Goal: Task Accomplishment & Management: Use online tool/utility

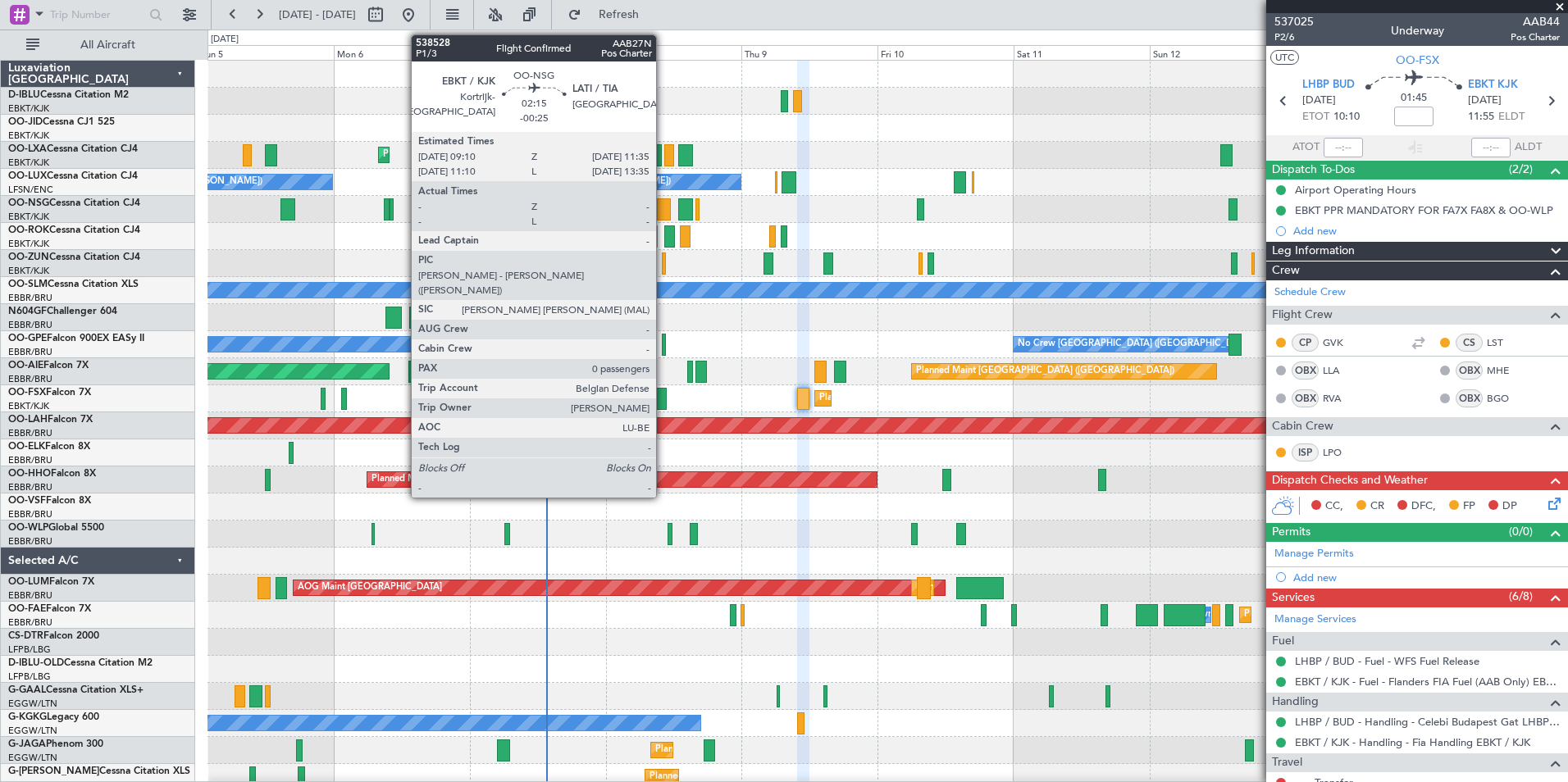
click at [664, 207] on div at bounding box center [664, 209] width 14 height 22
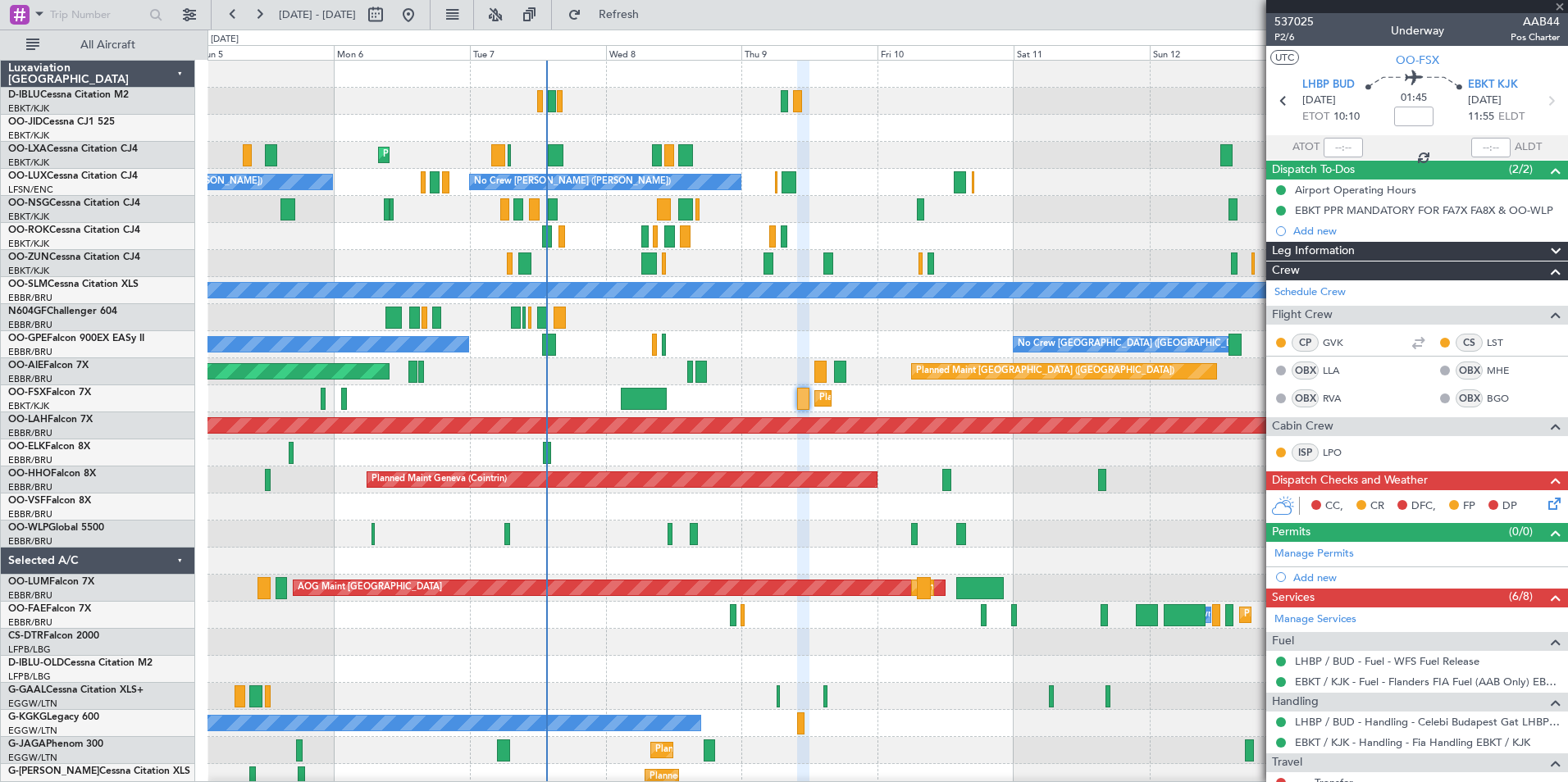
type input "-00:25"
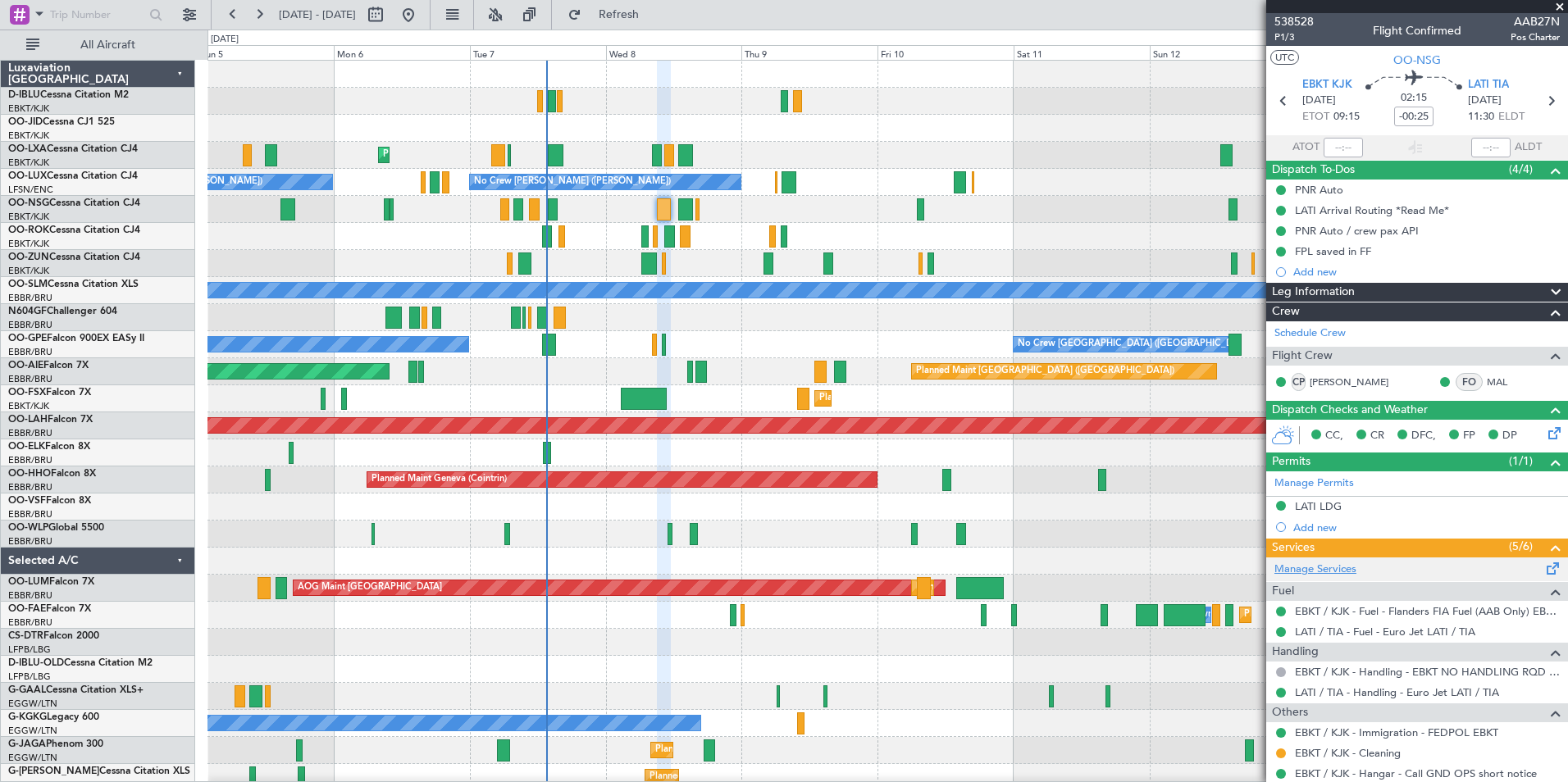
click at [1352, 571] on link "Manage Services" at bounding box center [1316, 570] width 82 height 17
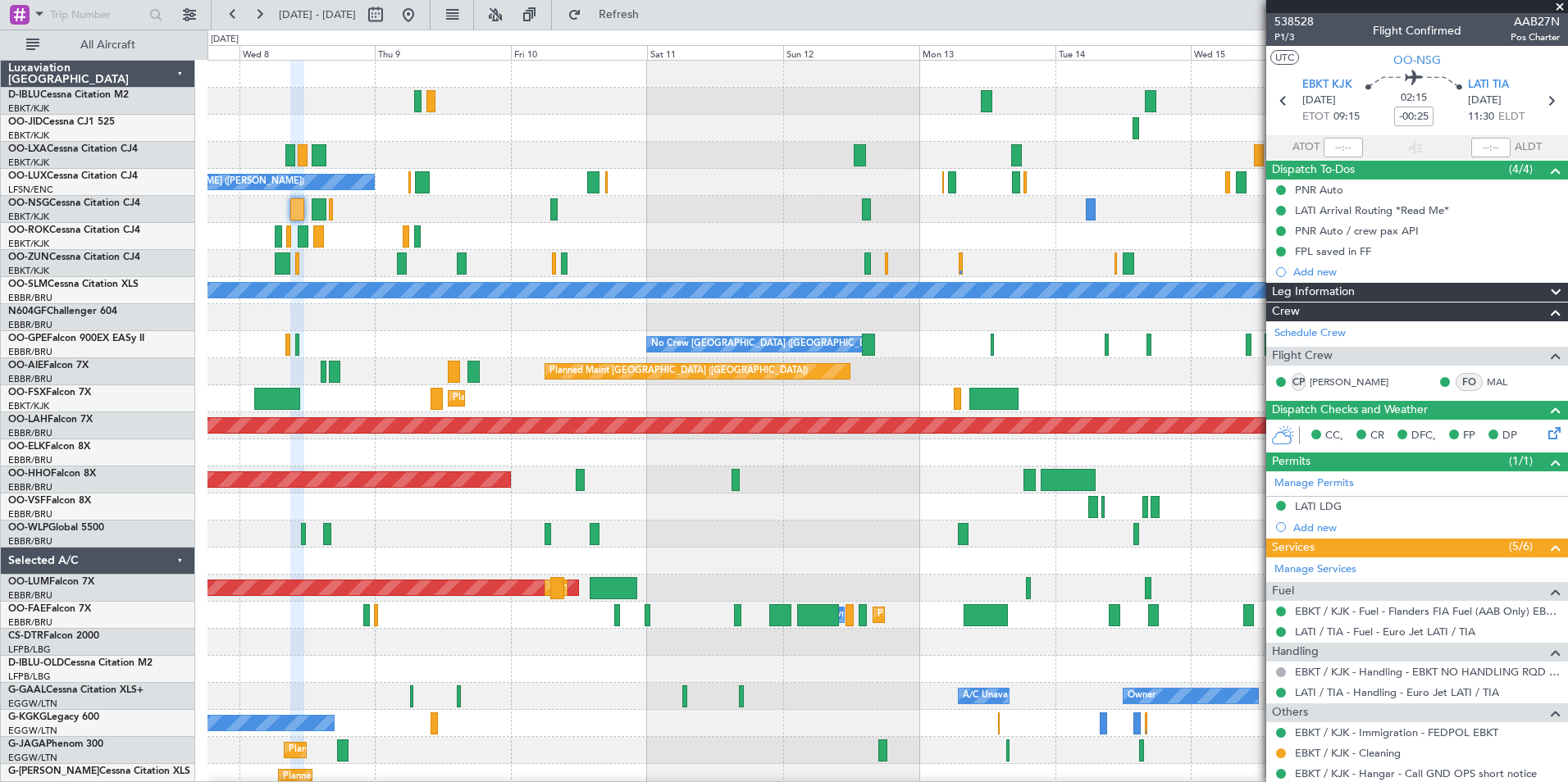
click at [512, 348] on div "No Crew Kortrijk-[GEOGRAPHIC_DATA] Planned Maint [GEOGRAPHIC_DATA]-[GEOGRAPHIC_…" at bounding box center [887, 575] width 1360 height 1028
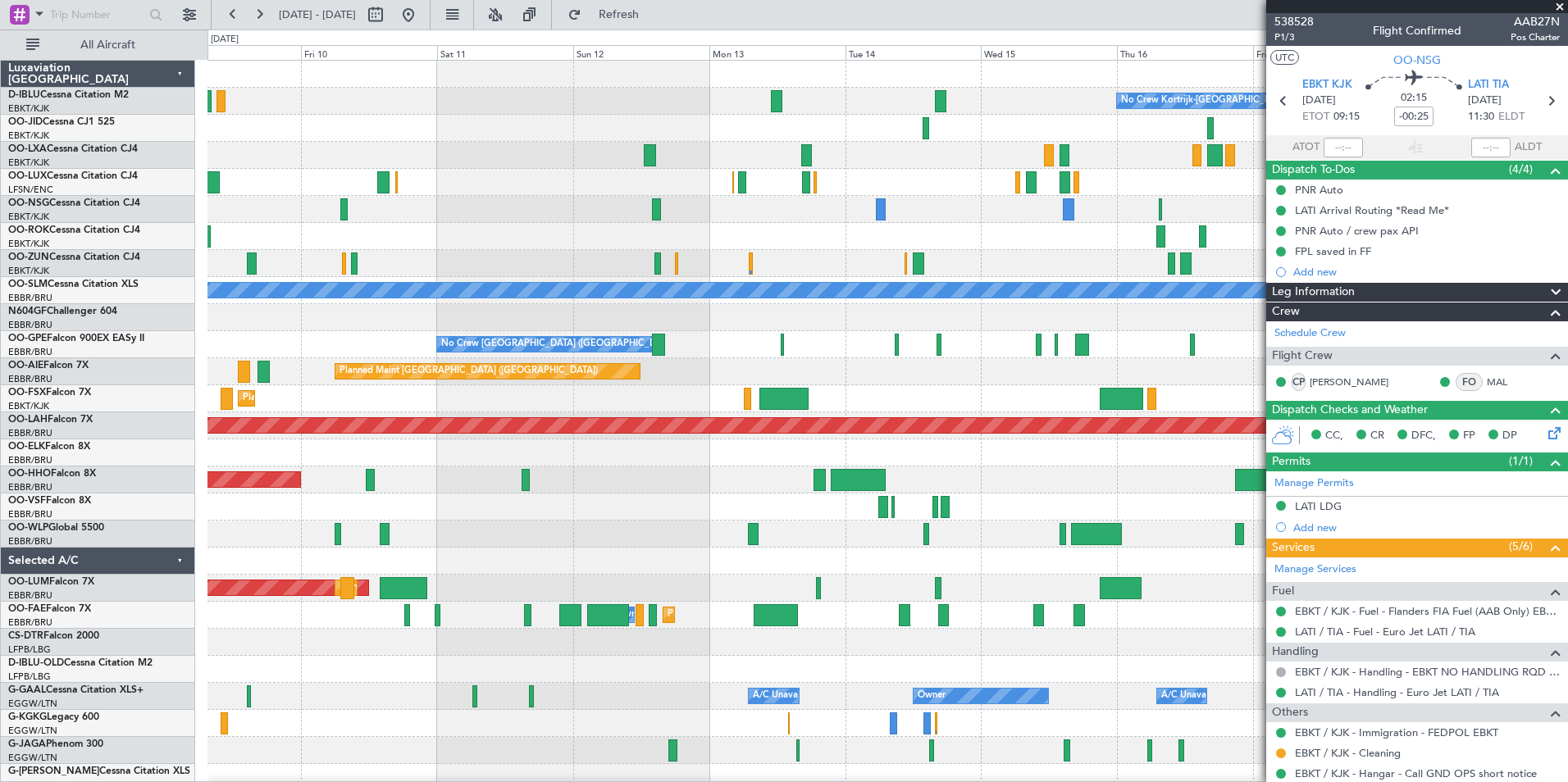
click at [952, 239] on div "No Crew Kortrijk-[GEOGRAPHIC_DATA] No Crew [PERSON_NAME] ([PERSON_NAME]) A/C Un…" at bounding box center [887, 615] width 1360 height 1109
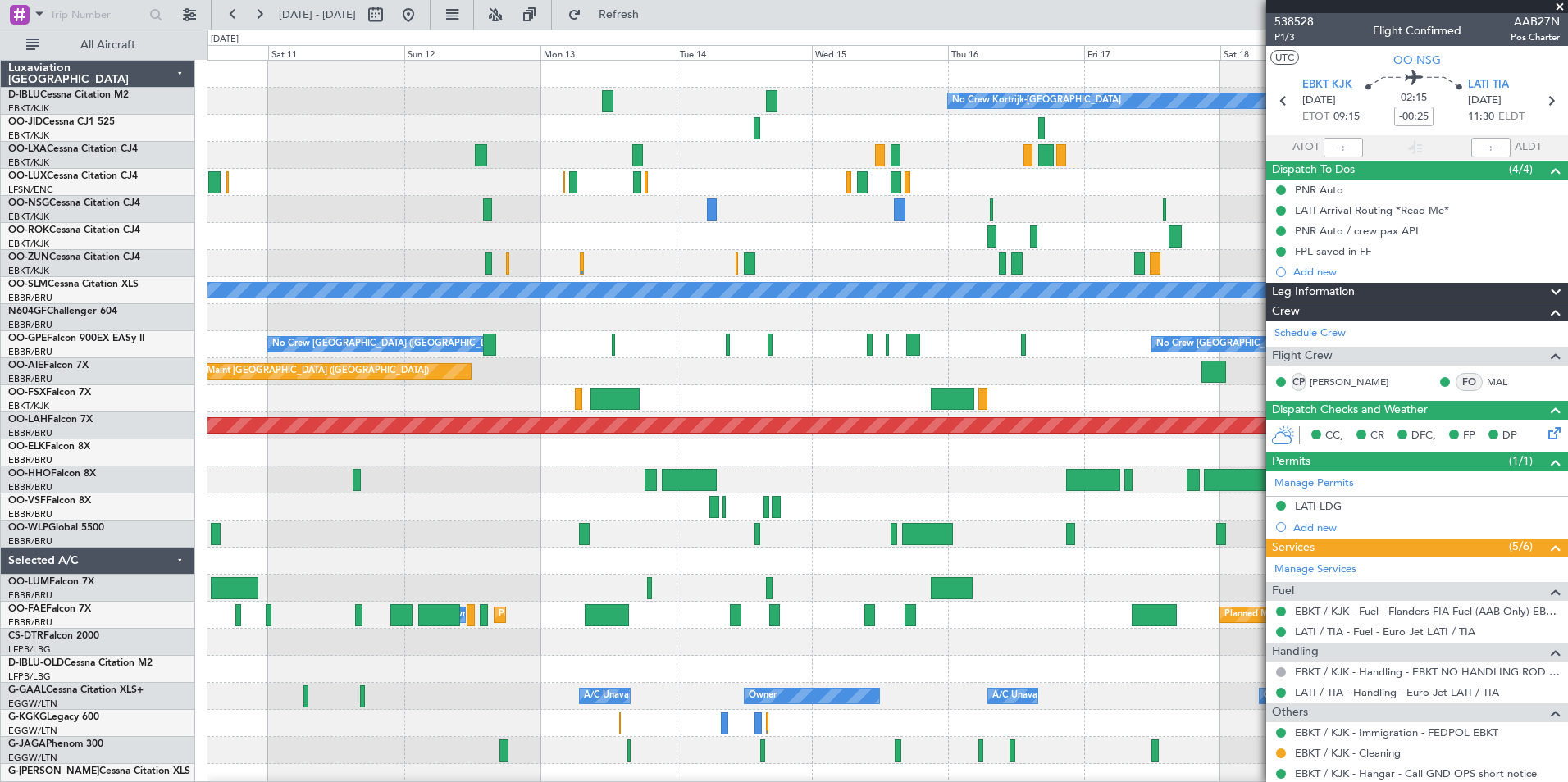
click at [1067, 209] on div "No Crew Kortrijk-[GEOGRAPHIC_DATA] No Crew [PERSON_NAME] ([PERSON_NAME]) A/C Un…" at bounding box center [887, 615] width 1360 height 1109
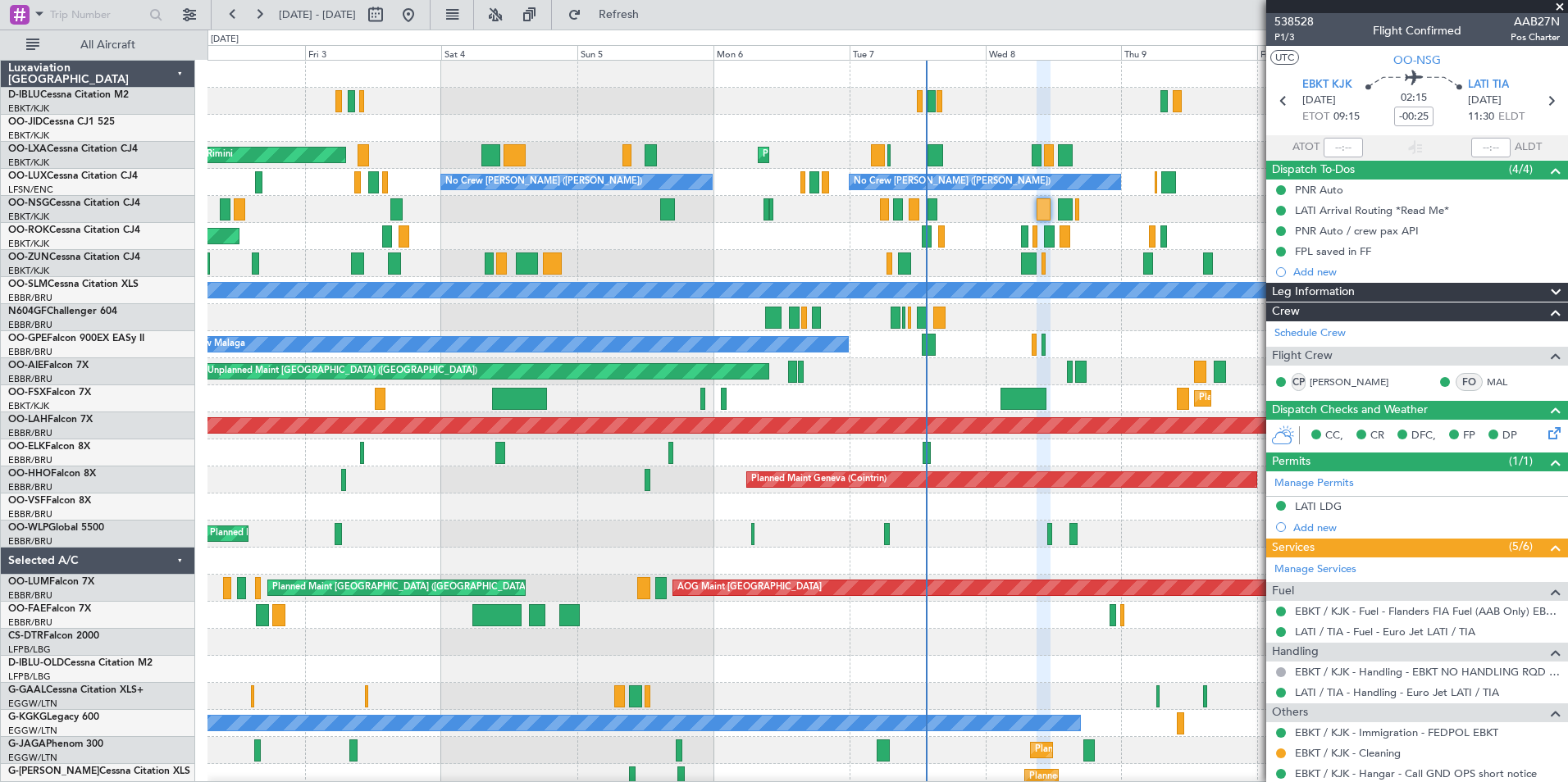
click at [1236, 412] on div "Planned Maint Kortrijk-[GEOGRAPHIC_DATA] AOG Maint [GEOGRAPHIC_DATA] No Crew [P…" at bounding box center [887, 615] width 1360 height 1109
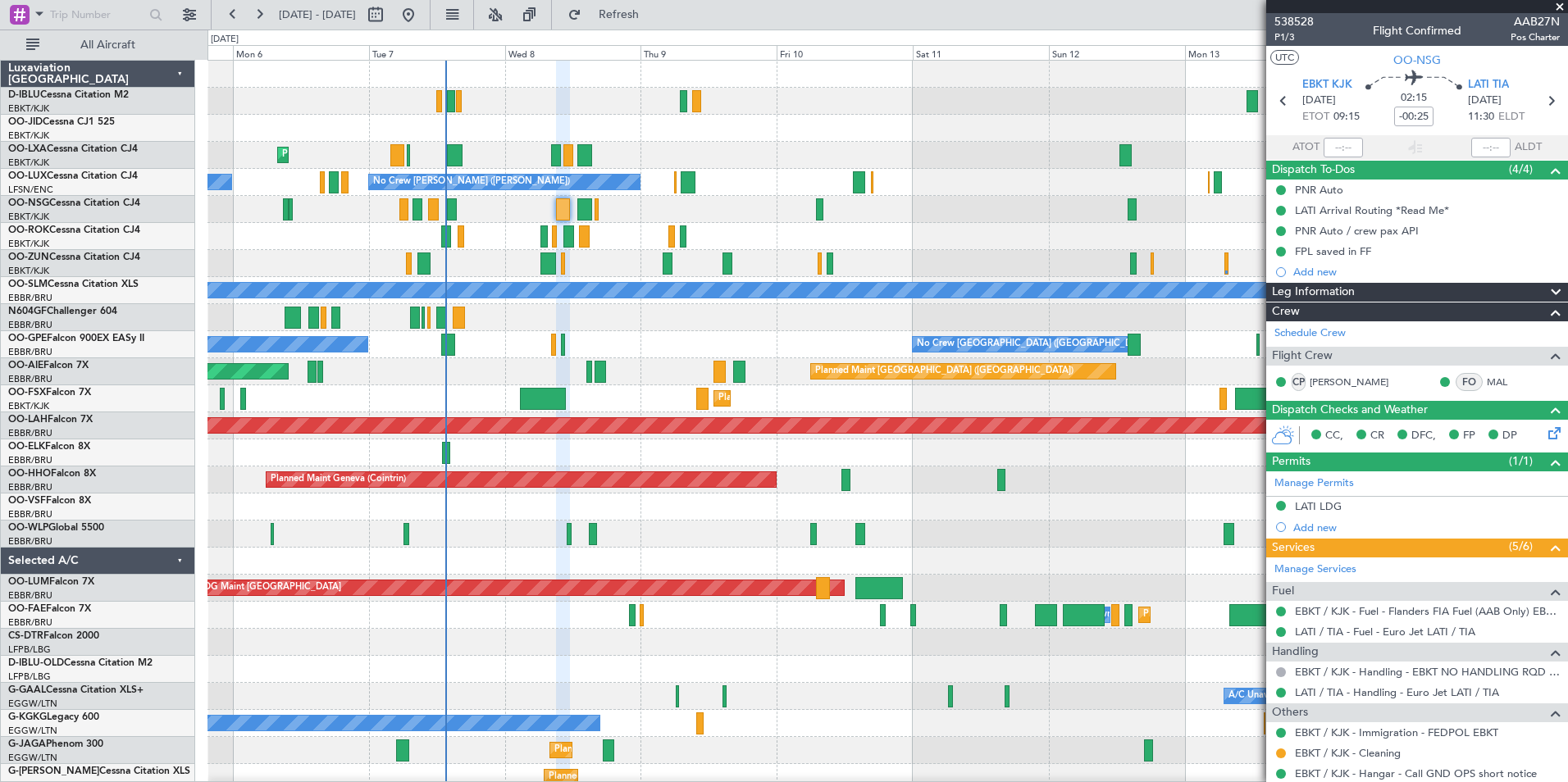
click at [533, 523] on div "No Crew Kortrijk-[GEOGRAPHIC_DATA] Planned Maint [GEOGRAPHIC_DATA]-[GEOGRAPHIC_…" at bounding box center [887, 575] width 1360 height 1028
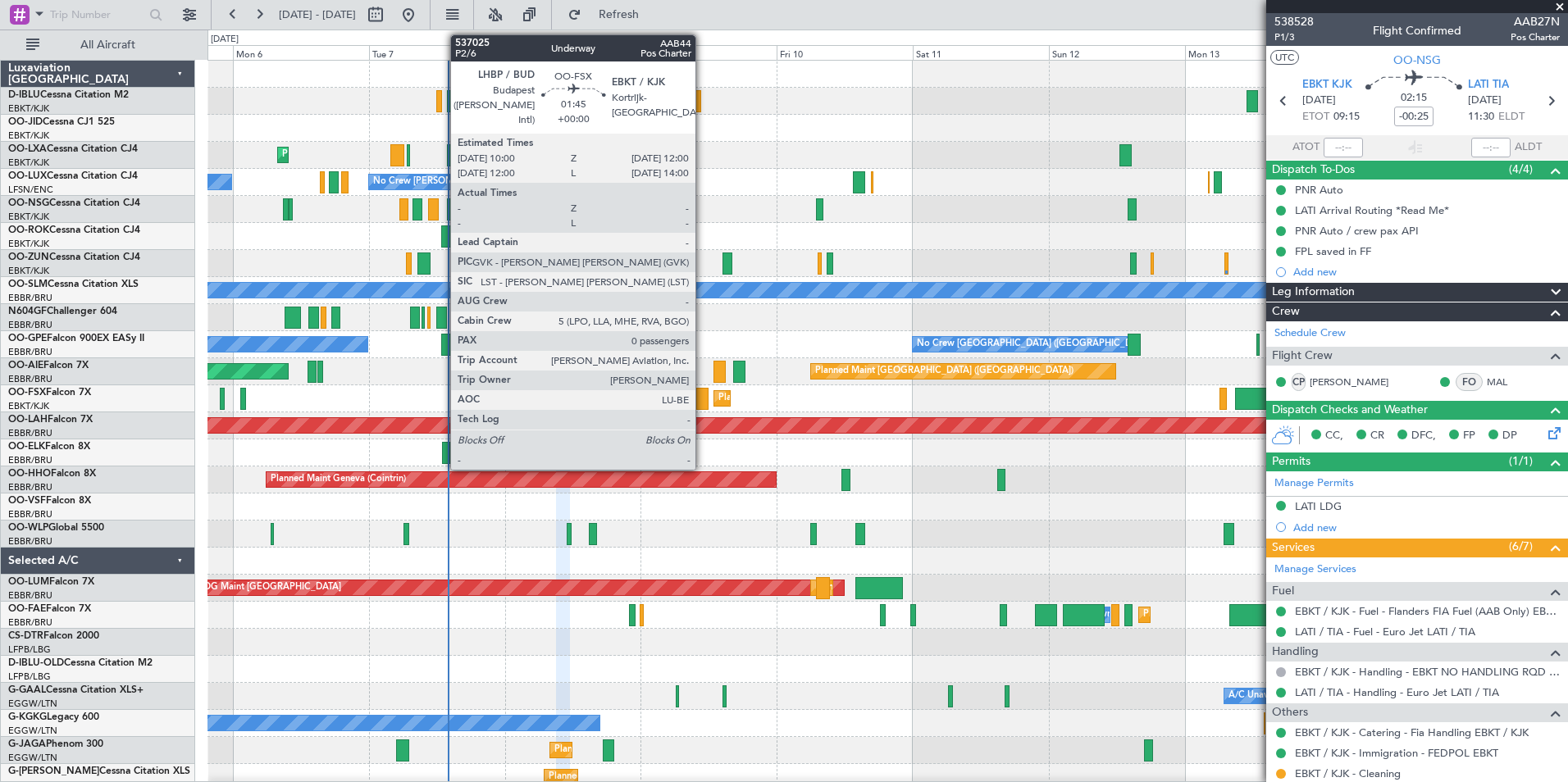
click at [703, 397] on div at bounding box center [702, 399] width 12 height 22
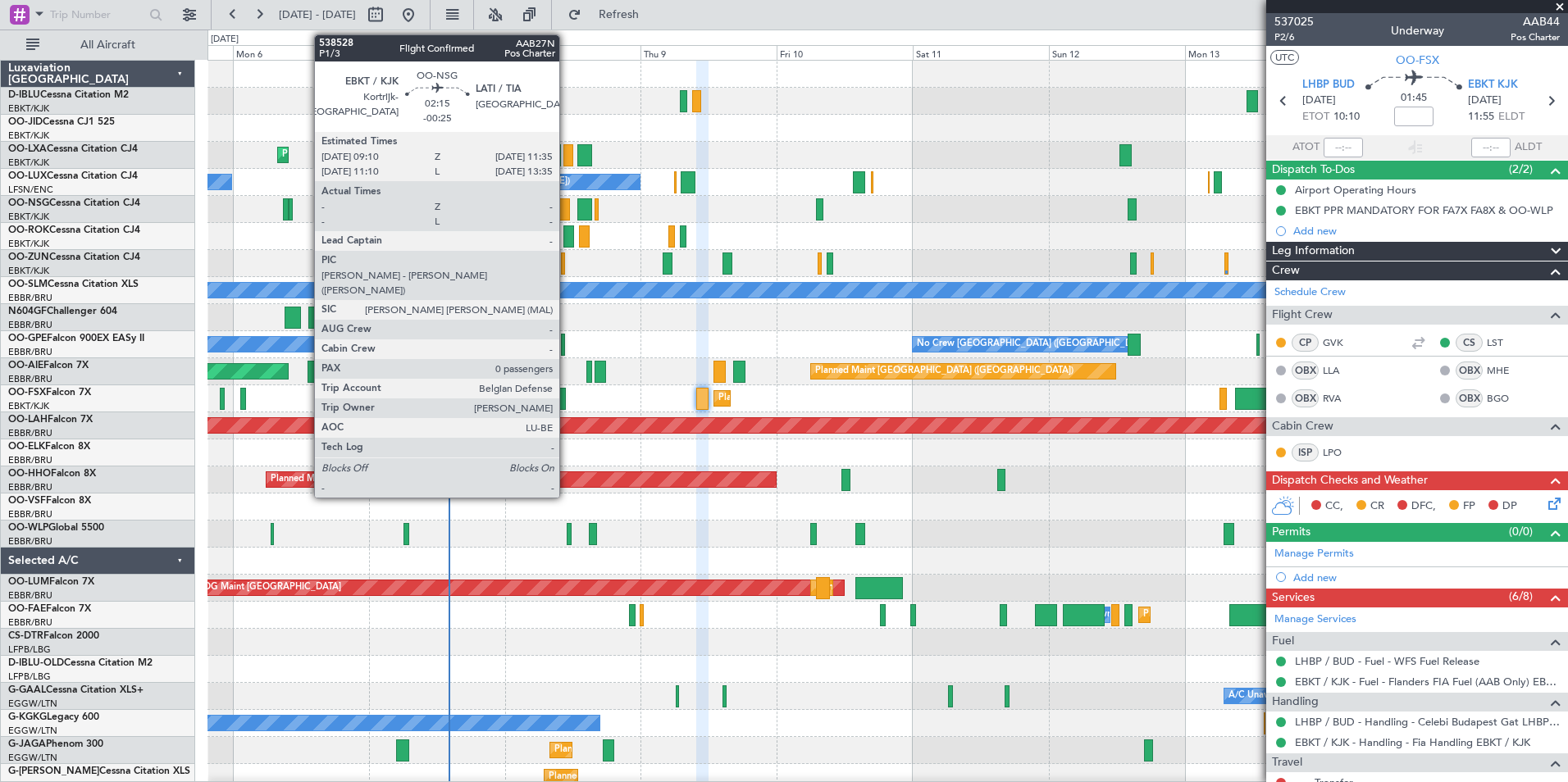
click at [567, 201] on div at bounding box center [563, 209] width 14 height 22
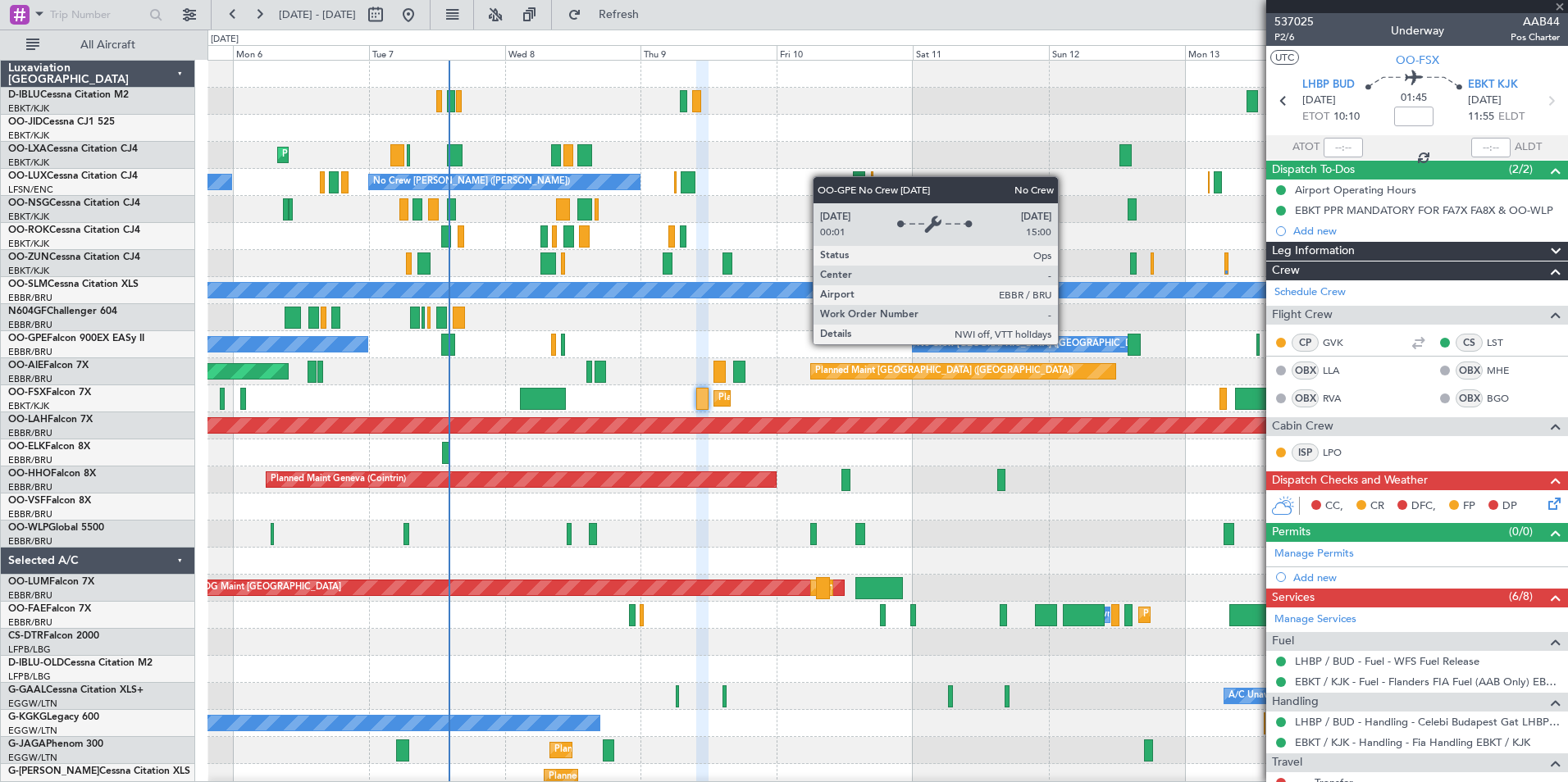
type input "-00:25"
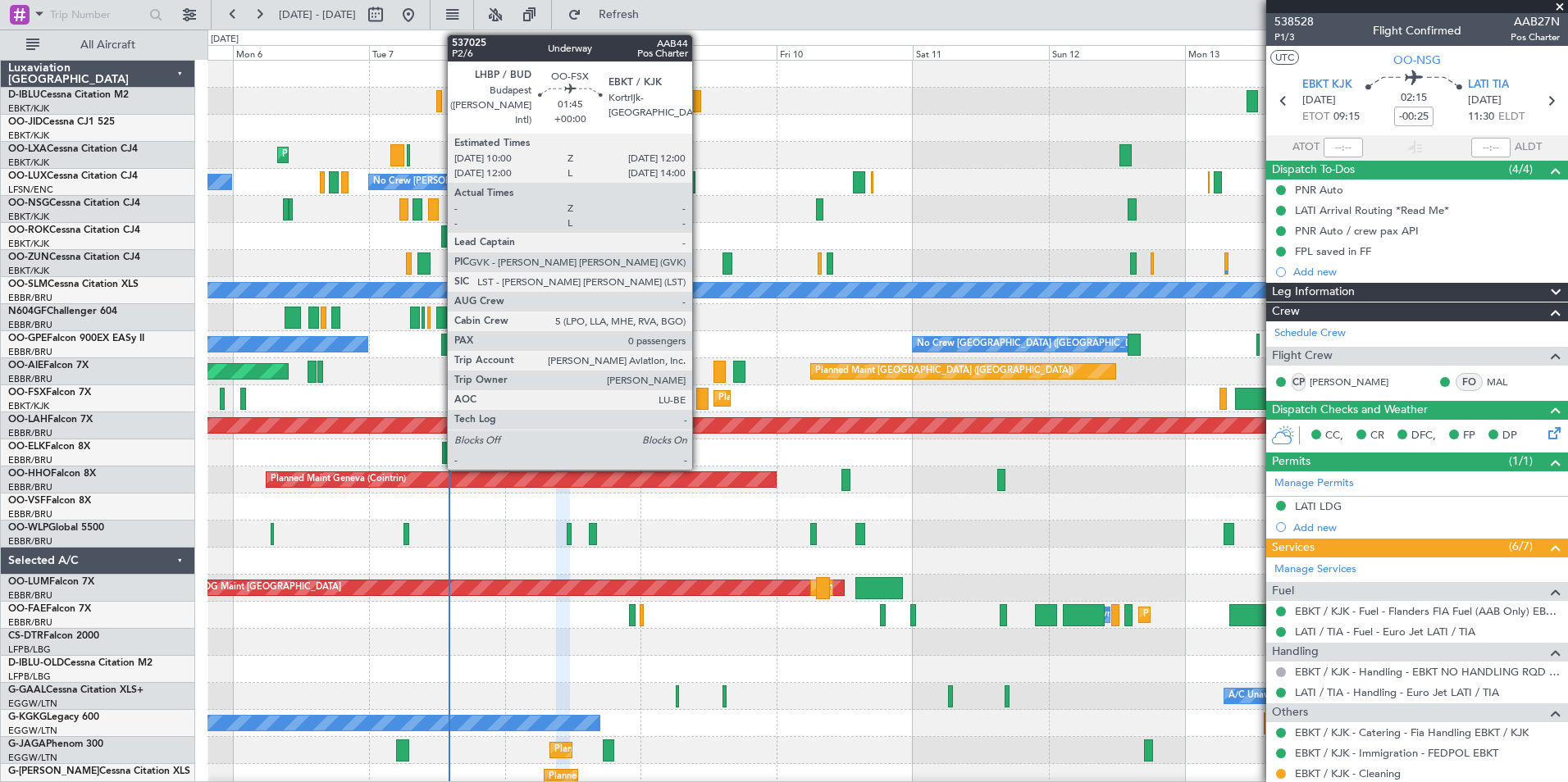
click at [700, 401] on div at bounding box center [702, 399] width 12 height 22
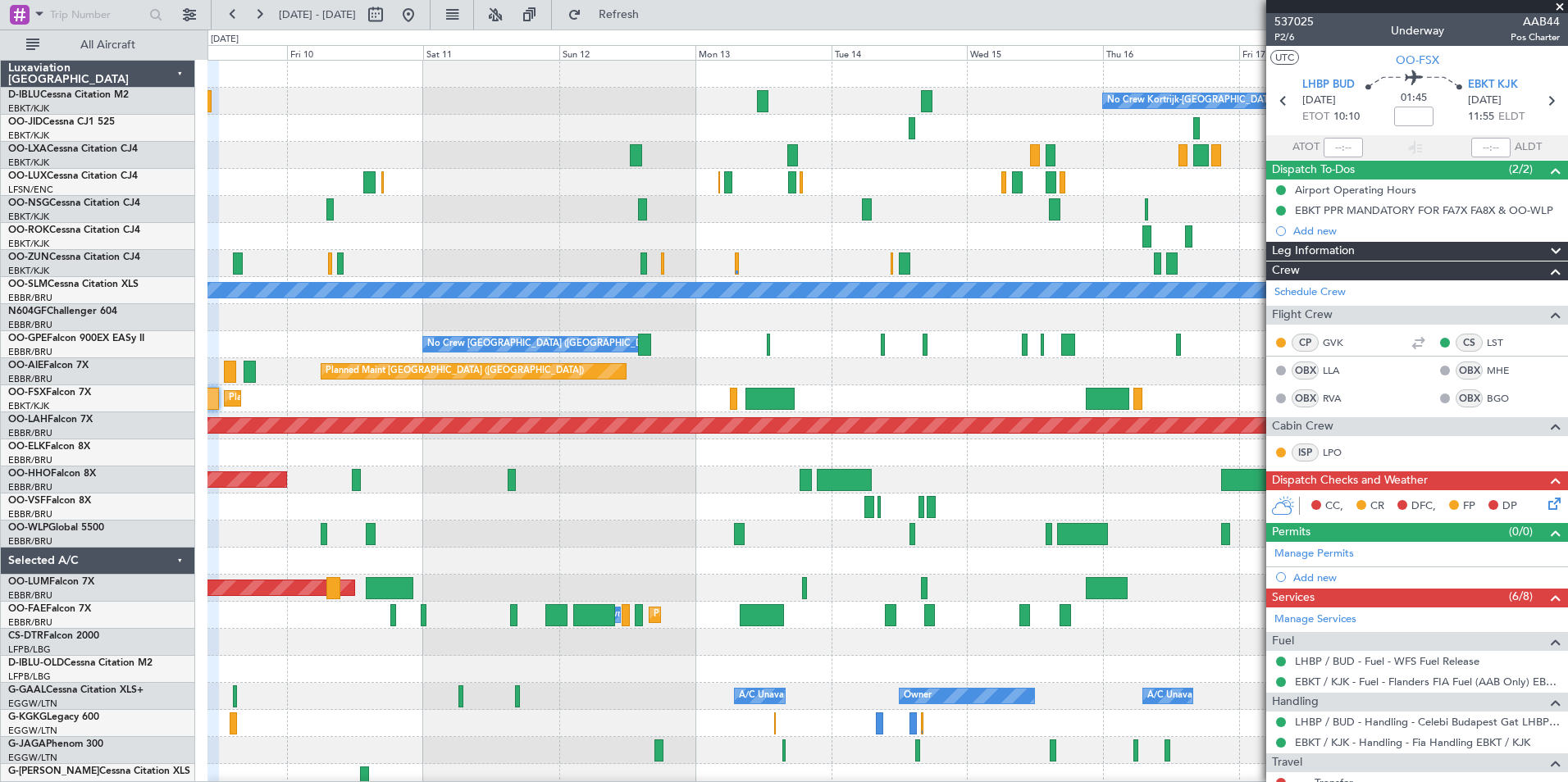
click at [344, 522] on div "No Crew Kortrijk-[GEOGRAPHIC_DATA] No Crew [PERSON_NAME] ([PERSON_NAME]) A/C Un…" at bounding box center [887, 601] width 1360 height 1082
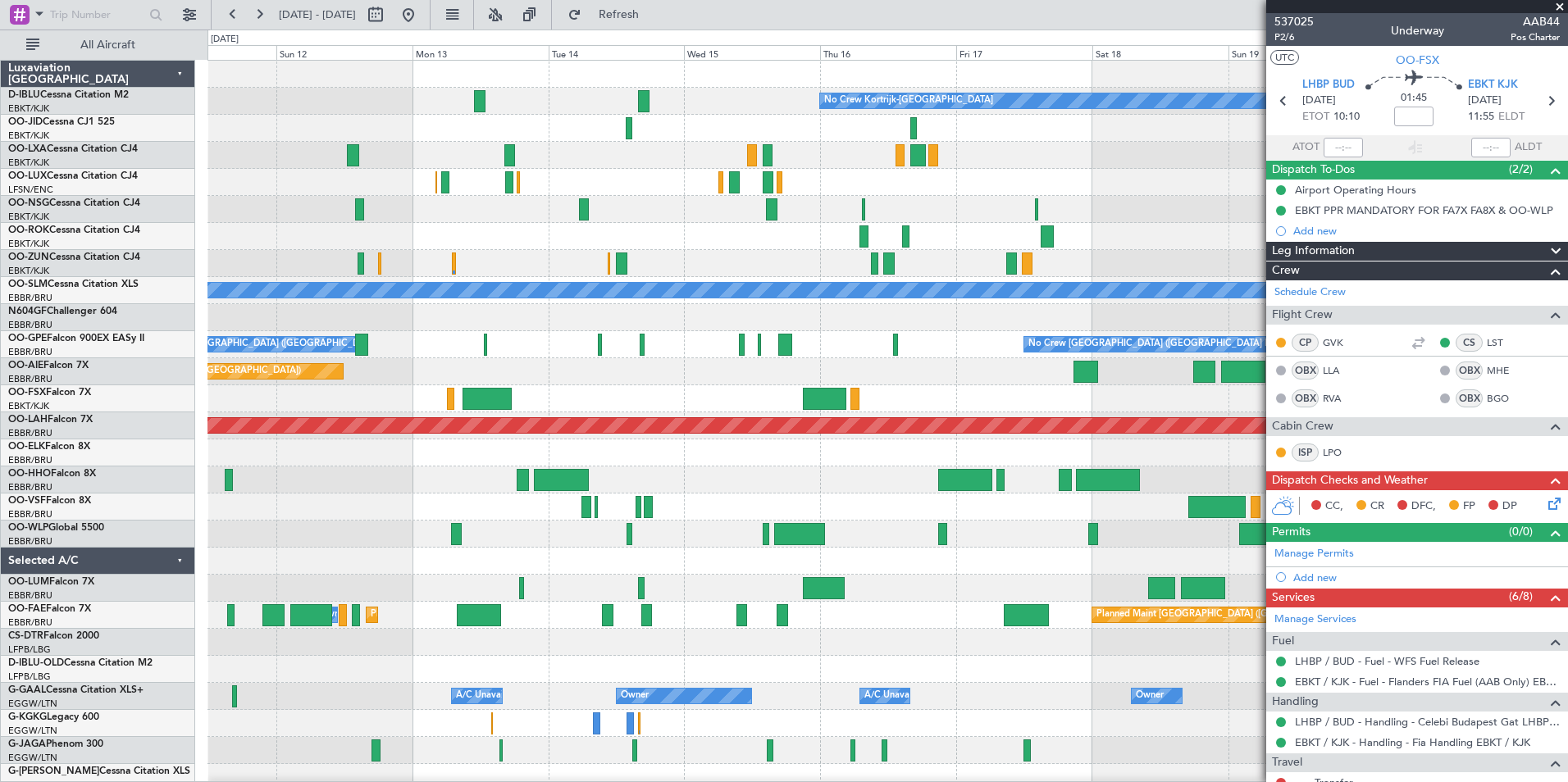
click at [0, 560] on html "[DATE] - [DATE] Refresh Quick Links All Aircraft No Crew Kortrijk-[GEOGRAPHIC_D…" at bounding box center [784, 391] width 1568 height 782
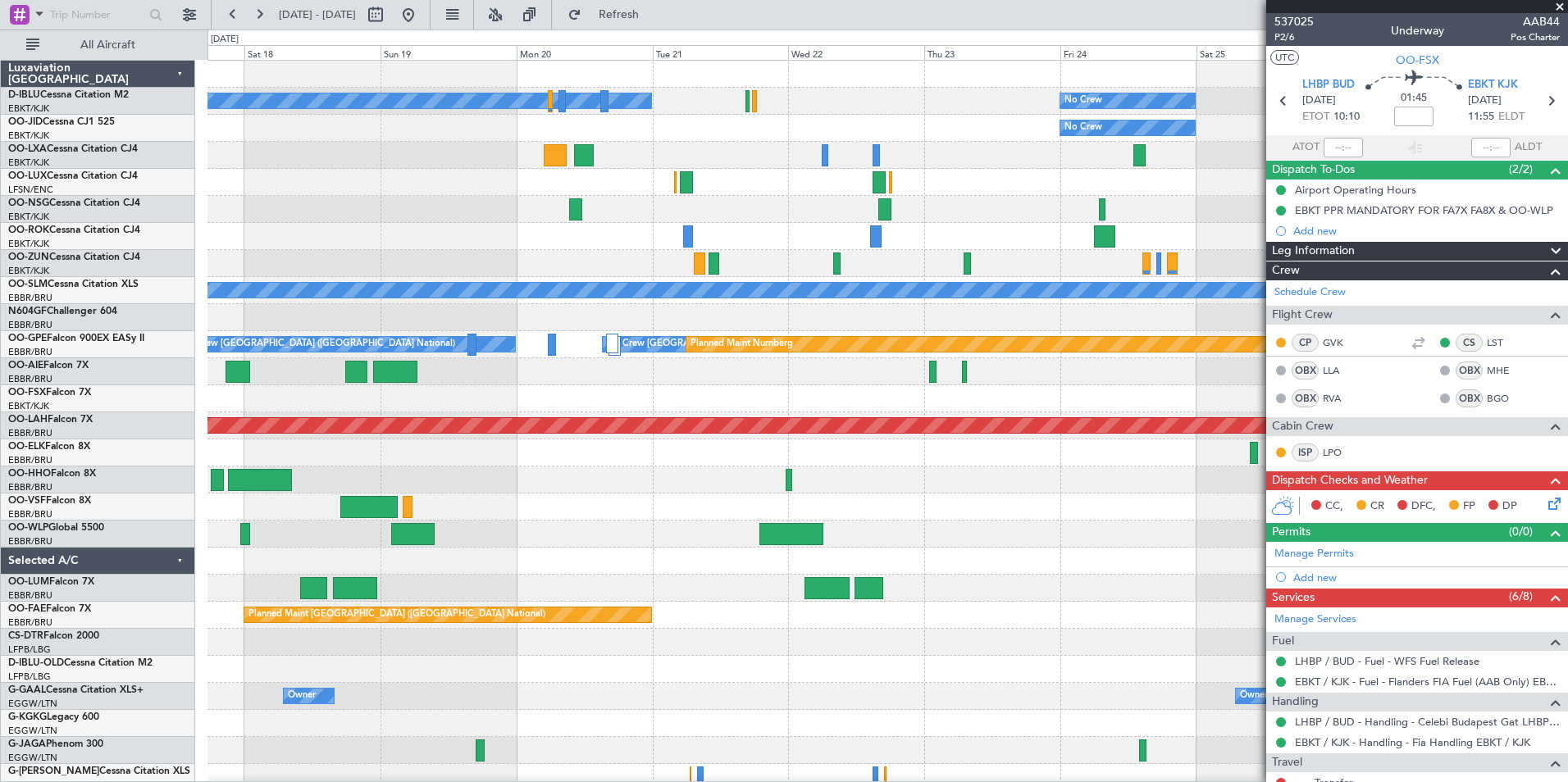
click at [0, 613] on html "[DATE] - [DATE] Refresh Quick Links All Aircraft No Crew Kortrijk-[GEOGRAPHIC_D…" at bounding box center [784, 391] width 1568 height 782
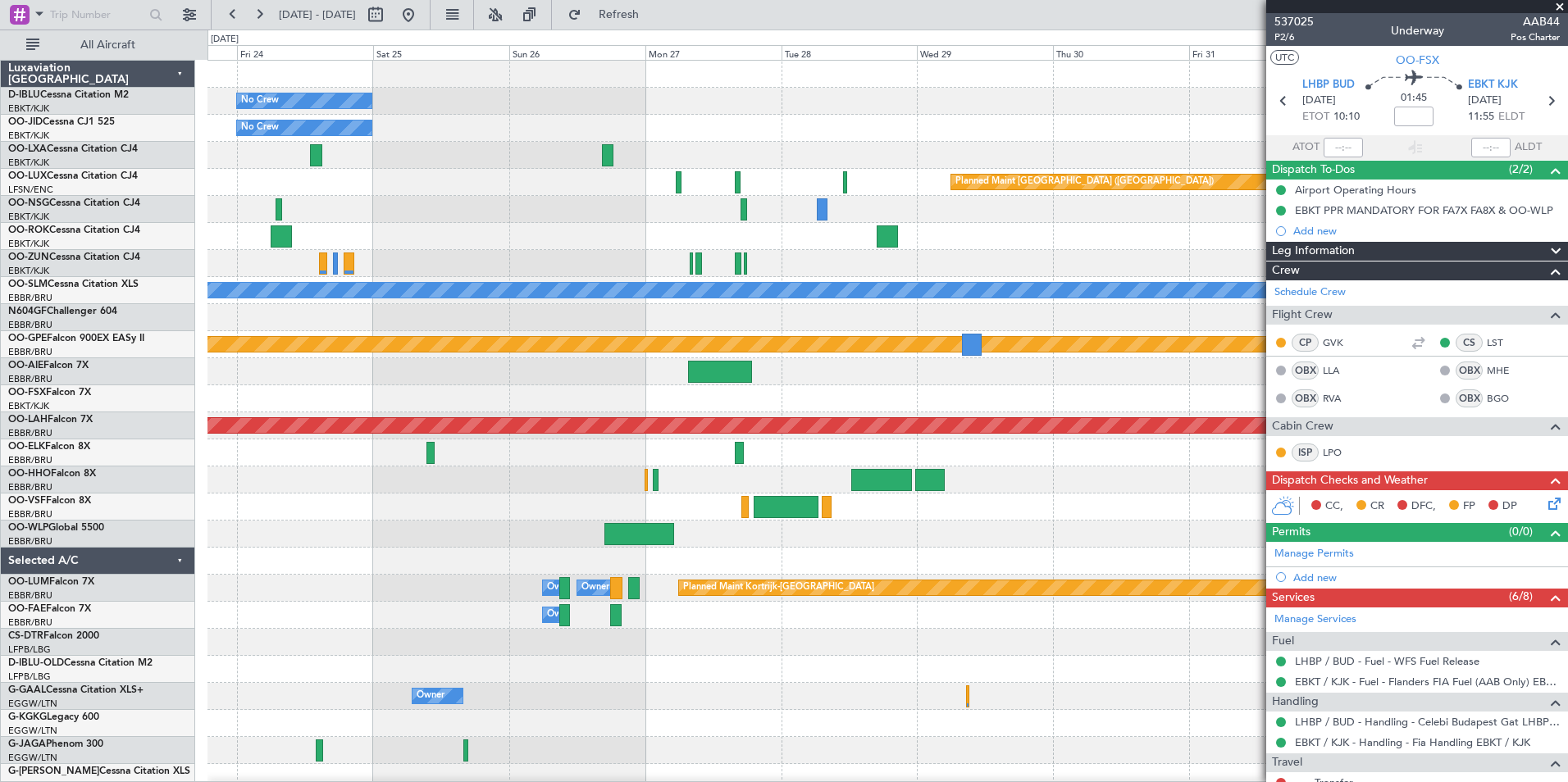
click at [414, 604] on div "No Crew No Crew Planned Maint [GEOGRAPHIC_DATA] ([GEOGRAPHIC_DATA]) A/C Unavail…" at bounding box center [887, 615] width 1360 height 1109
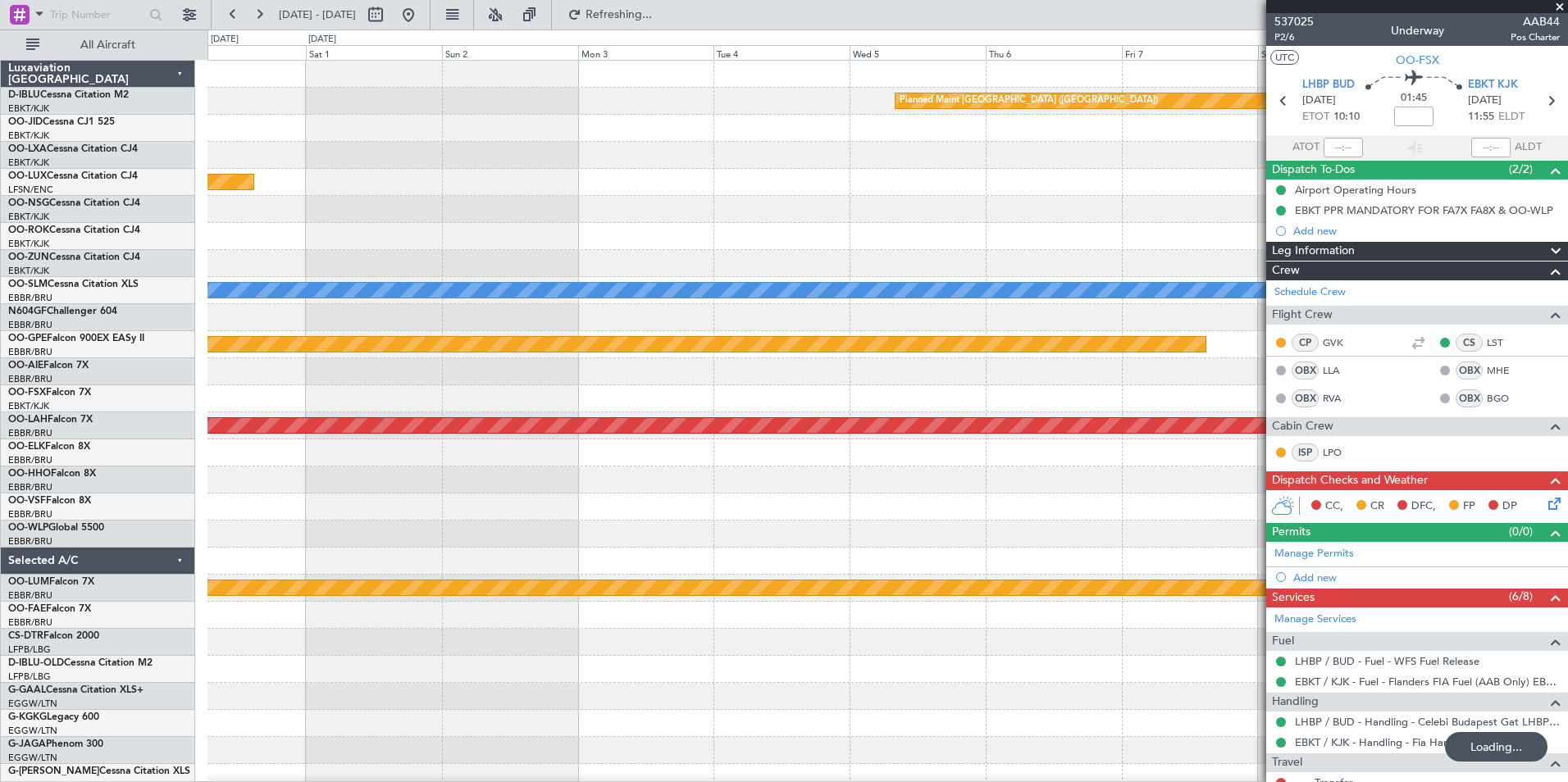
click at [246, 690] on div "Planned Maint [GEOGRAPHIC_DATA] ([GEOGRAPHIC_DATA]) Planned Maint [GEOGRAPHIC_D…" at bounding box center [887, 615] width 1360 height 1109
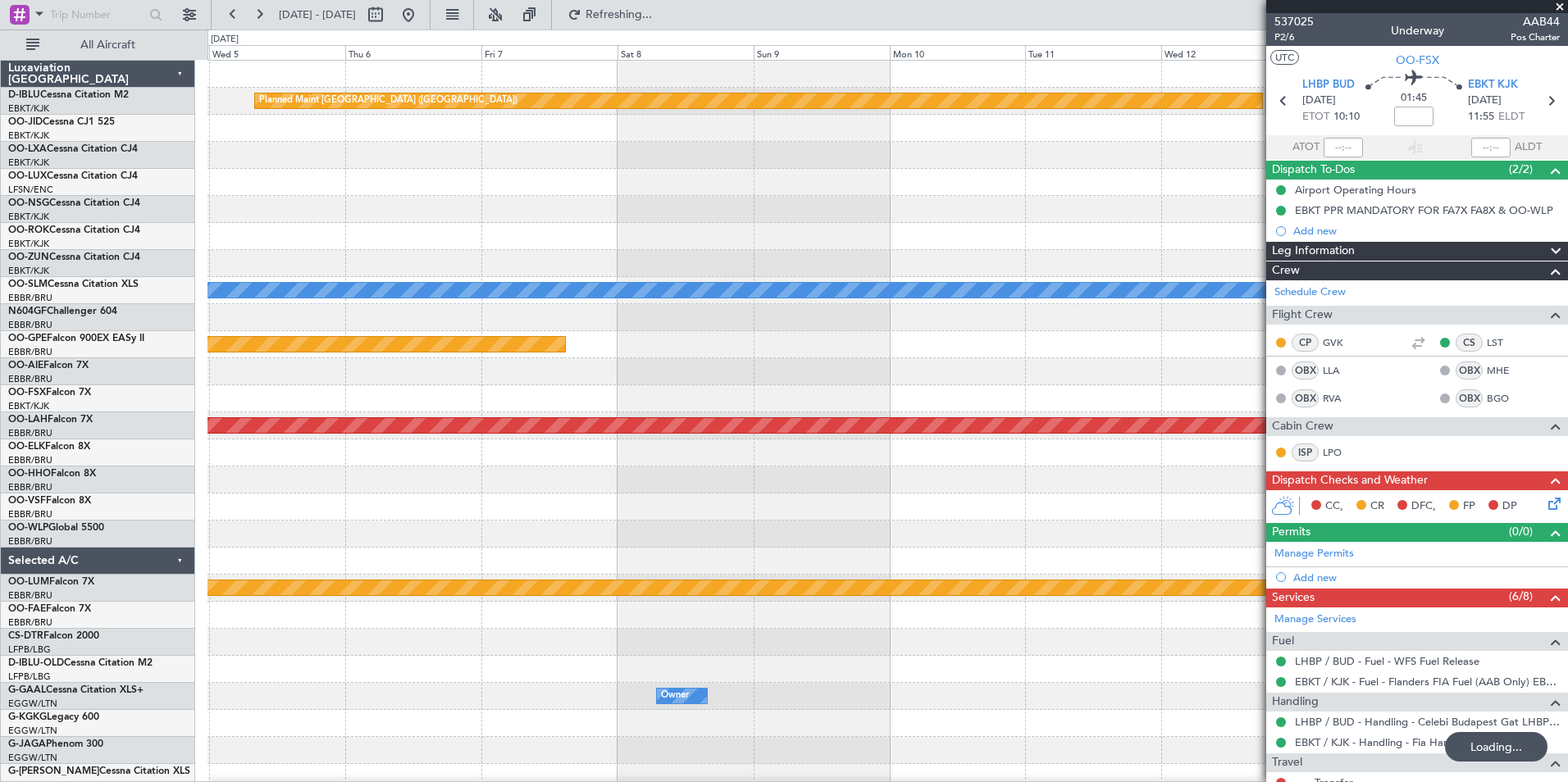
click at [257, 673] on div "Planned Maint [GEOGRAPHIC_DATA] ([GEOGRAPHIC_DATA]) A/C Unavailable [GEOGRAPHIC…" at bounding box center [887, 575] width 1360 height 1028
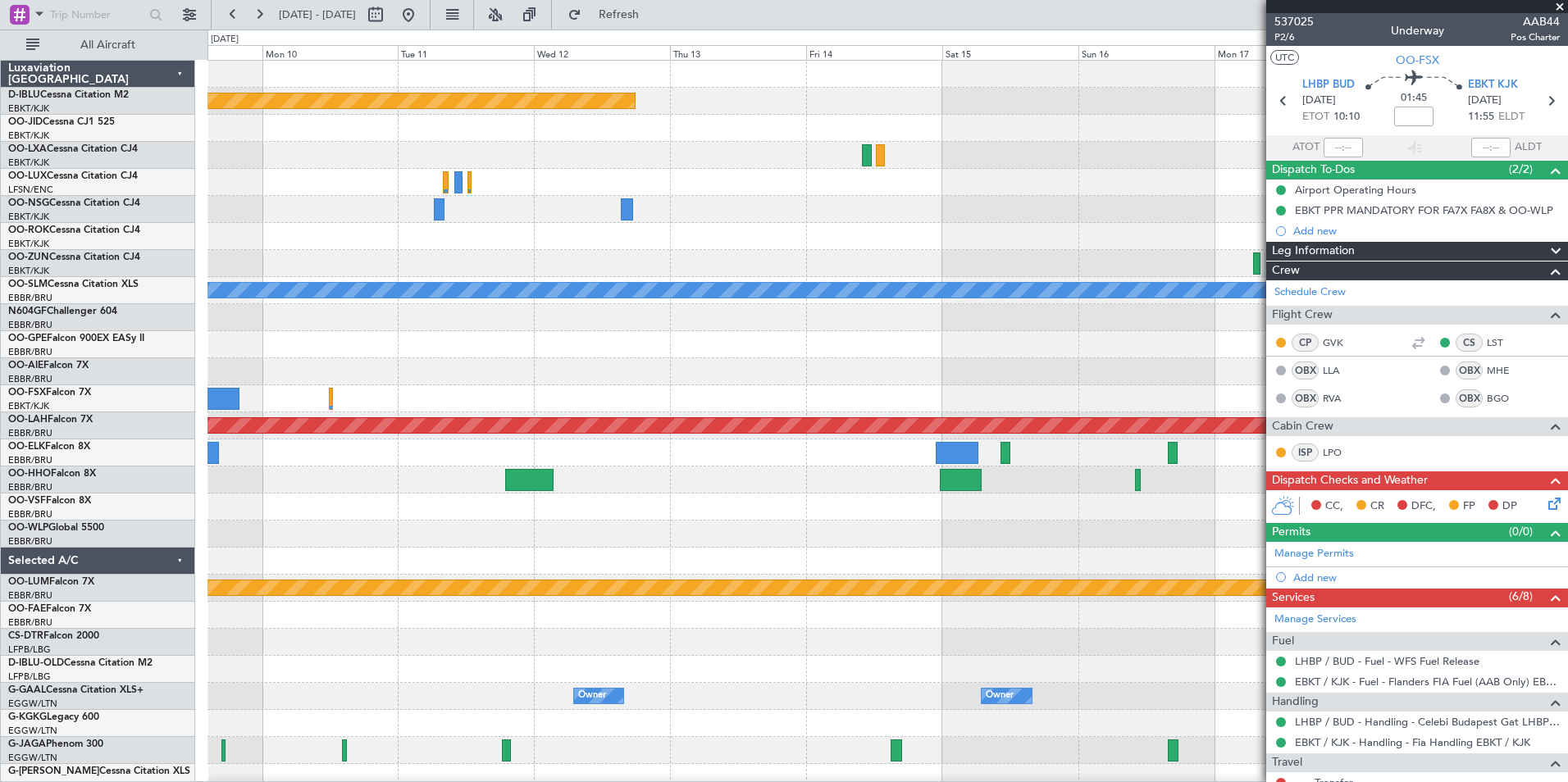
click at [968, 497] on div at bounding box center [887, 507] width 1360 height 27
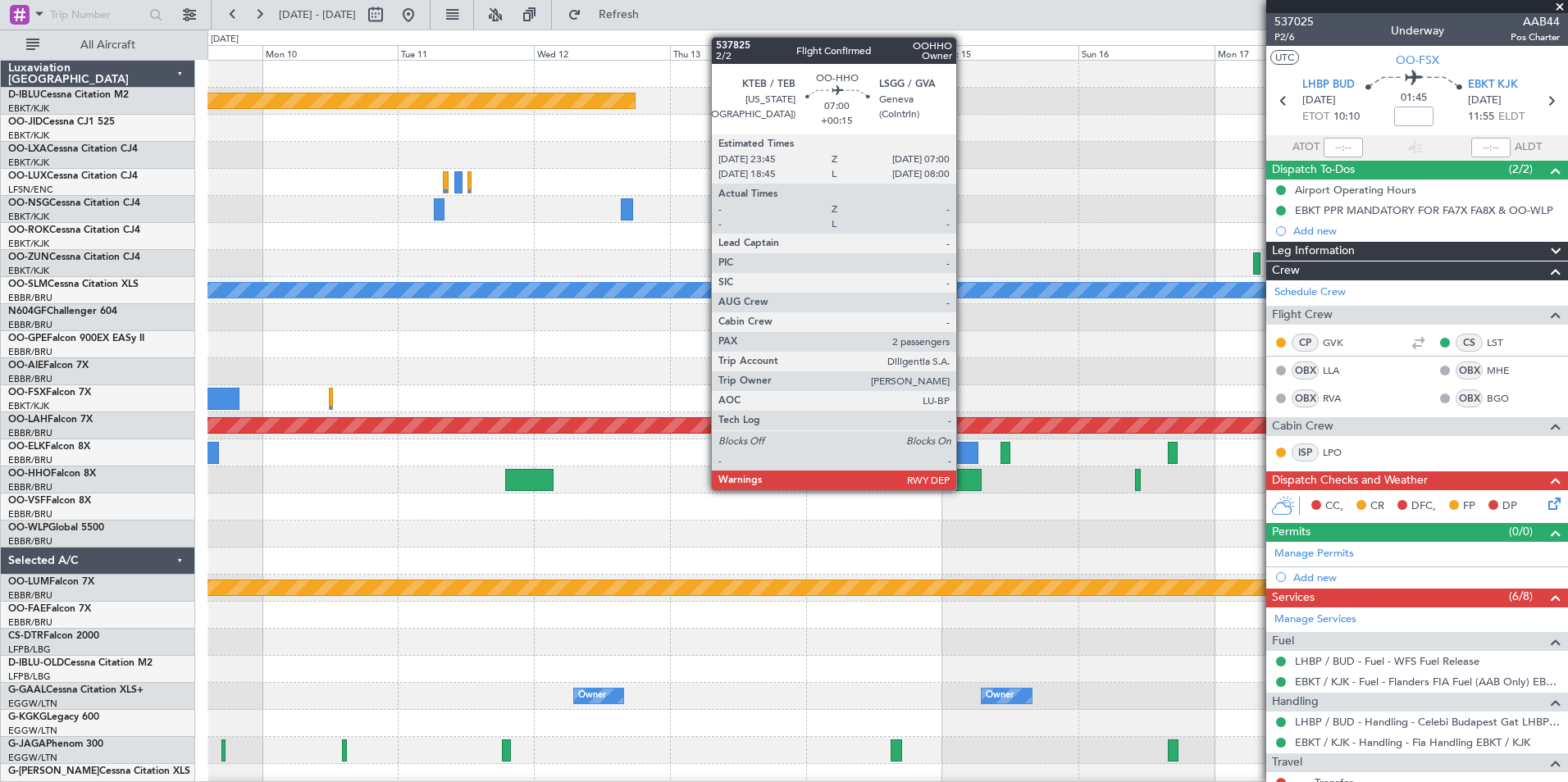
click at [962, 483] on div at bounding box center [961, 480] width 42 height 22
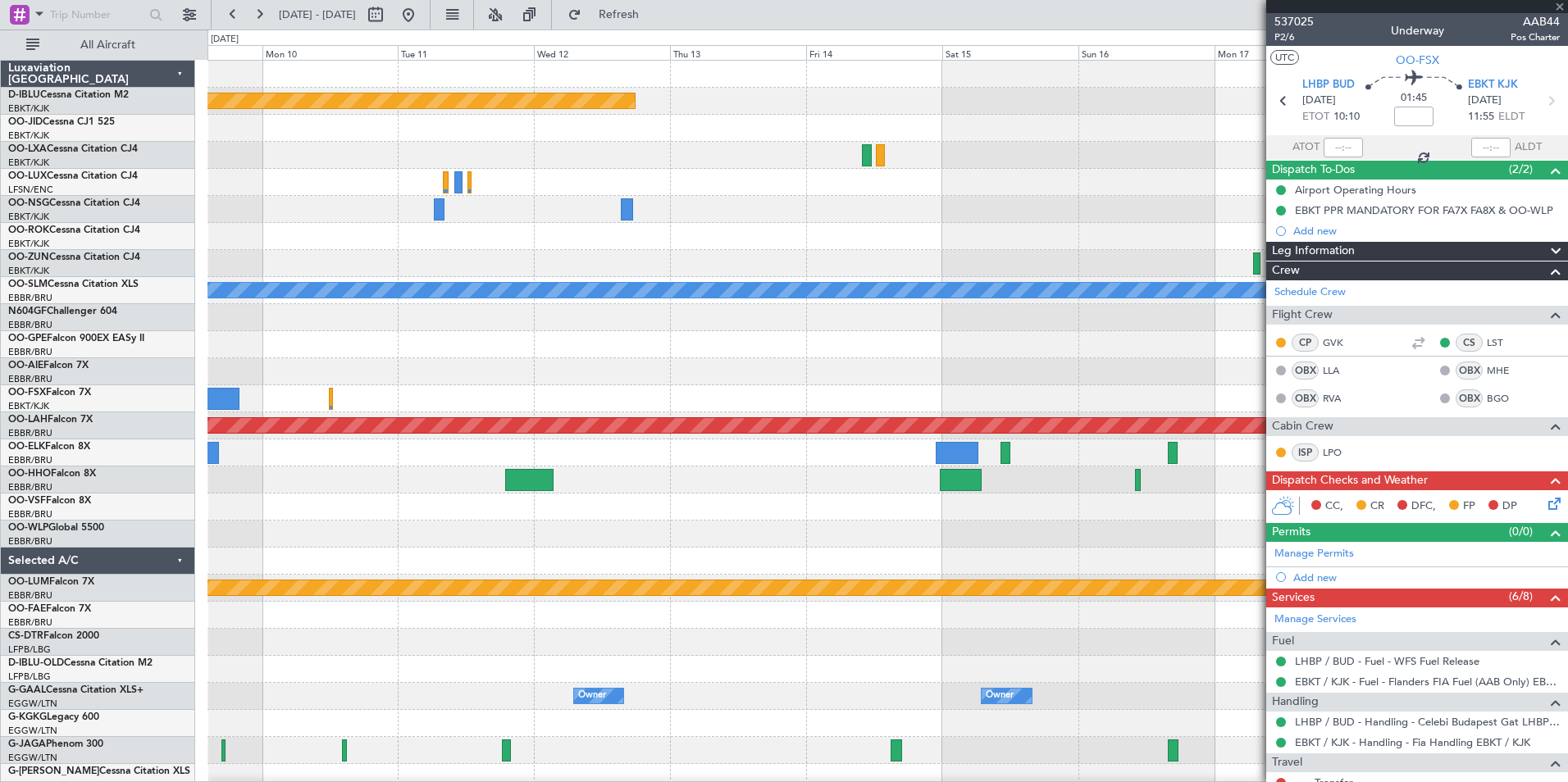
type input "+00:15"
type input "2"
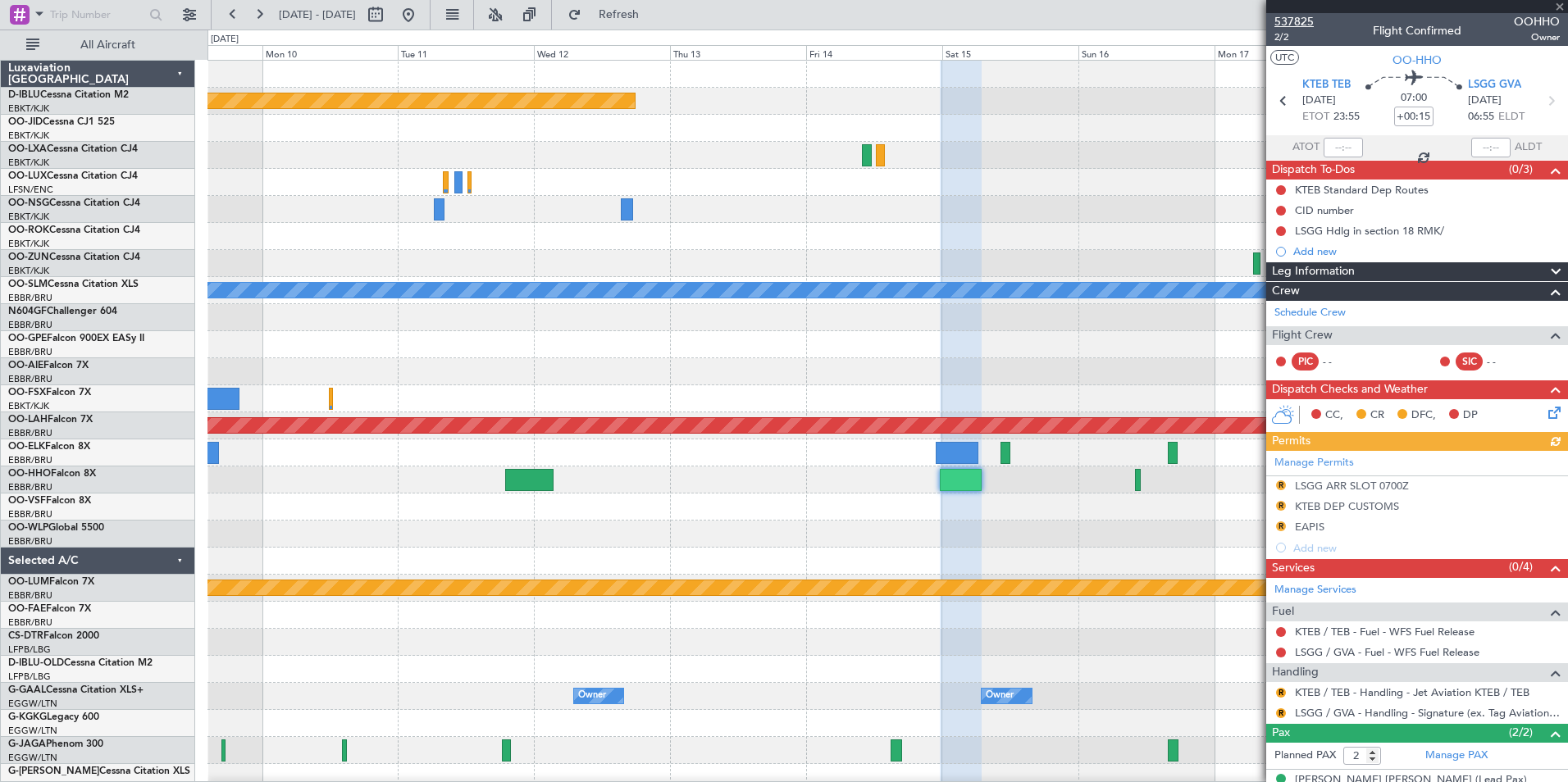
click at [1297, 24] on span "537825" at bounding box center [1294, 22] width 39 height 18
click at [421, 8] on button at bounding box center [408, 15] width 26 height 26
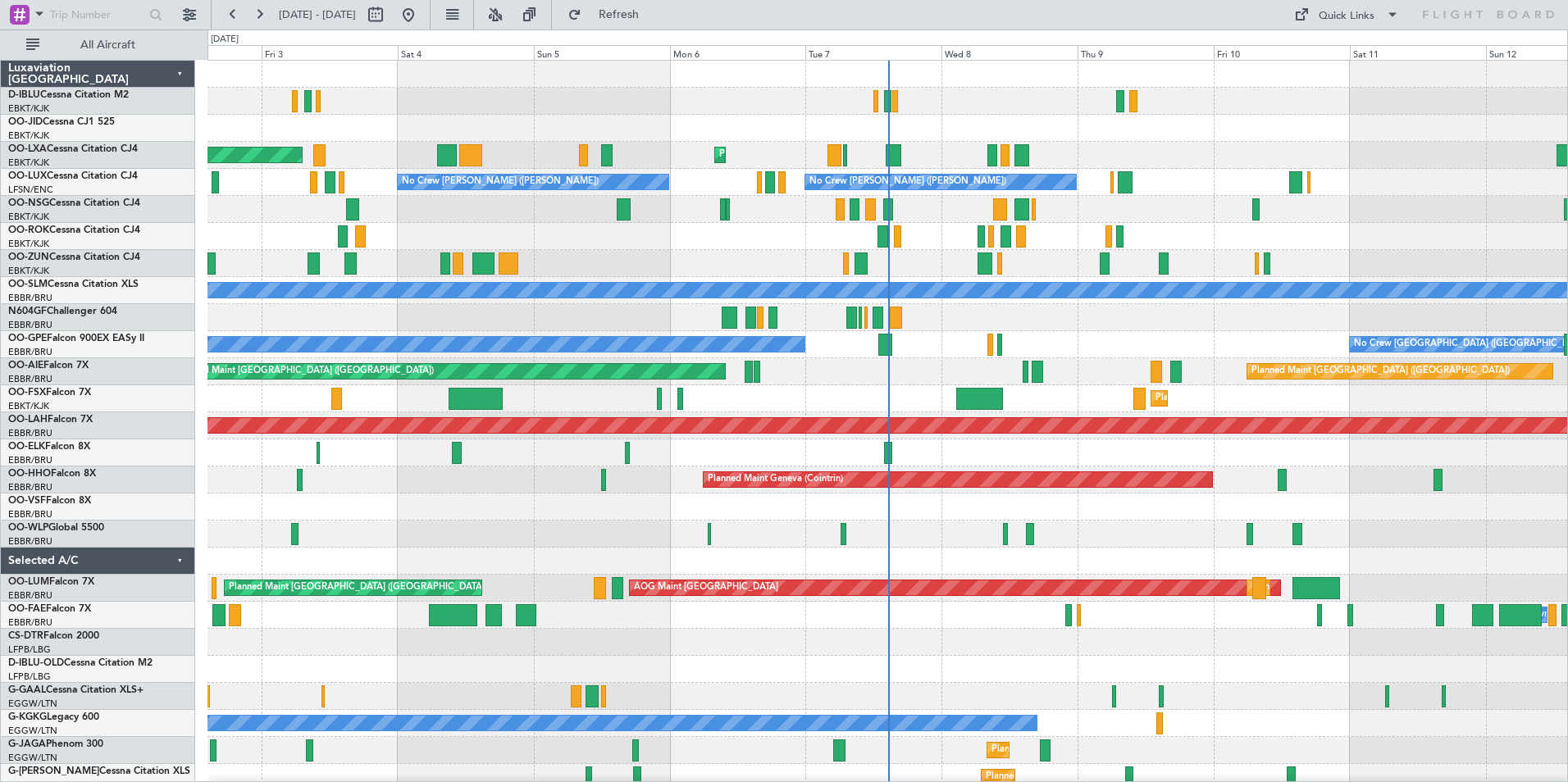
click at [725, 412] on div "AOG Maint Rimini Planned Maint [GEOGRAPHIC_DATA]-[GEOGRAPHIC_DATA] No Crew [PER…" at bounding box center [887, 575] width 1360 height 1028
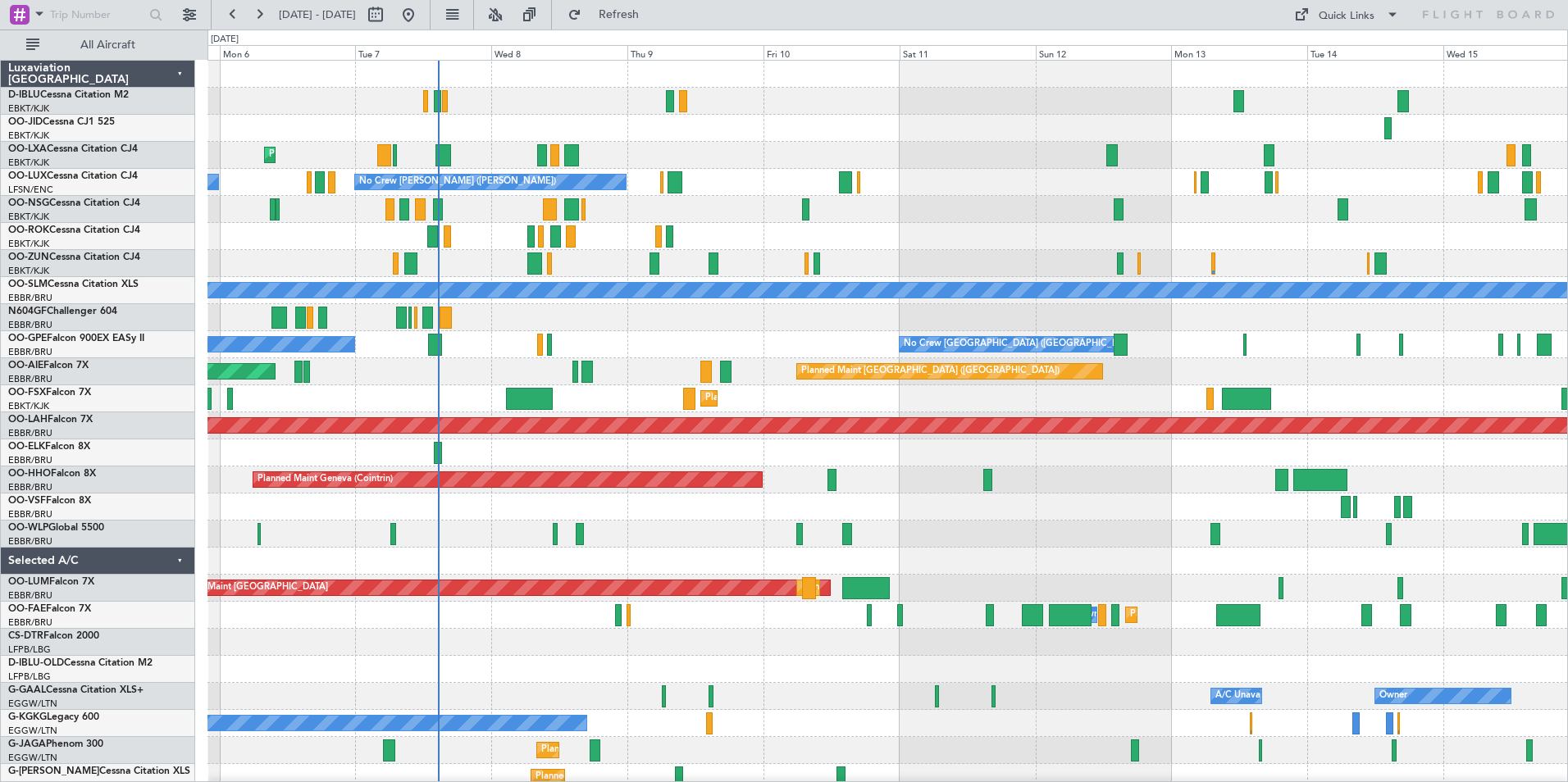
click at [734, 436] on div "No Crew Kortrijk-[GEOGRAPHIC_DATA] Planned Maint [GEOGRAPHIC_DATA]-[GEOGRAPHIC_…" at bounding box center [887, 575] width 1360 height 1028
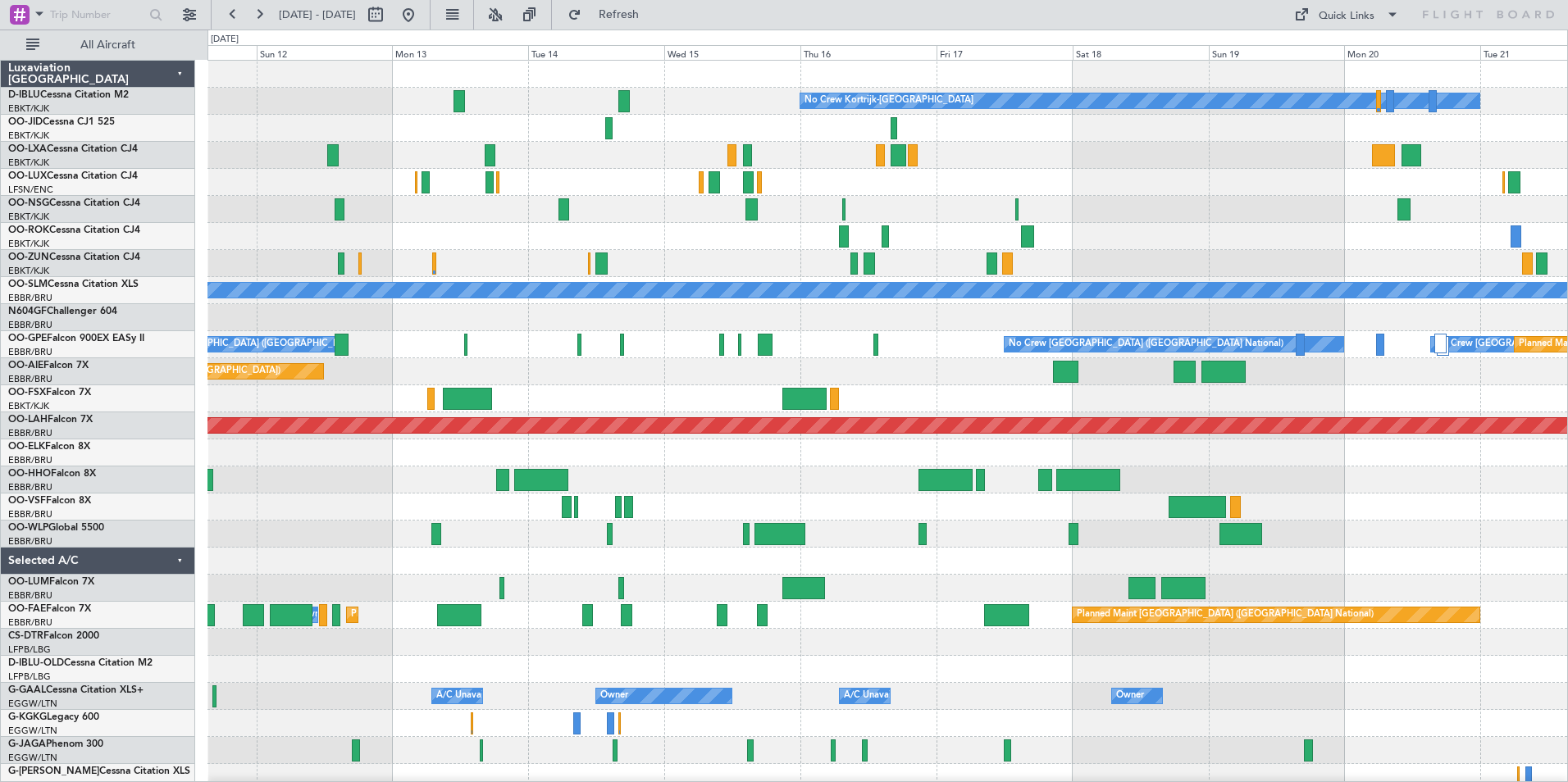
click at [772, 211] on div "No Crew Kortrijk-[GEOGRAPHIC_DATA] No Crew No Crew A/C Unavailable [GEOGRAPHIC_…" at bounding box center [887, 615] width 1360 height 1109
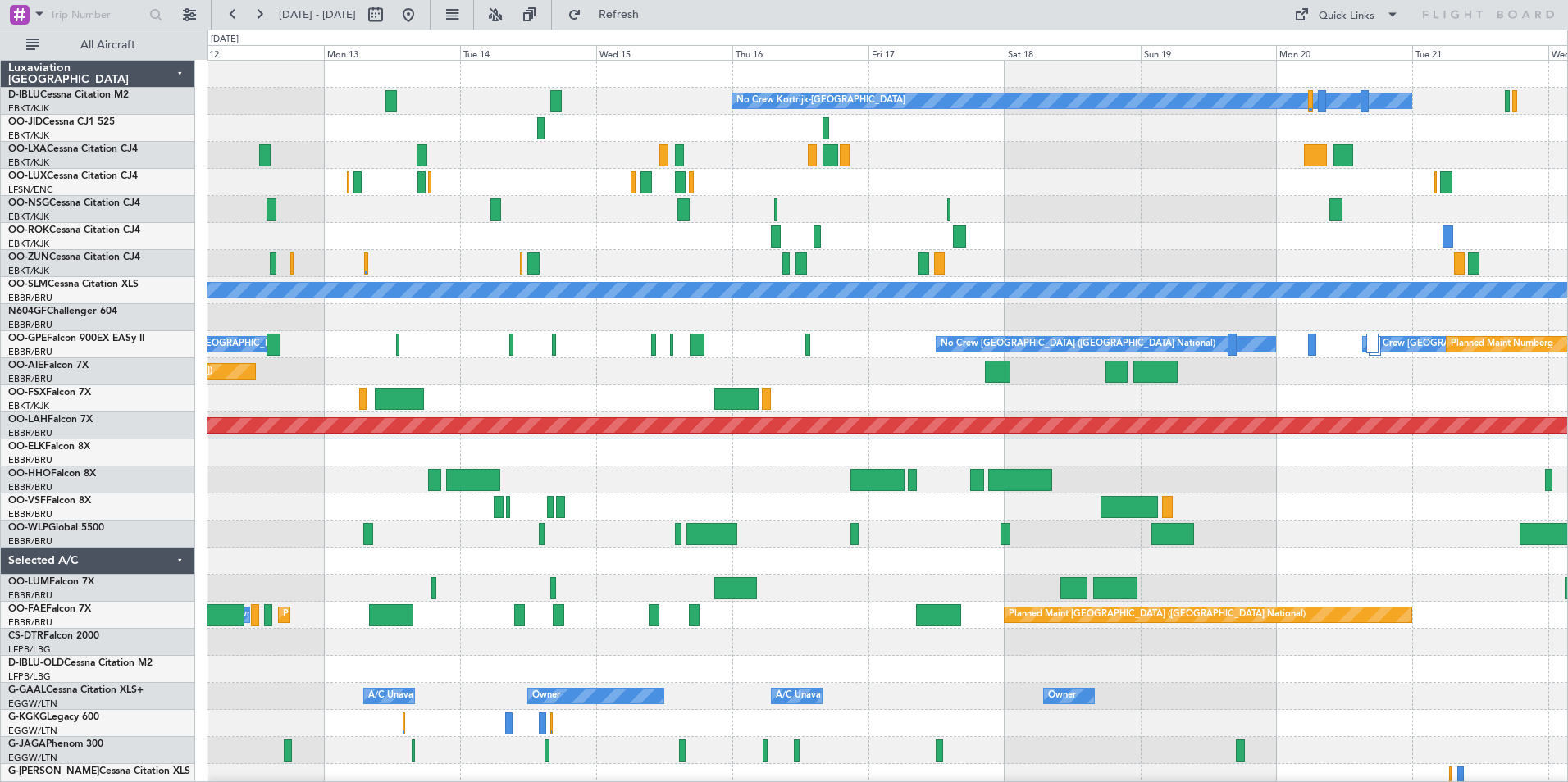
click at [777, 213] on div at bounding box center [887, 210] width 1360 height 27
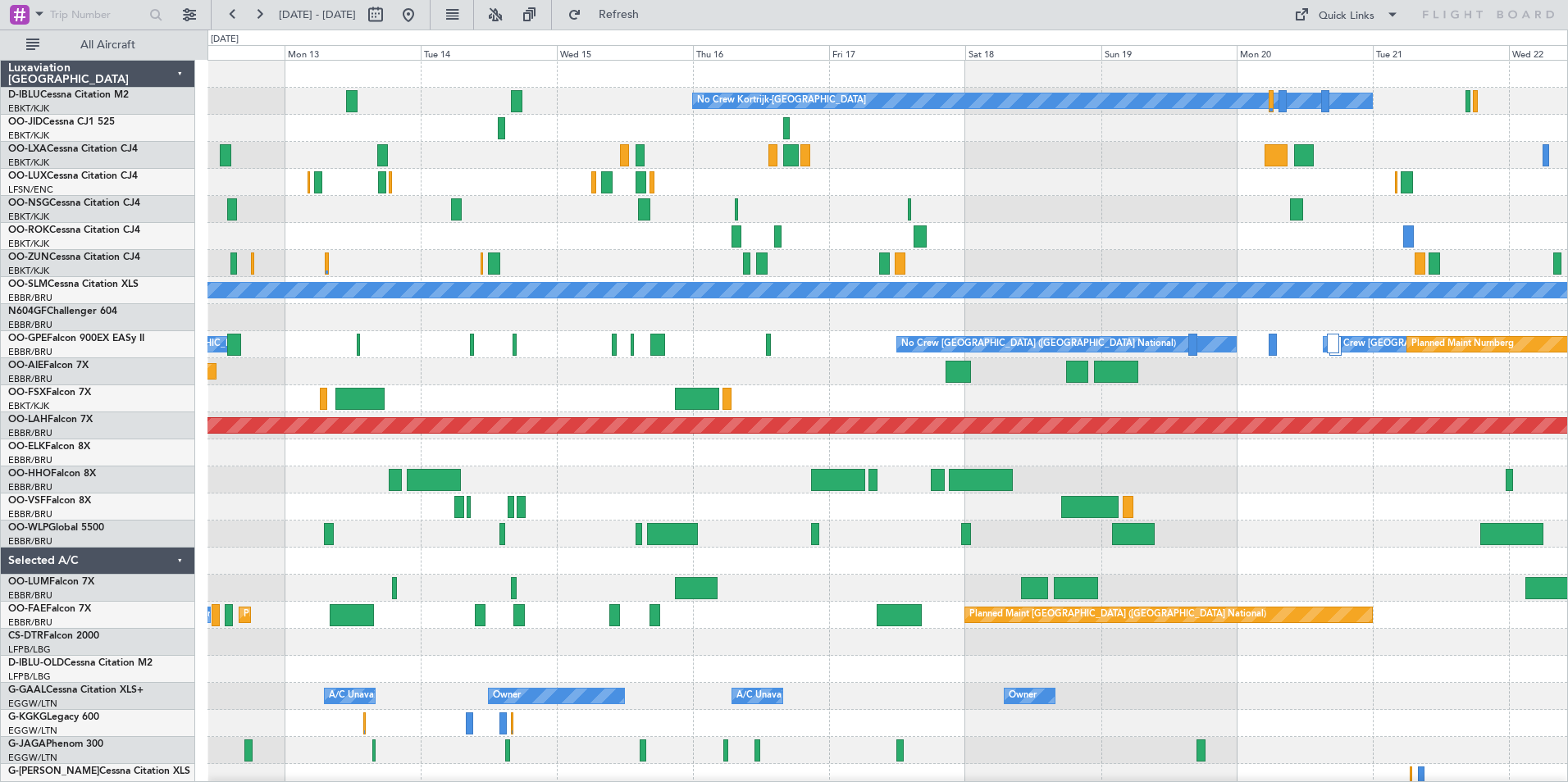
click at [830, 199] on div "No Crew Kortrijk-[GEOGRAPHIC_DATA] No Crew No Crew A/C Unavailable [GEOGRAPHIC_…" at bounding box center [887, 615] width 1360 height 1109
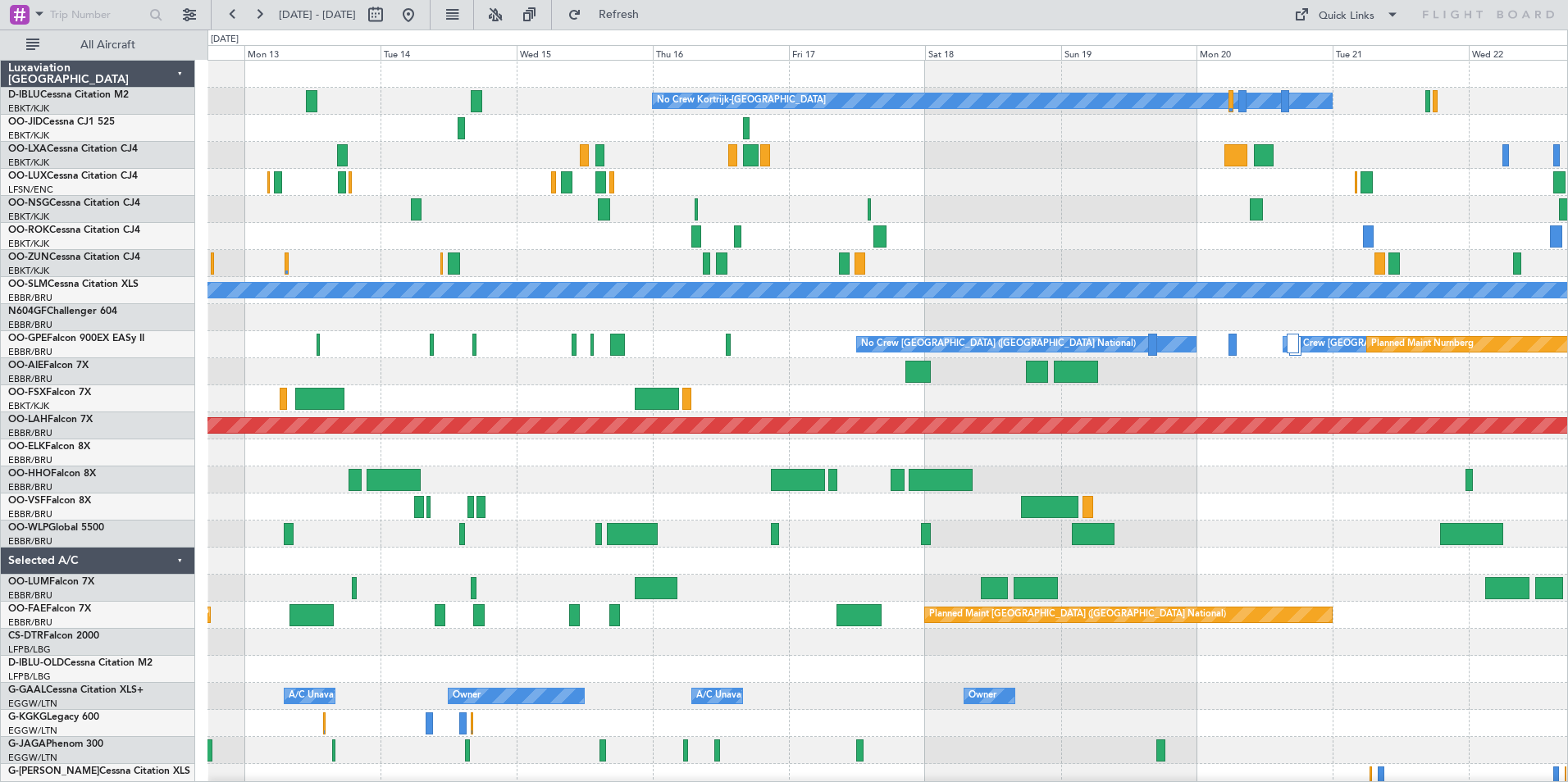
click at [727, 181] on div at bounding box center [887, 183] width 1360 height 27
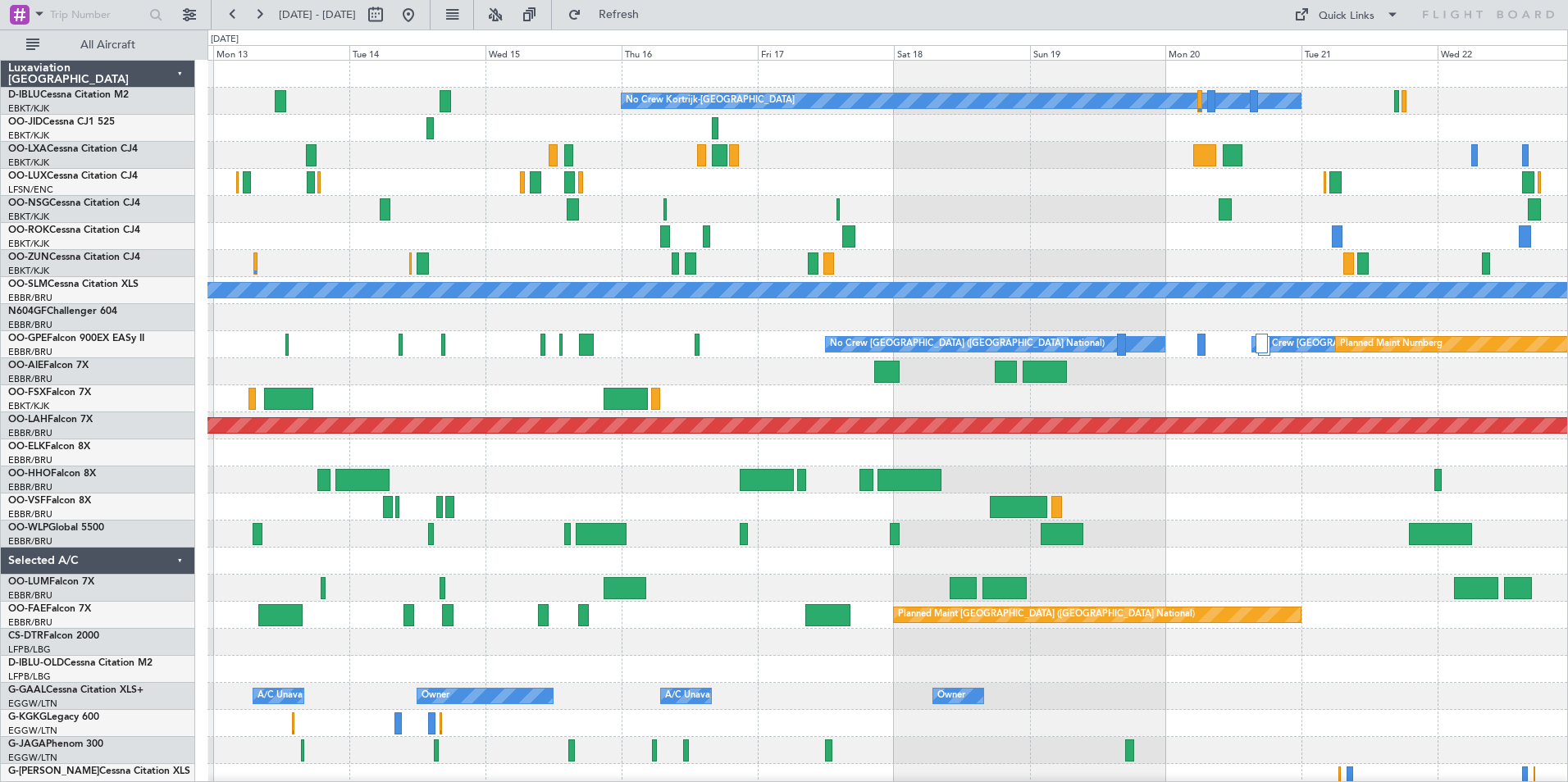
click at [727, 193] on div at bounding box center [887, 183] width 1360 height 27
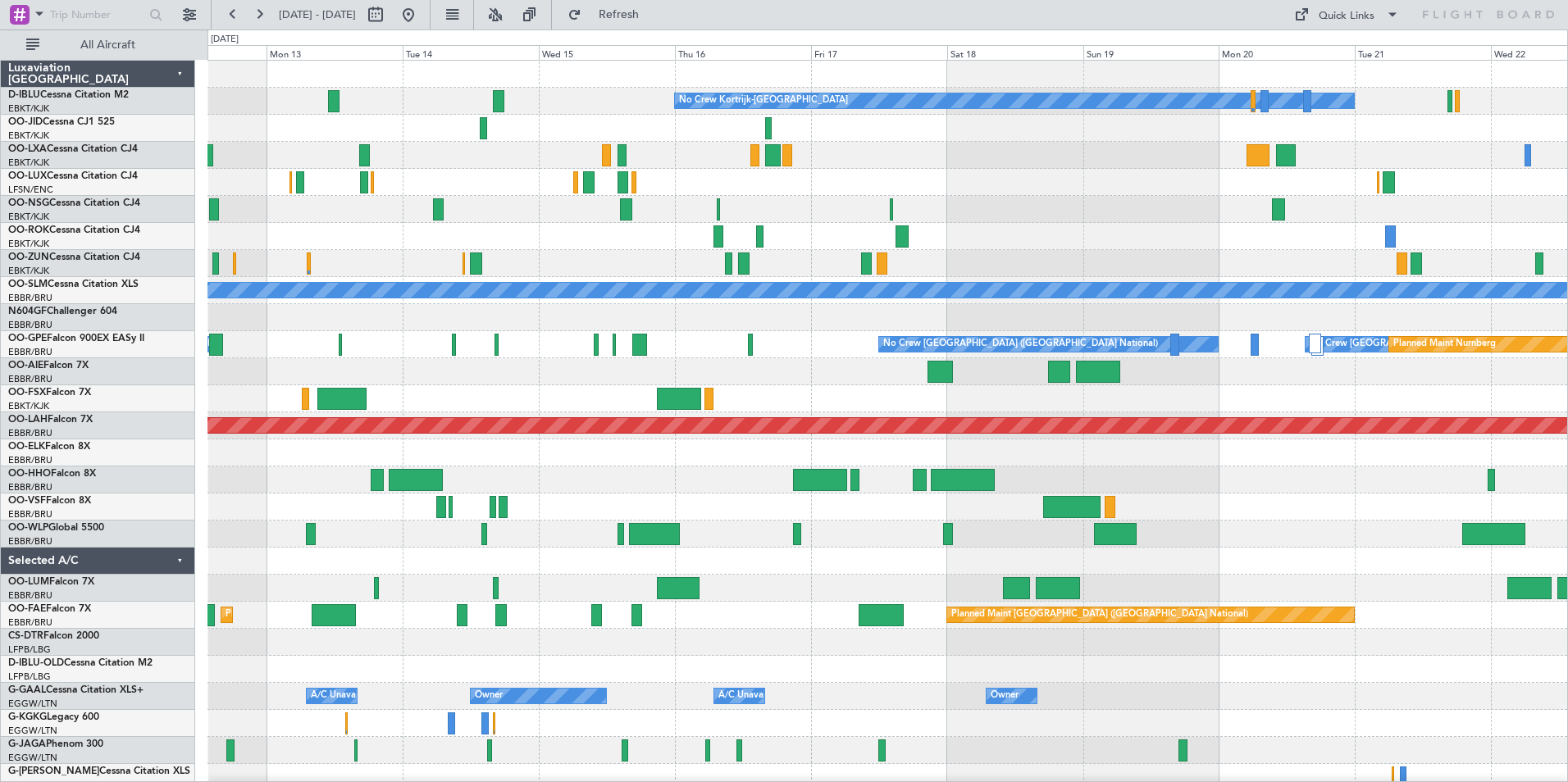
click at [833, 182] on div at bounding box center [887, 183] width 1360 height 27
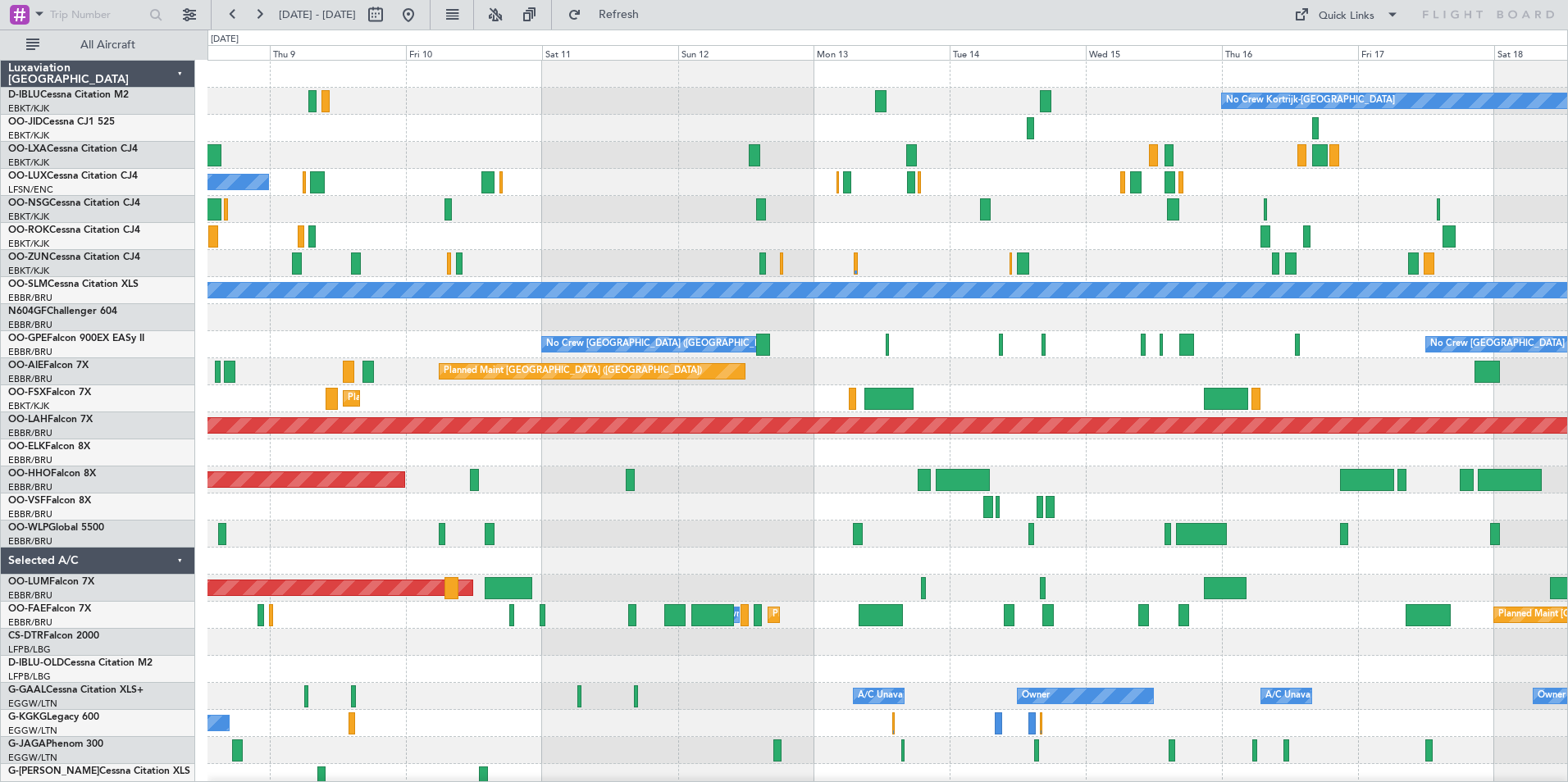
click at [1347, 219] on div "No Crew Kortrijk-[GEOGRAPHIC_DATA] Planned Maint [GEOGRAPHIC_DATA]-[GEOGRAPHIC_…" at bounding box center [887, 615] width 1360 height 1109
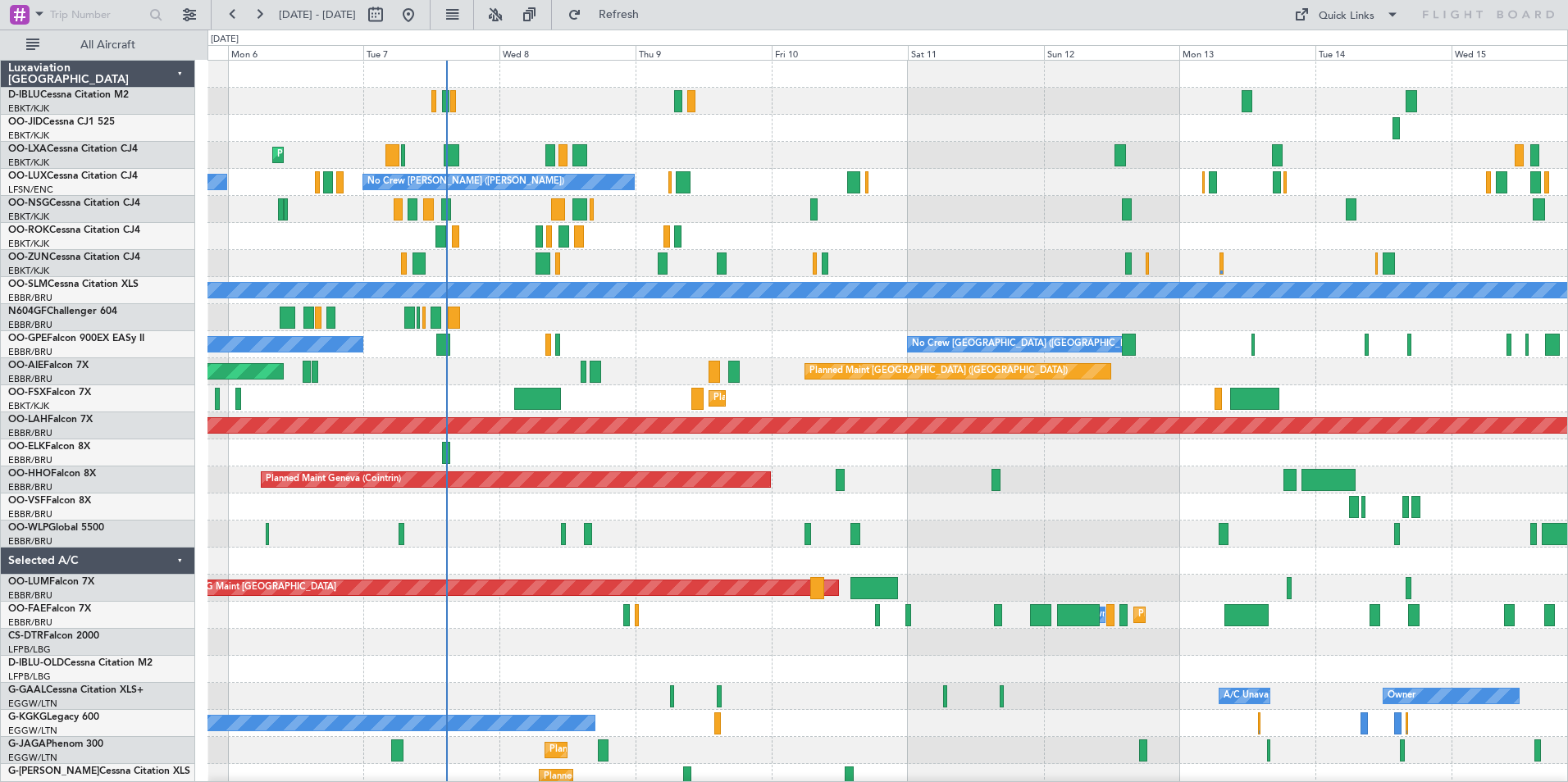
click at [1123, 223] on div "No Crew Kortrijk-[GEOGRAPHIC_DATA] Planned Maint [GEOGRAPHIC_DATA]-[GEOGRAPHIC_…" at bounding box center [887, 615] width 1360 height 1109
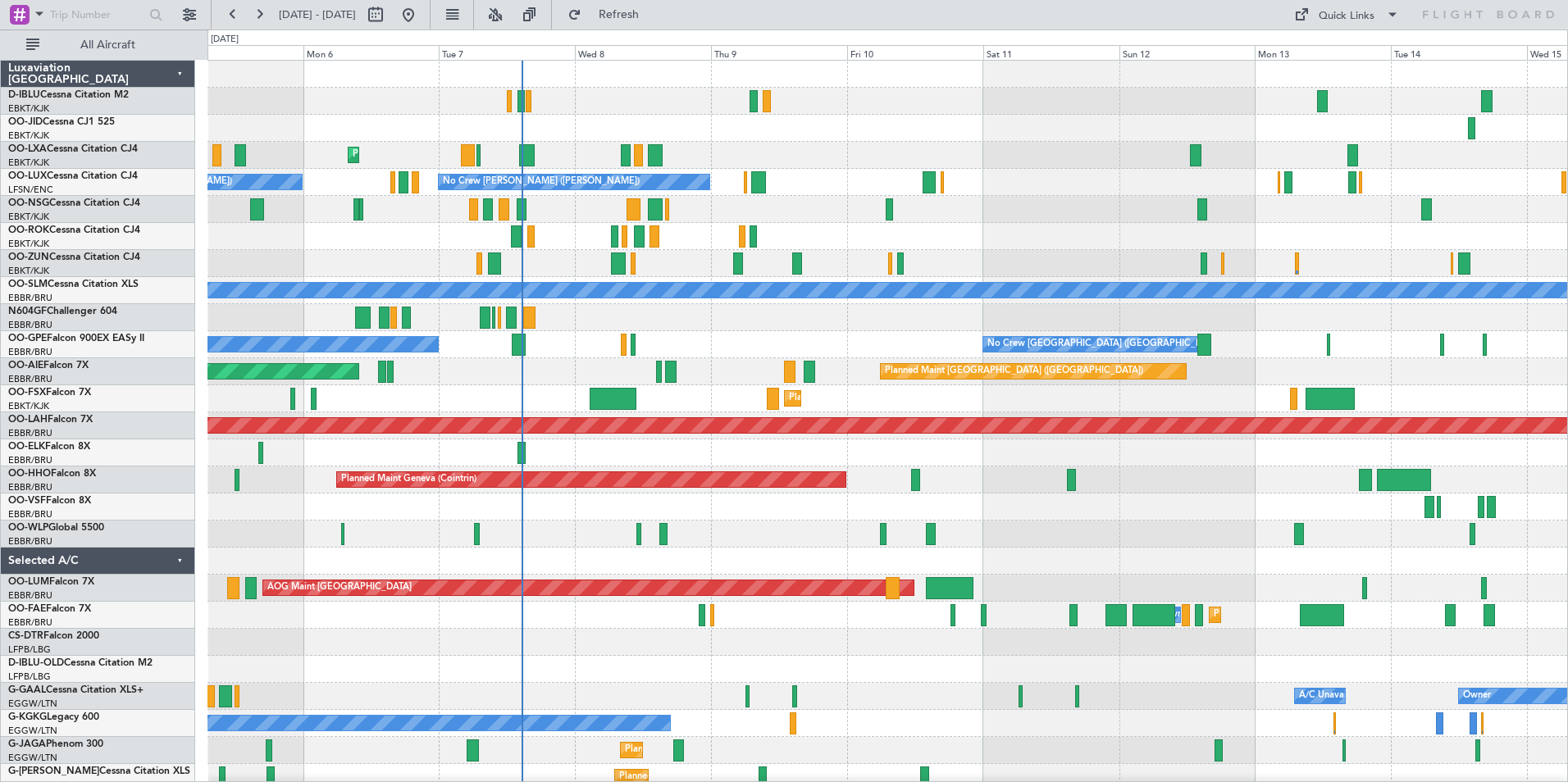
click at [1046, 465] on div at bounding box center [887, 454] width 1360 height 27
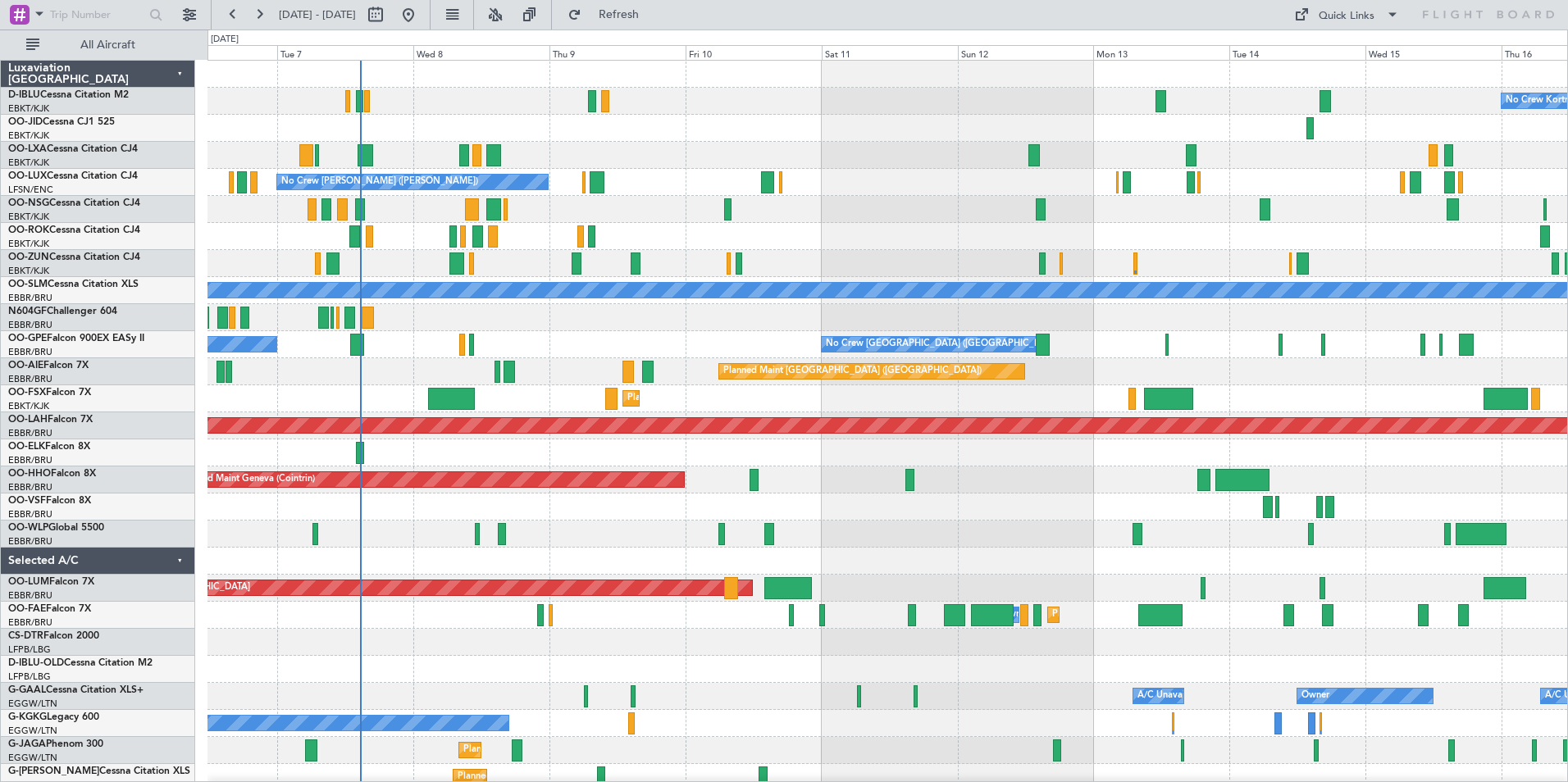
click at [819, 241] on div at bounding box center [887, 237] width 1360 height 27
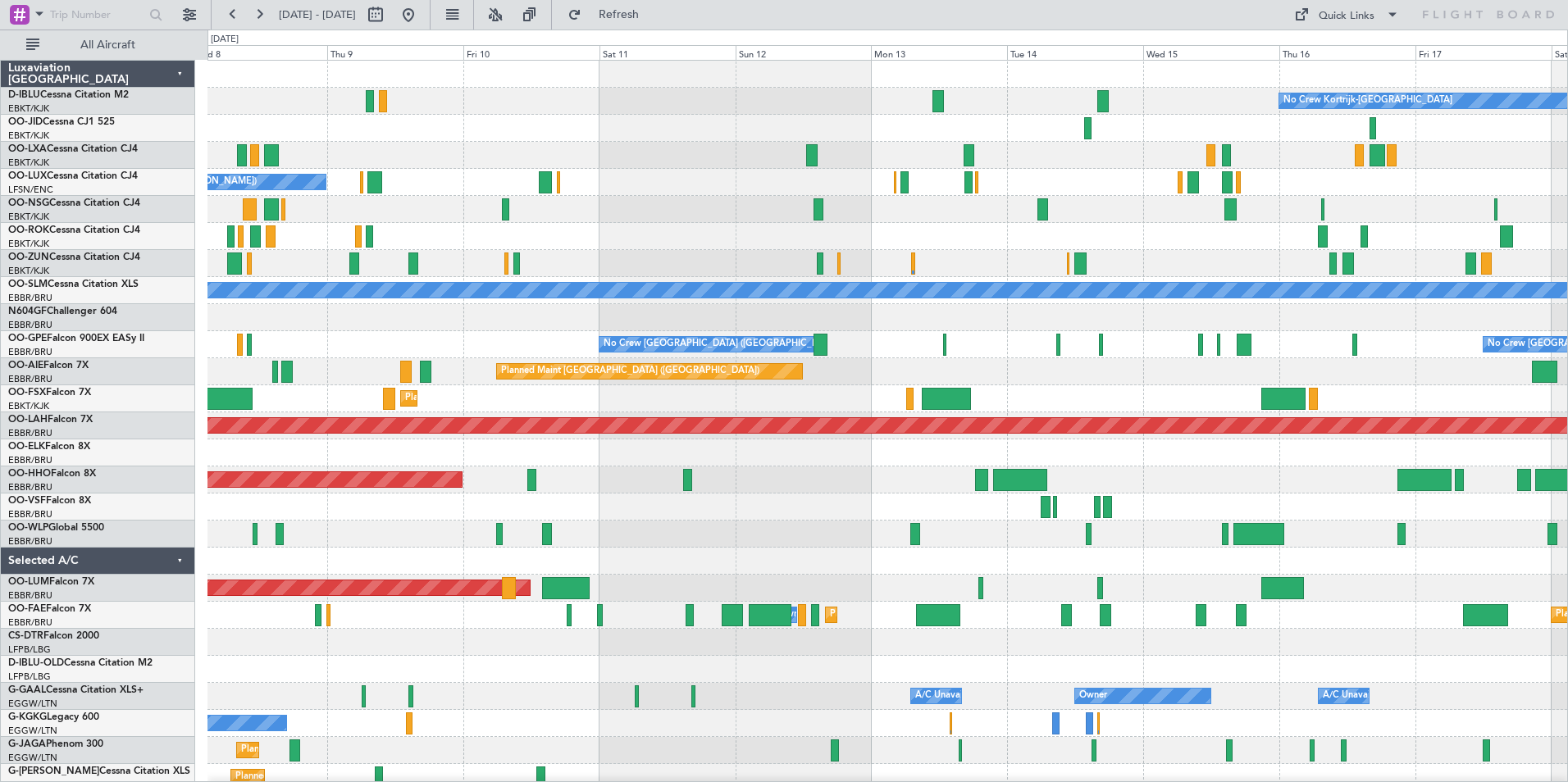
click at [639, 273] on div "No Crew Kortrijk-[GEOGRAPHIC_DATA] Planned Maint [GEOGRAPHIC_DATA]-[GEOGRAPHIC_…" at bounding box center [887, 601] width 1360 height 1082
click at [214, 430] on div "No Crew Kortrijk-[GEOGRAPHIC_DATA] Planned Maint [GEOGRAPHIC_DATA]-[GEOGRAPHIC_…" at bounding box center [887, 615] width 1360 height 1109
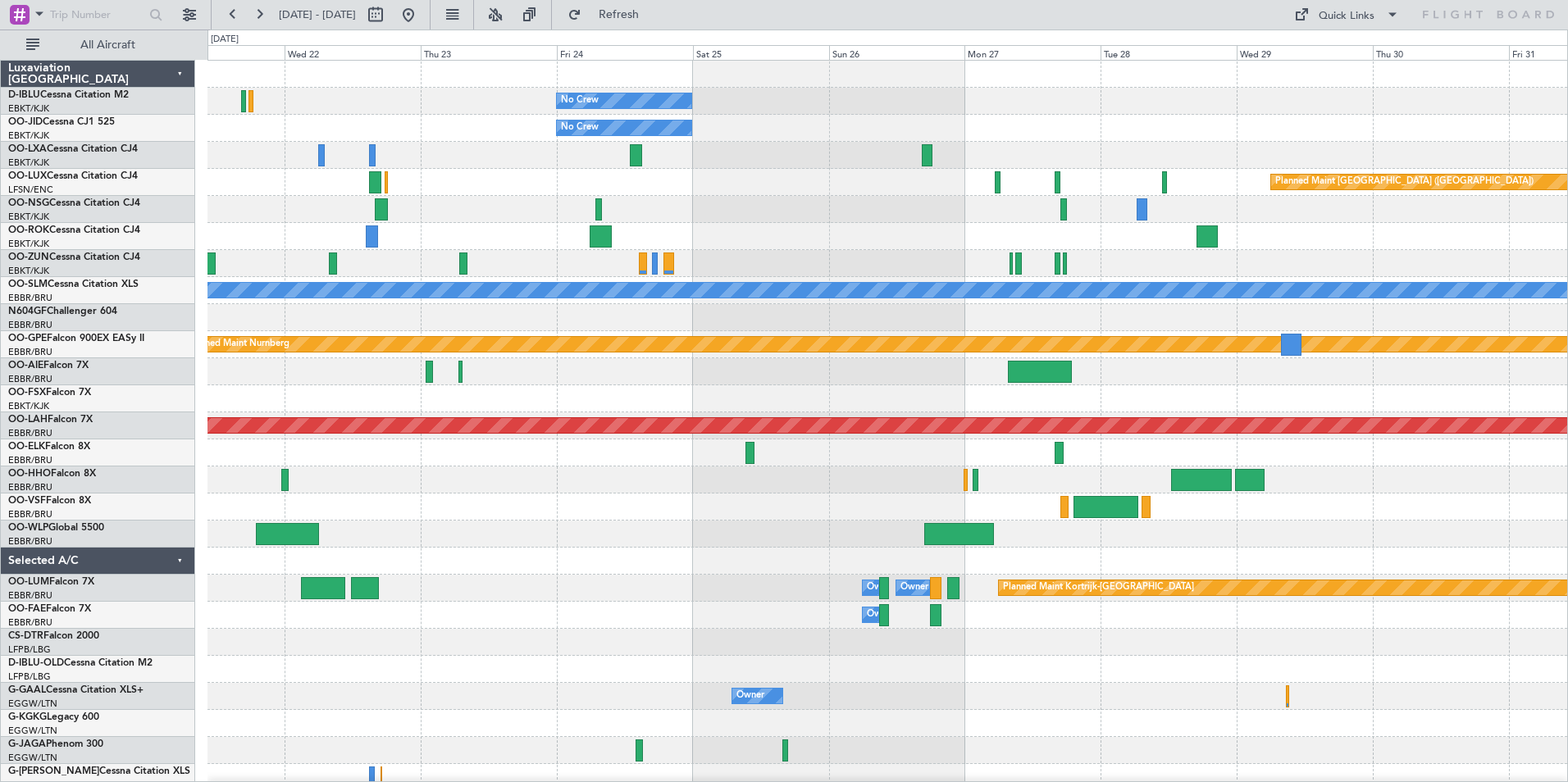
click at [68, 480] on div "No Crew No Crew Kortrijk-[GEOGRAPHIC_DATA] No Crew Planned Maint [GEOGRAPHIC_DA…" at bounding box center [784, 406] width 1568 height 753
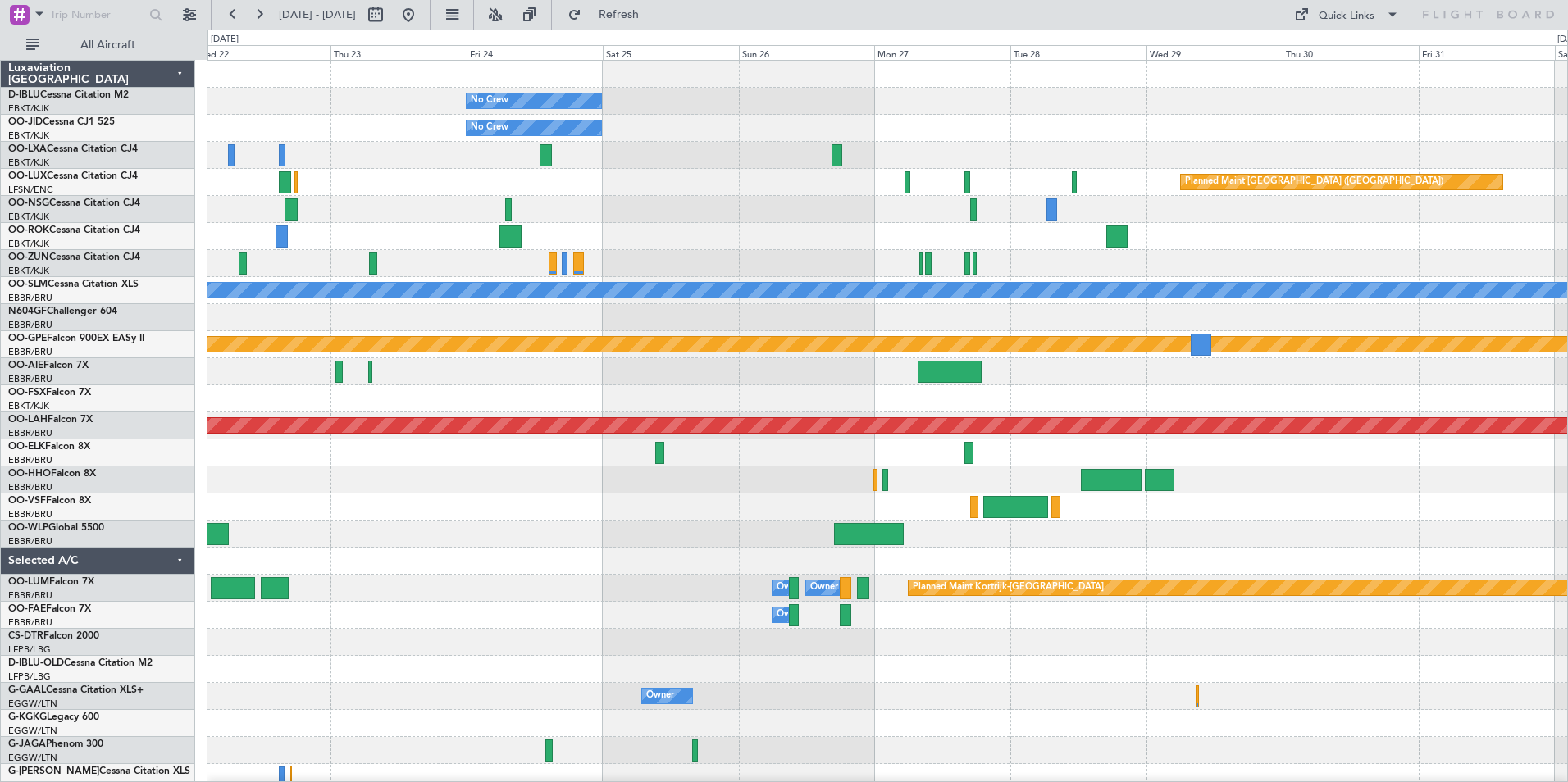
click at [37, 494] on div "No Crew No Crew Kortrijk-[GEOGRAPHIC_DATA] No Crew Planned Maint [GEOGRAPHIC_DA…" at bounding box center [784, 406] width 1568 height 753
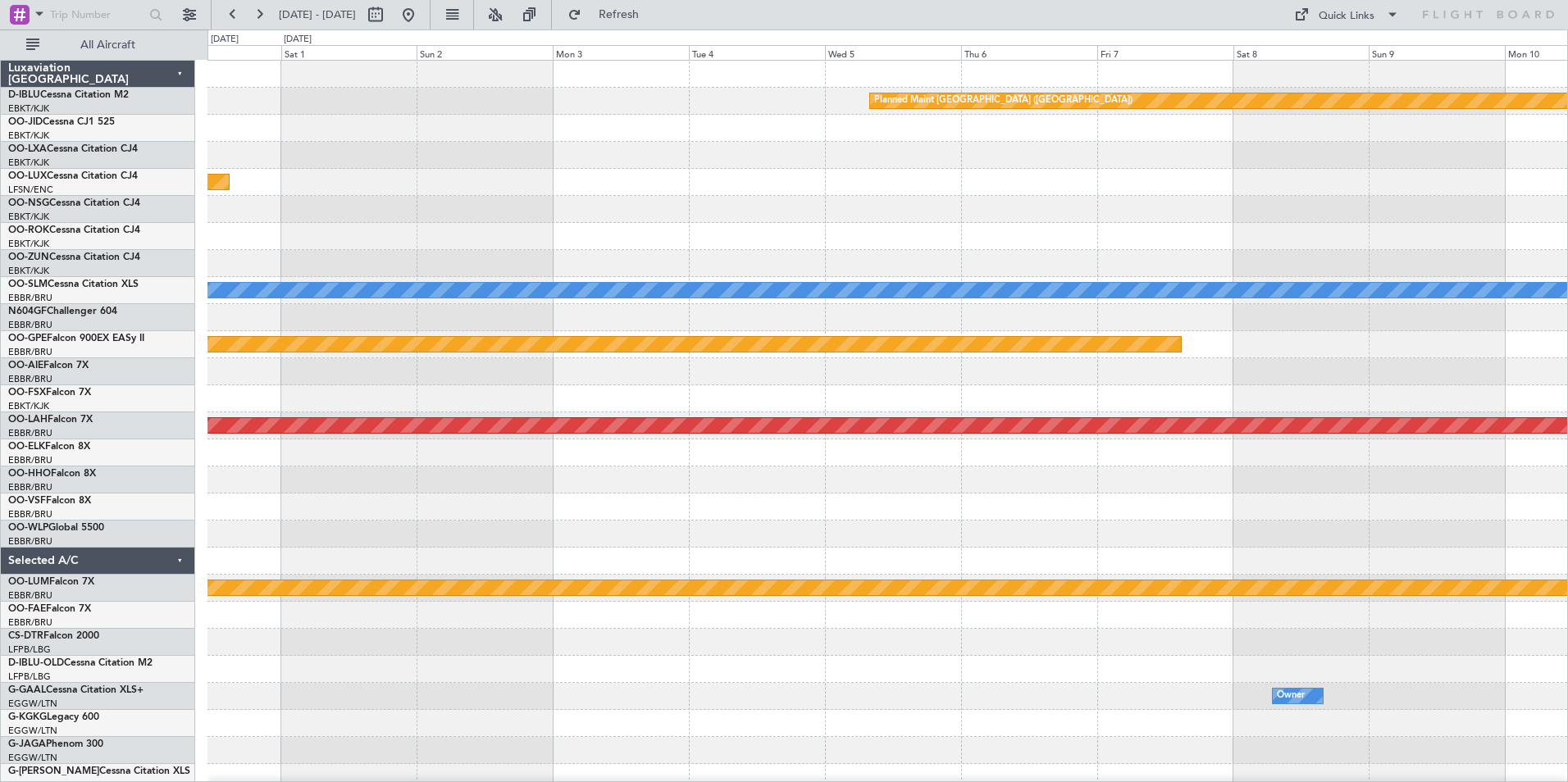
click at [52, 499] on div "Planned Maint [GEOGRAPHIC_DATA] ([GEOGRAPHIC_DATA]) Planned Maint [GEOGRAPHIC_D…" at bounding box center [784, 406] width 1568 height 753
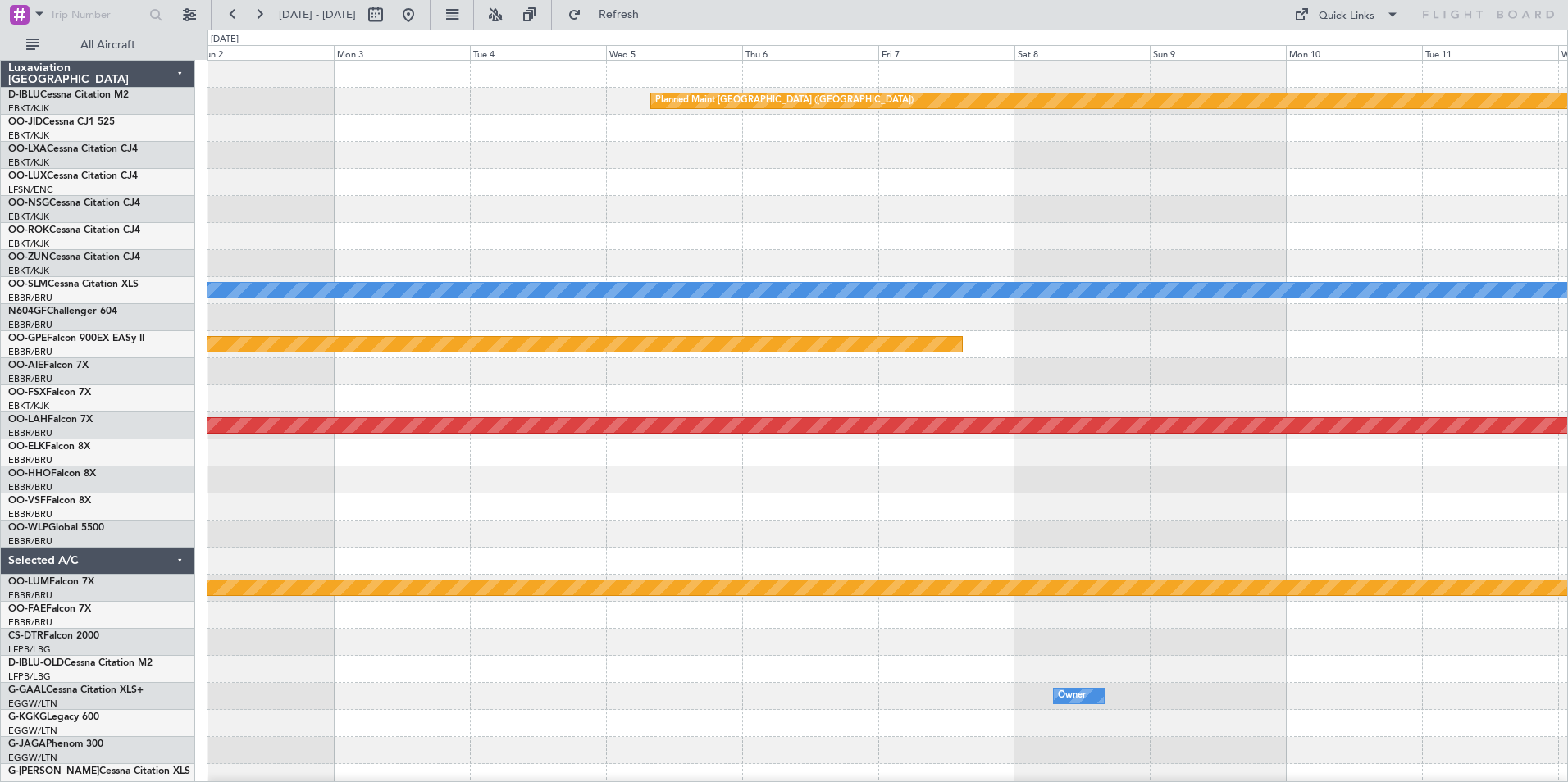
click at [410, 522] on div "Planned Maint [GEOGRAPHIC_DATA] ([GEOGRAPHIC_DATA]) Planned Maint [GEOGRAPHIC_D…" at bounding box center [887, 615] width 1360 height 1109
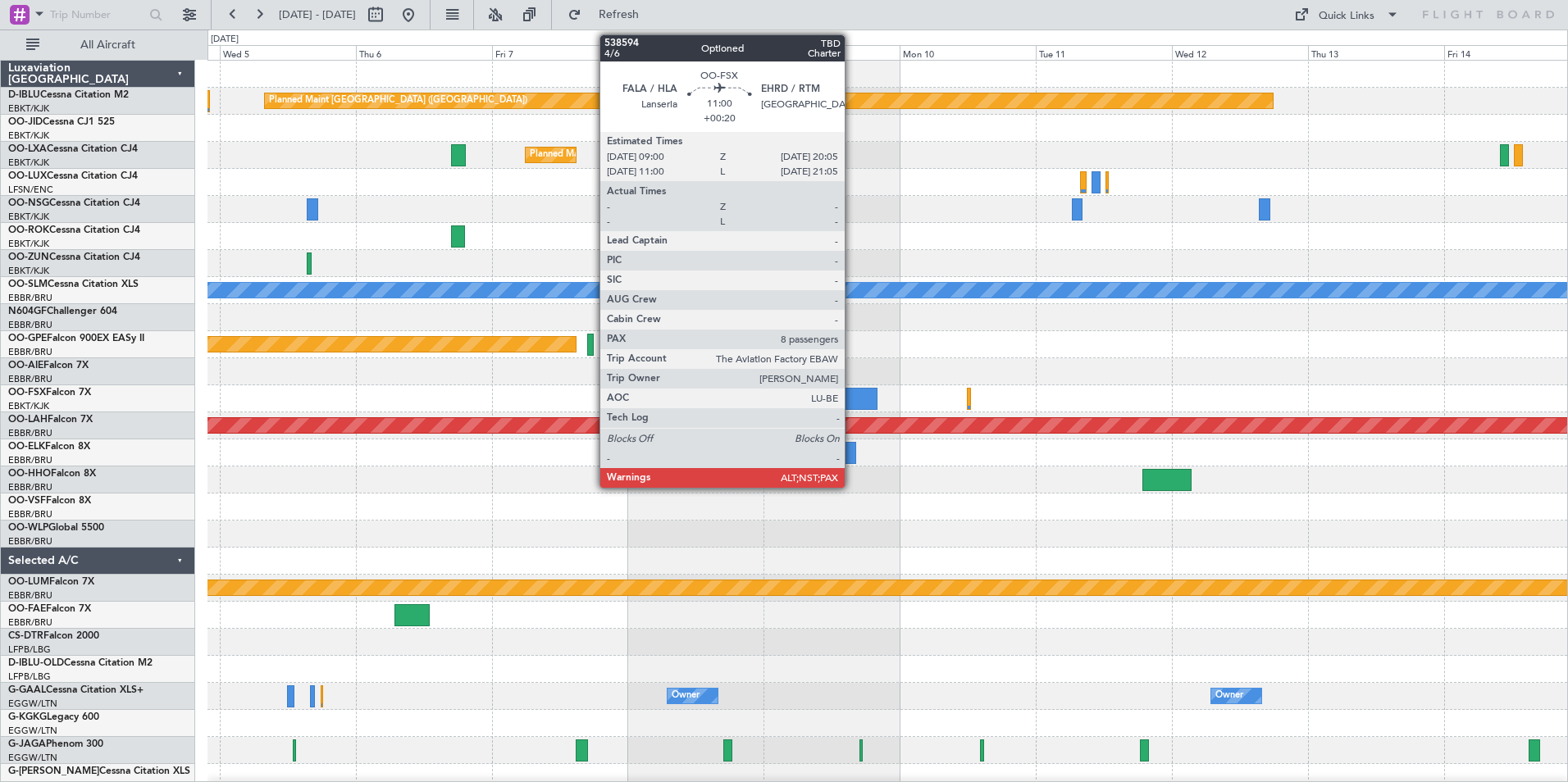
click at [852, 392] on div at bounding box center [846, 399] width 64 height 22
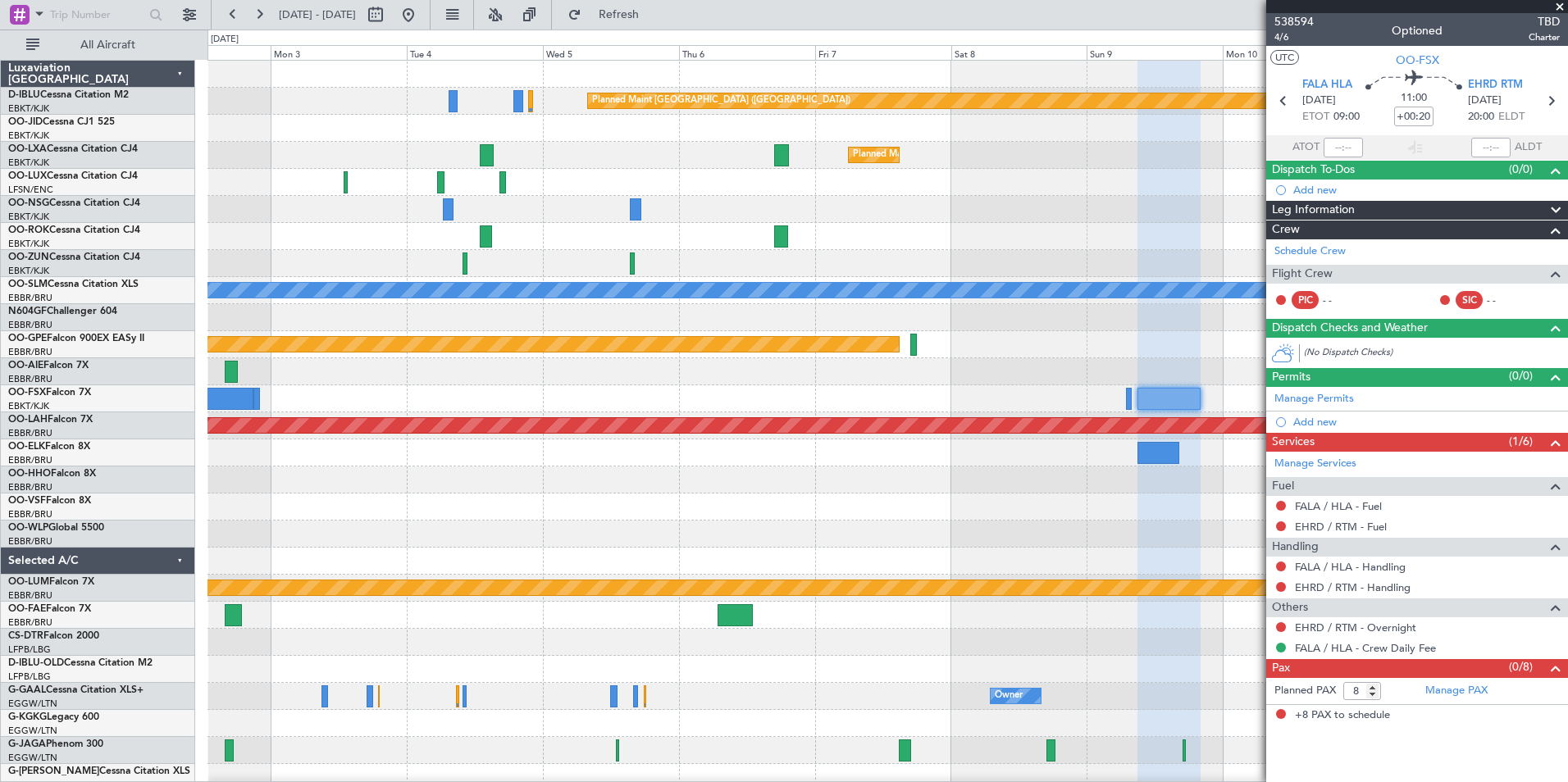
click at [967, 415] on div "Planned Maint [GEOGRAPHIC_DATA] ([GEOGRAPHIC_DATA]) Planned Maint [GEOGRAPHIC_D…" at bounding box center [887, 601] width 1360 height 1082
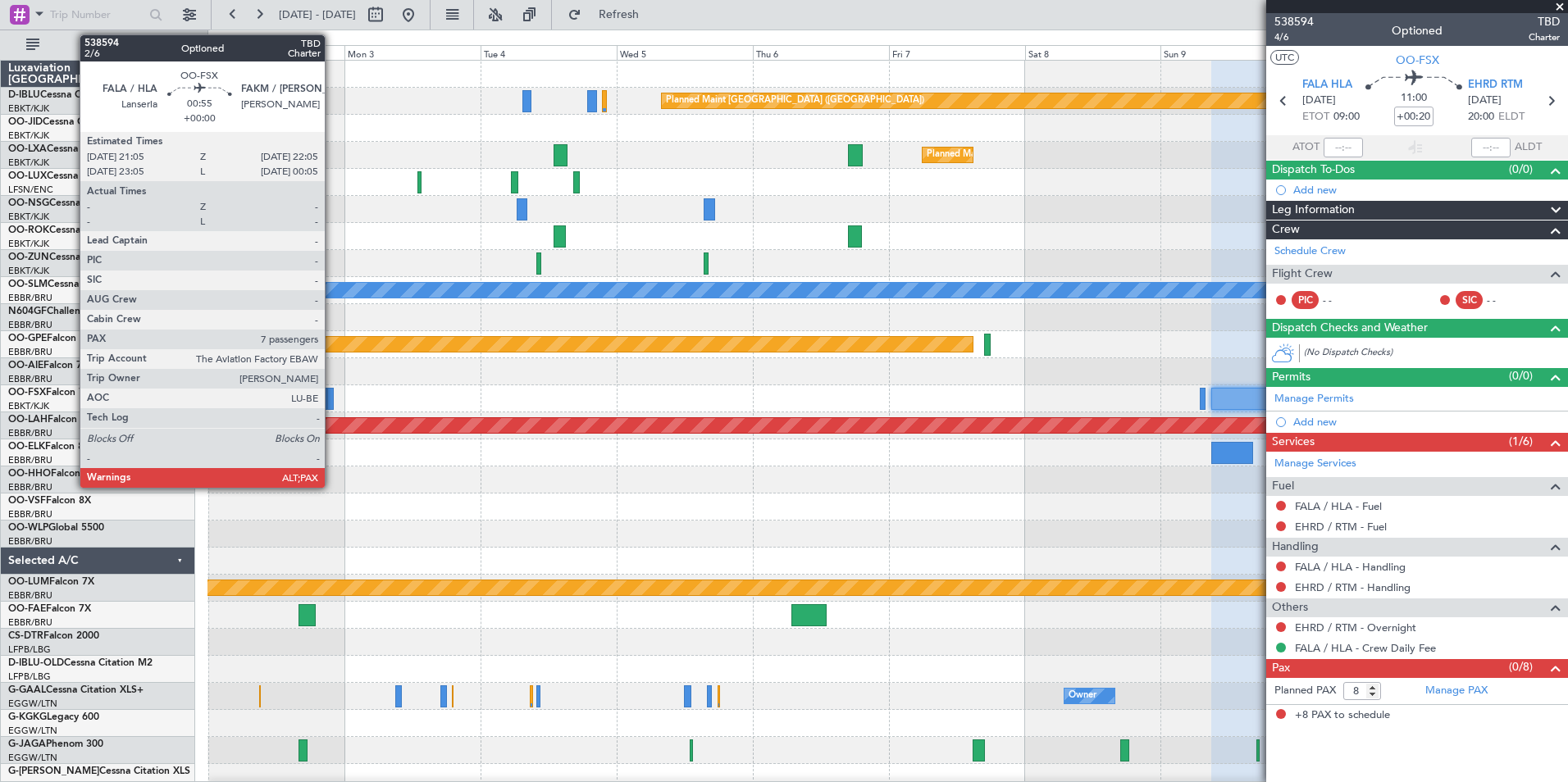
click at [332, 398] on div at bounding box center [330, 399] width 6 height 22
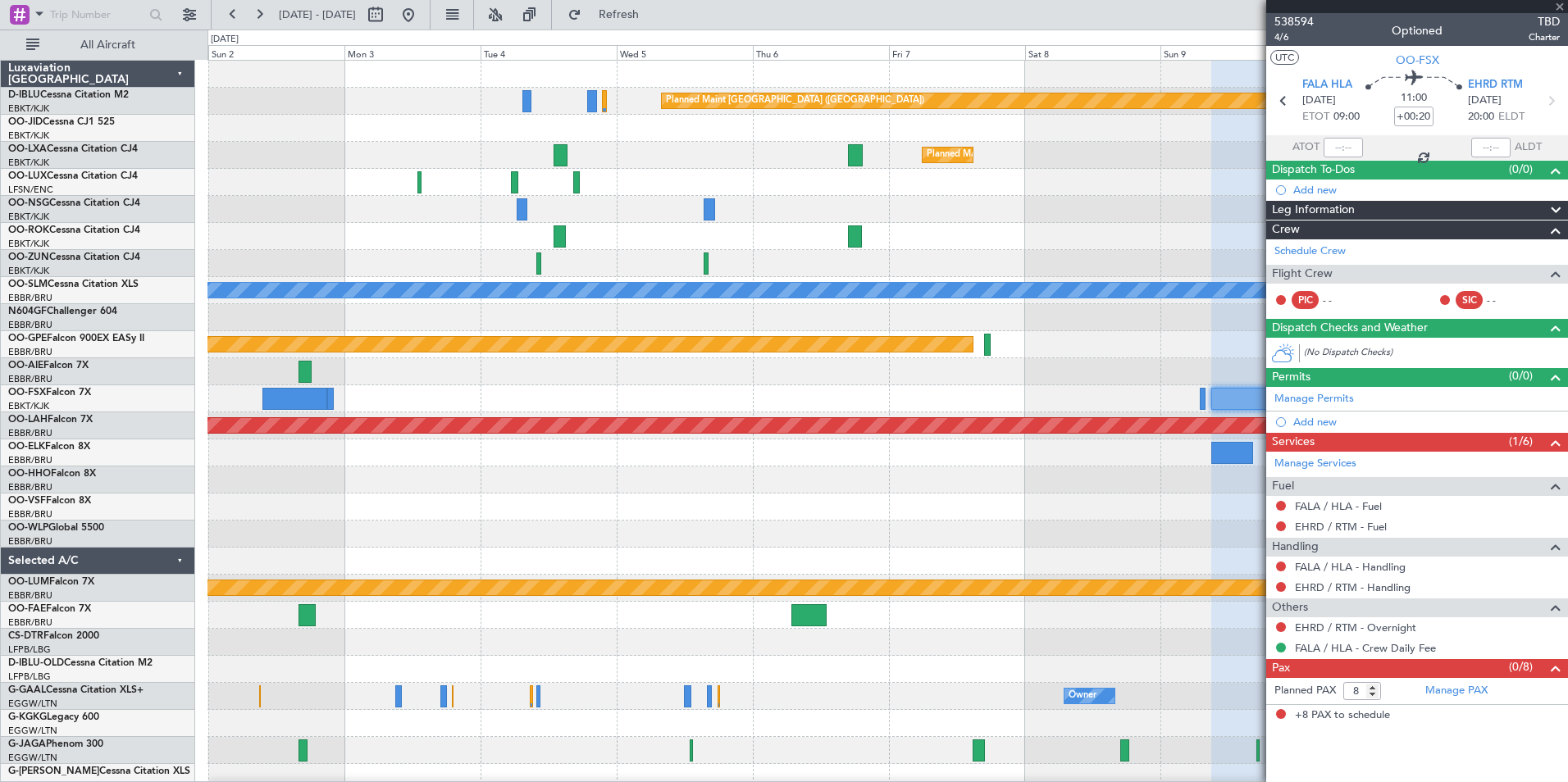
type input "7"
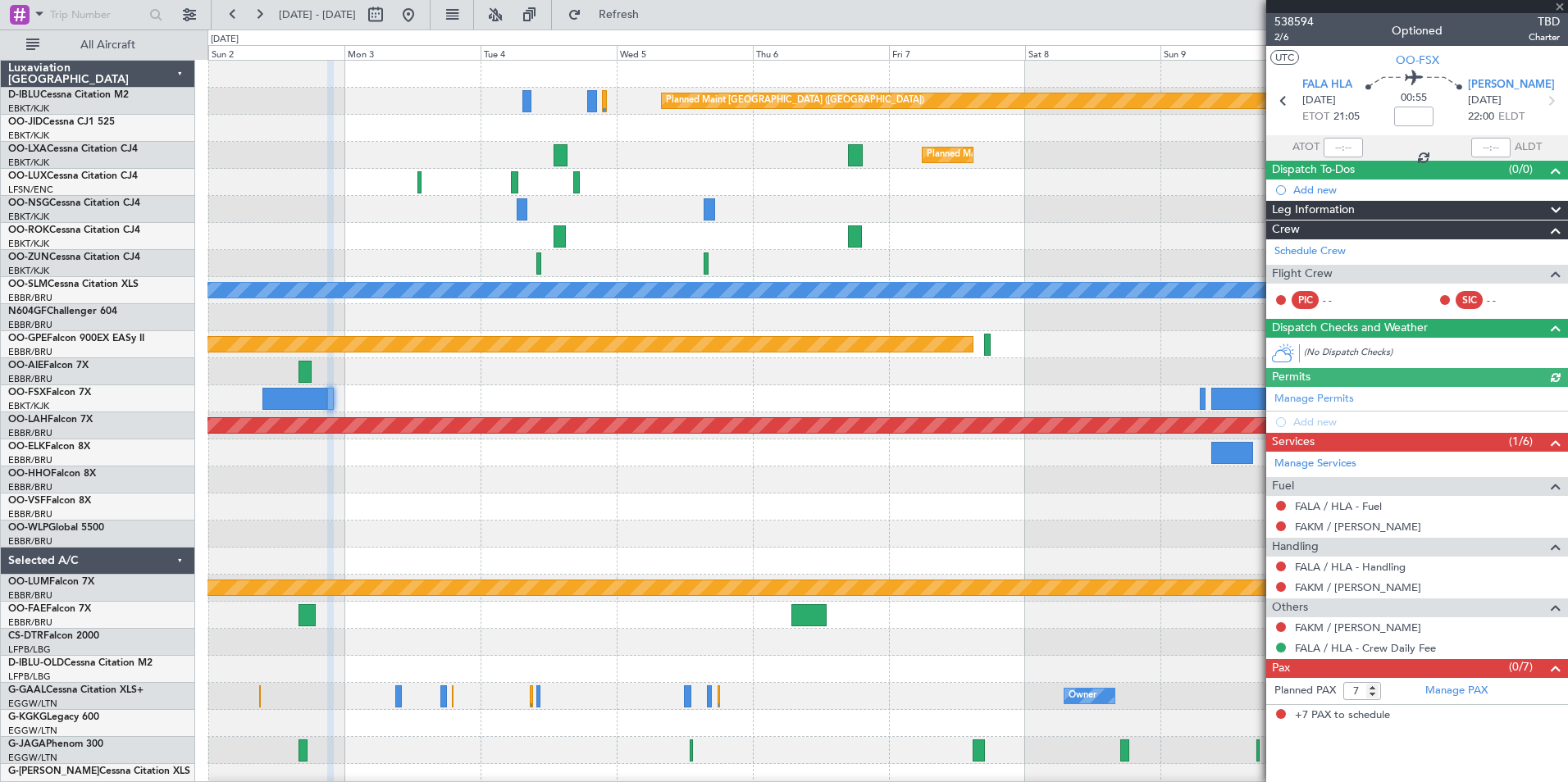
click at [655, 395] on div at bounding box center [887, 399] width 1360 height 27
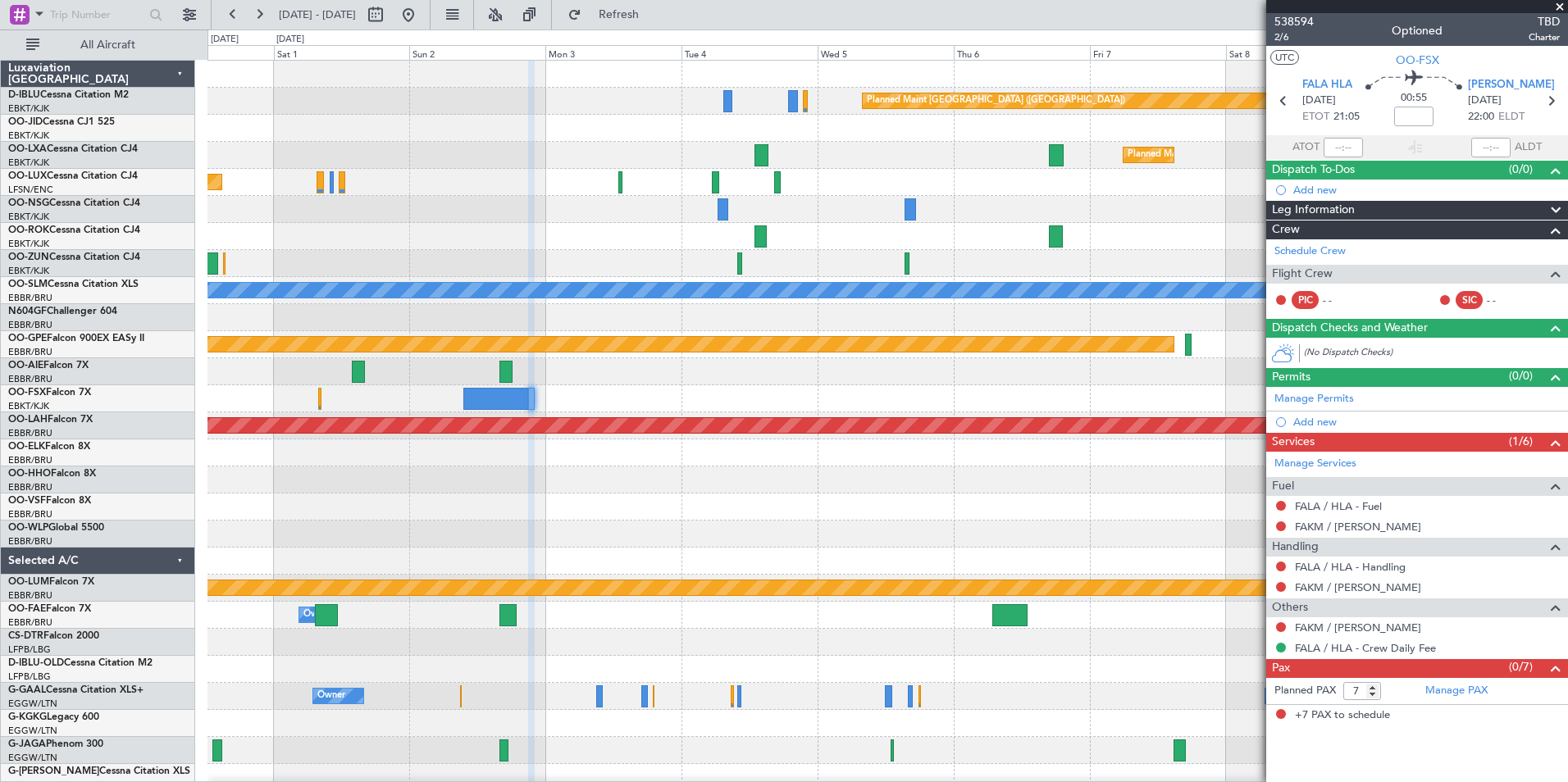
click at [852, 390] on div at bounding box center [887, 399] width 1360 height 27
click at [1276, 22] on span "538594" at bounding box center [1294, 22] width 39 height 18
click at [421, 14] on button at bounding box center [408, 15] width 26 height 26
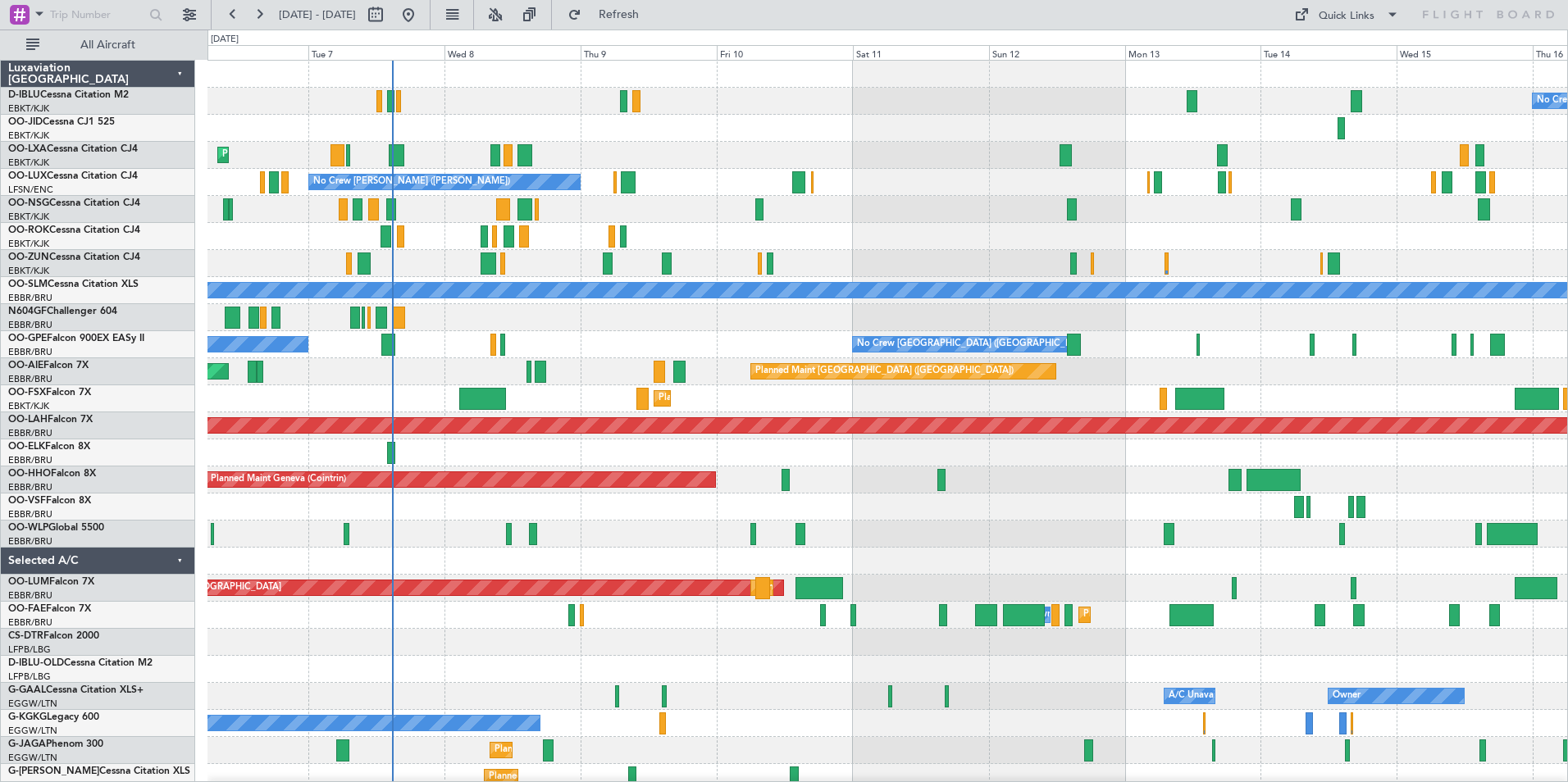
click at [667, 560] on div "No Crew Kortrijk-[GEOGRAPHIC_DATA] Planned Maint [GEOGRAPHIC_DATA]-[GEOGRAPHIC_…" at bounding box center [887, 575] width 1360 height 1028
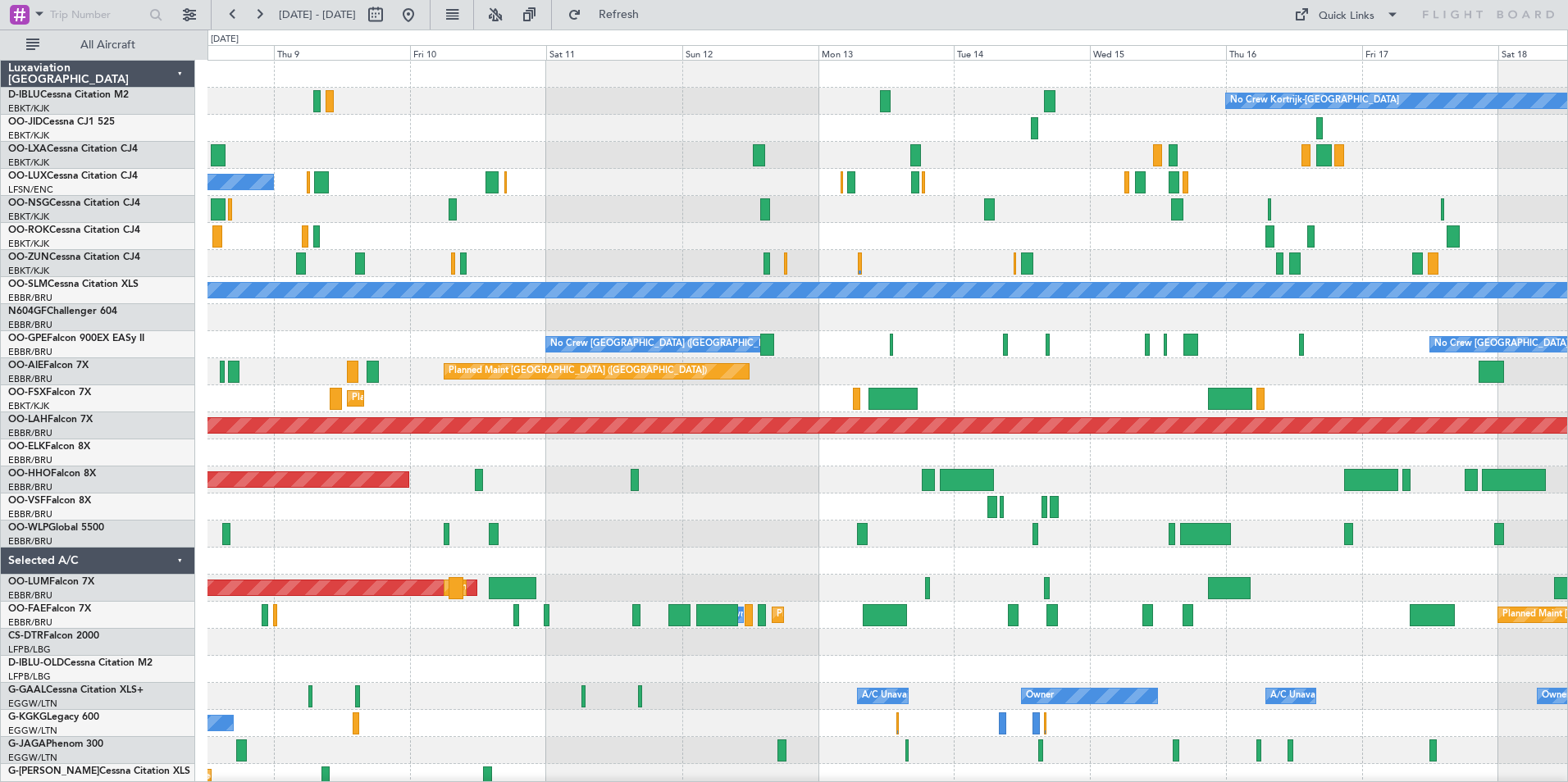
click at [809, 538] on div "No Crew Kortrijk-[GEOGRAPHIC_DATA] Planned Maint [GEOGRAPHIC_DATA]-[GEOGRAPHIC_…" at bounding box center [887, 575] width 1360 height 1028
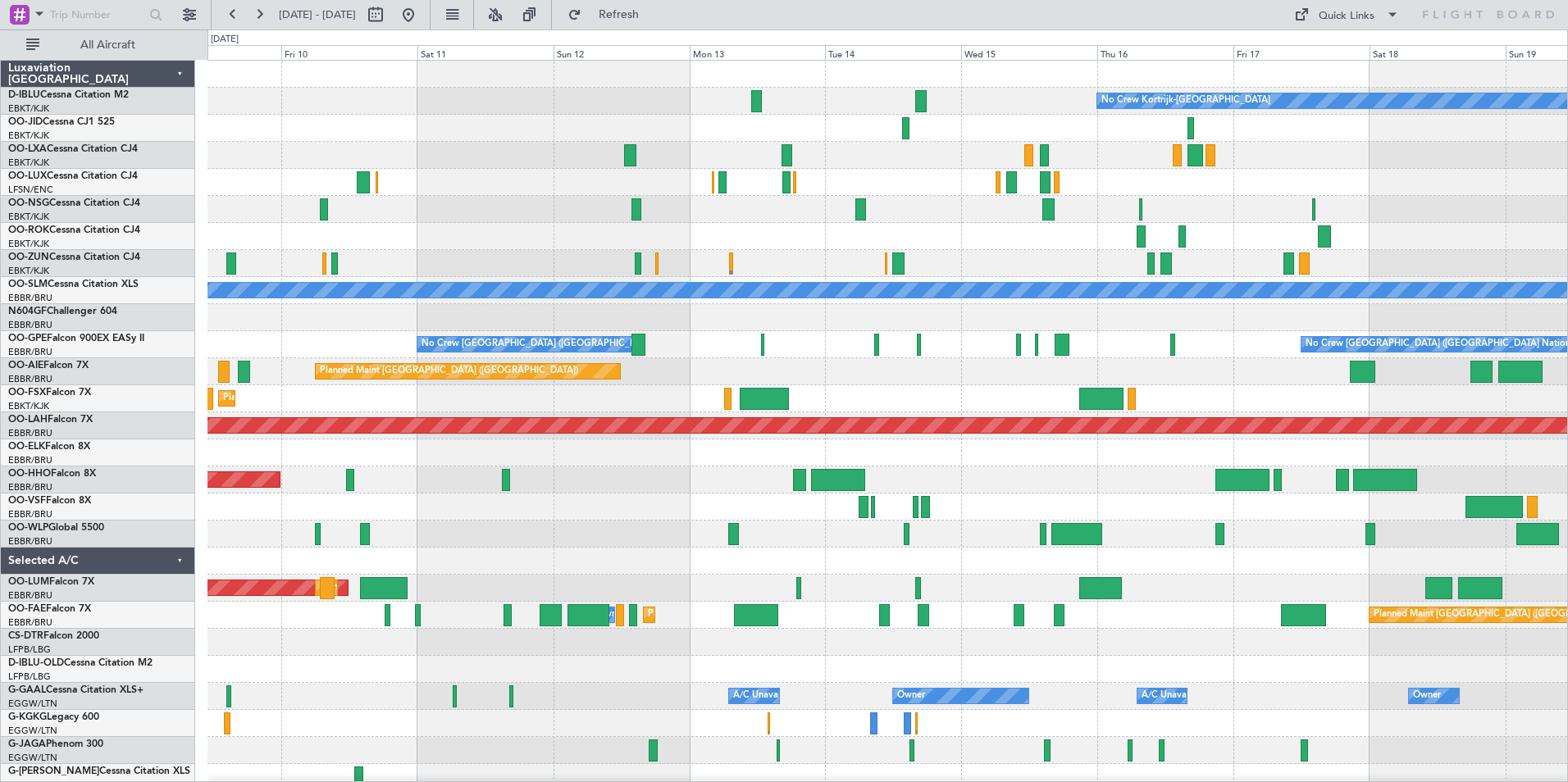
scroll to position [2, 0]
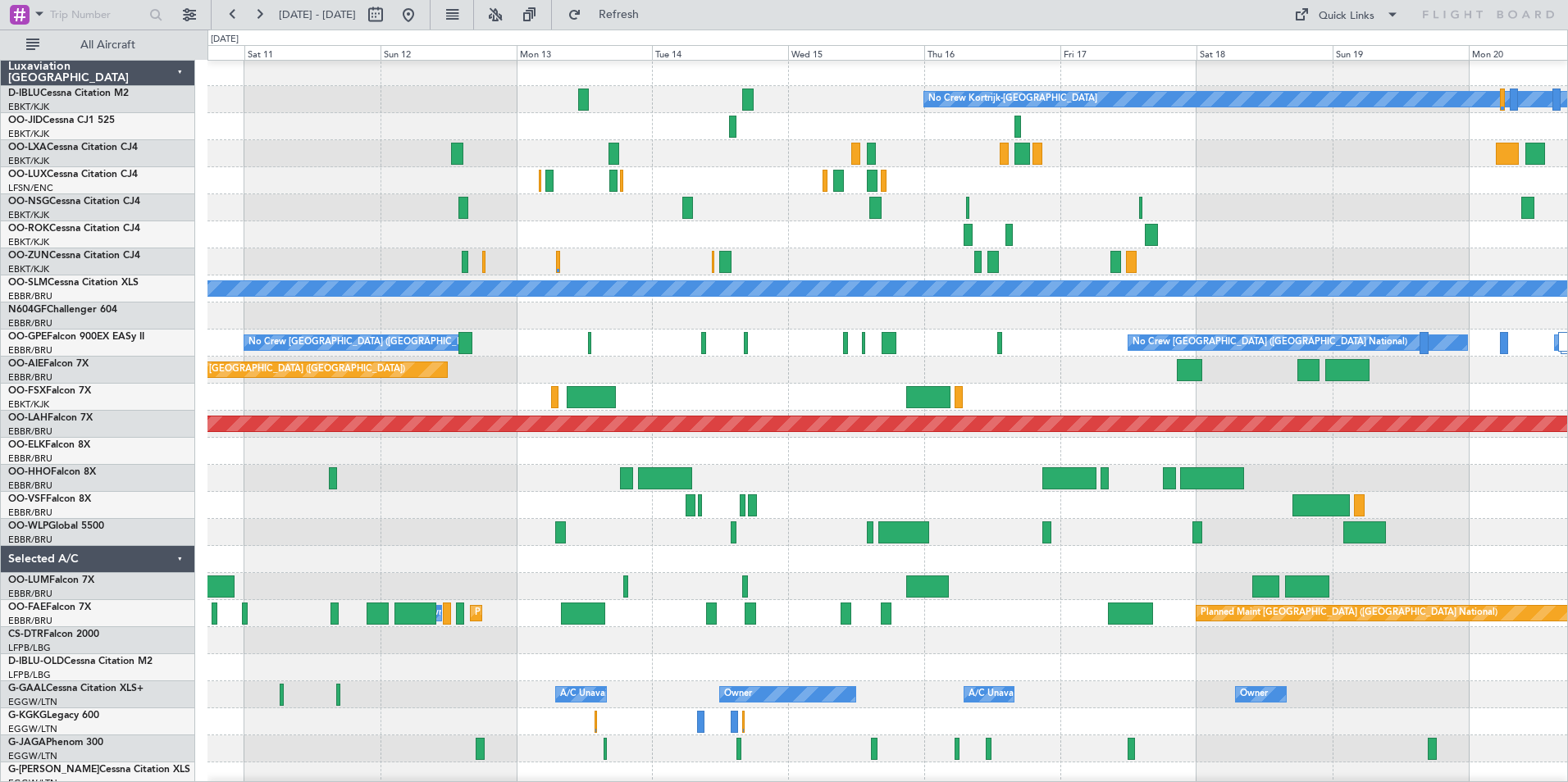
click at [831, 479] on div "Planned Maint Geneva (Cointrin)" at bounding box center [887, 479] width 1360 height 27
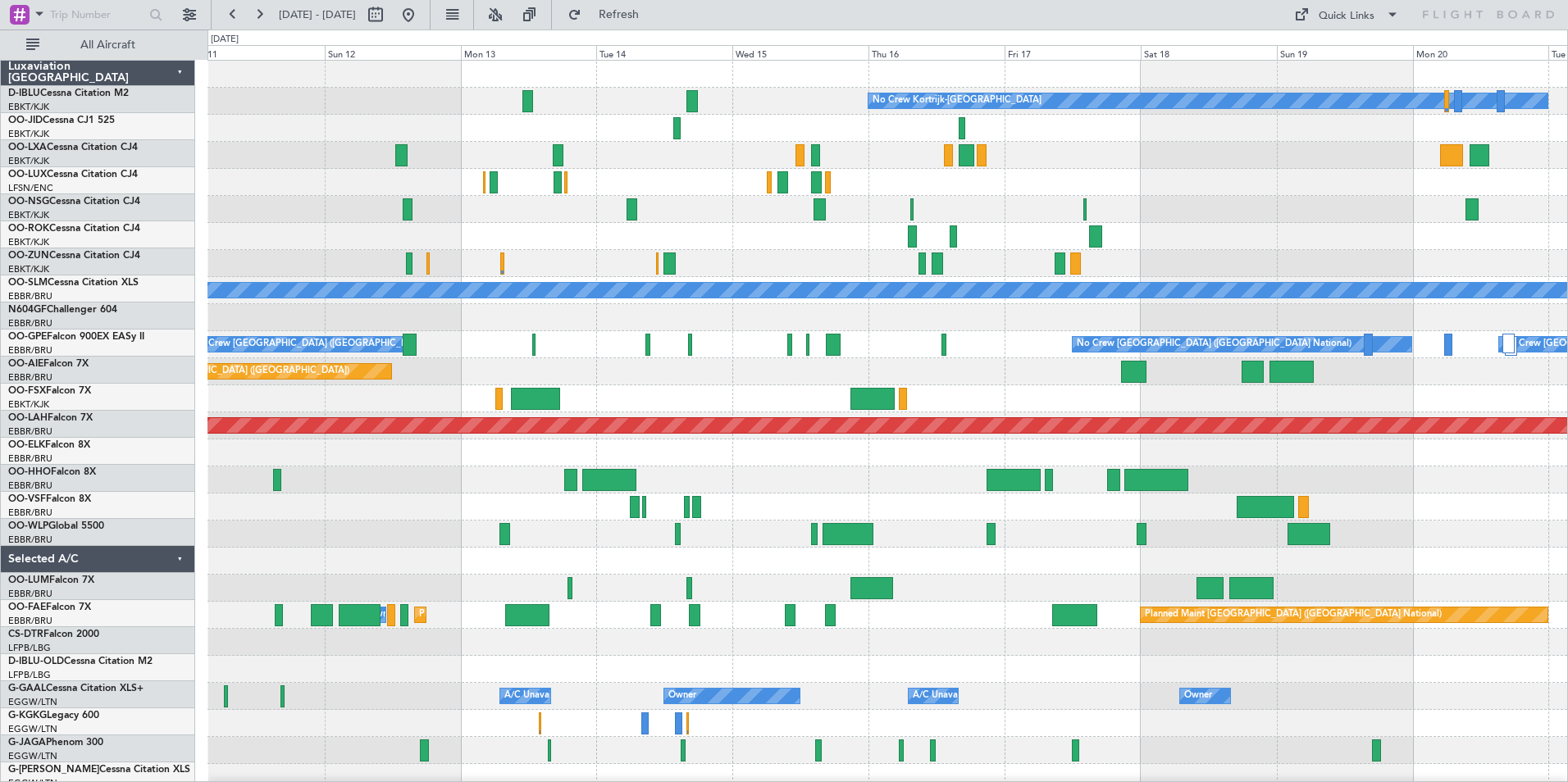
scroll to position [0, 0]
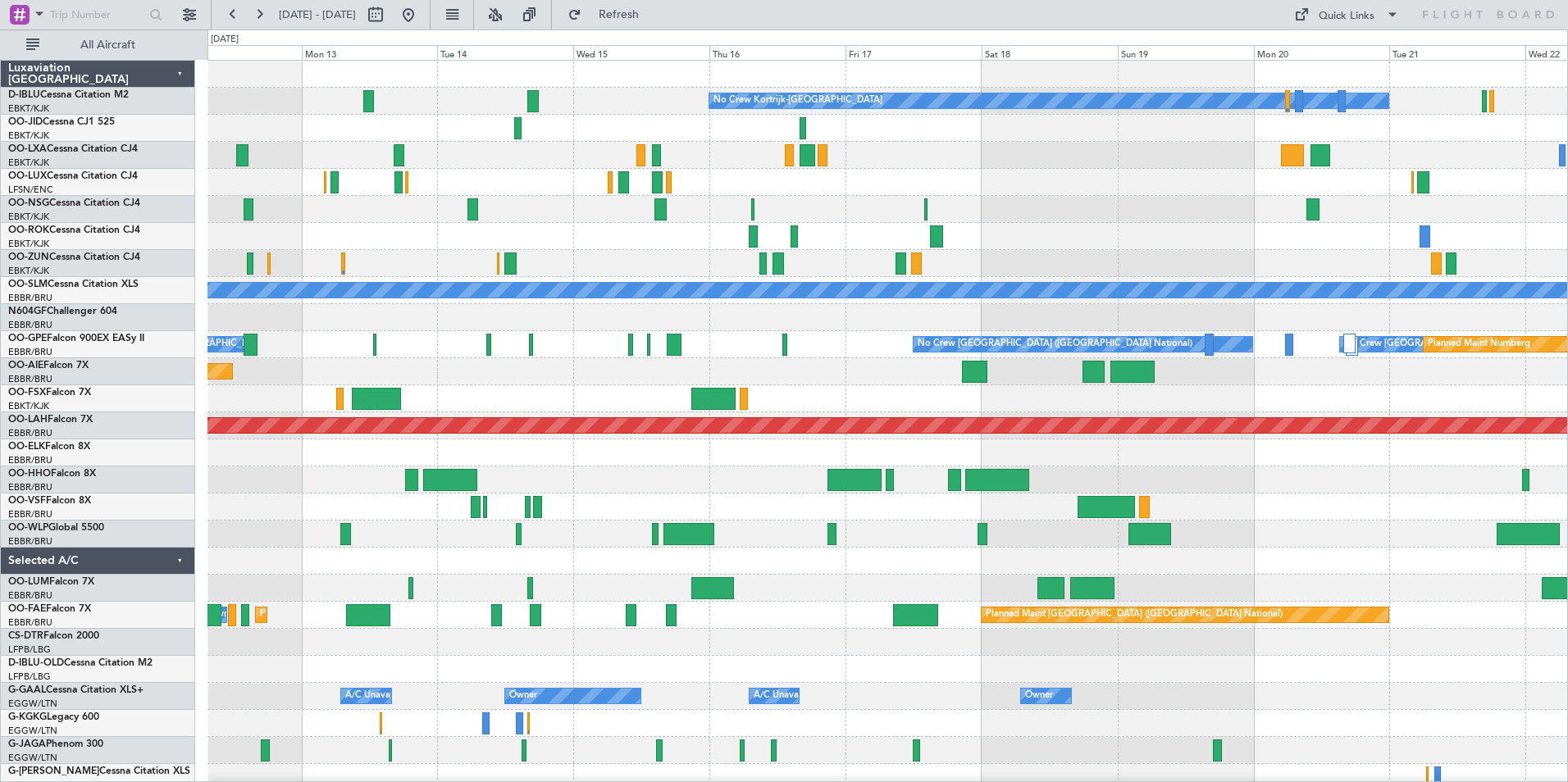
click at [878, 529] on div "No Crew Kortrijk-[GEOGRAPHIC_DATA] No Crew No Crew A/C Unavailable [GEOGRAPHIC_…" at bounding box center [887, 615] width 1360 height 1109
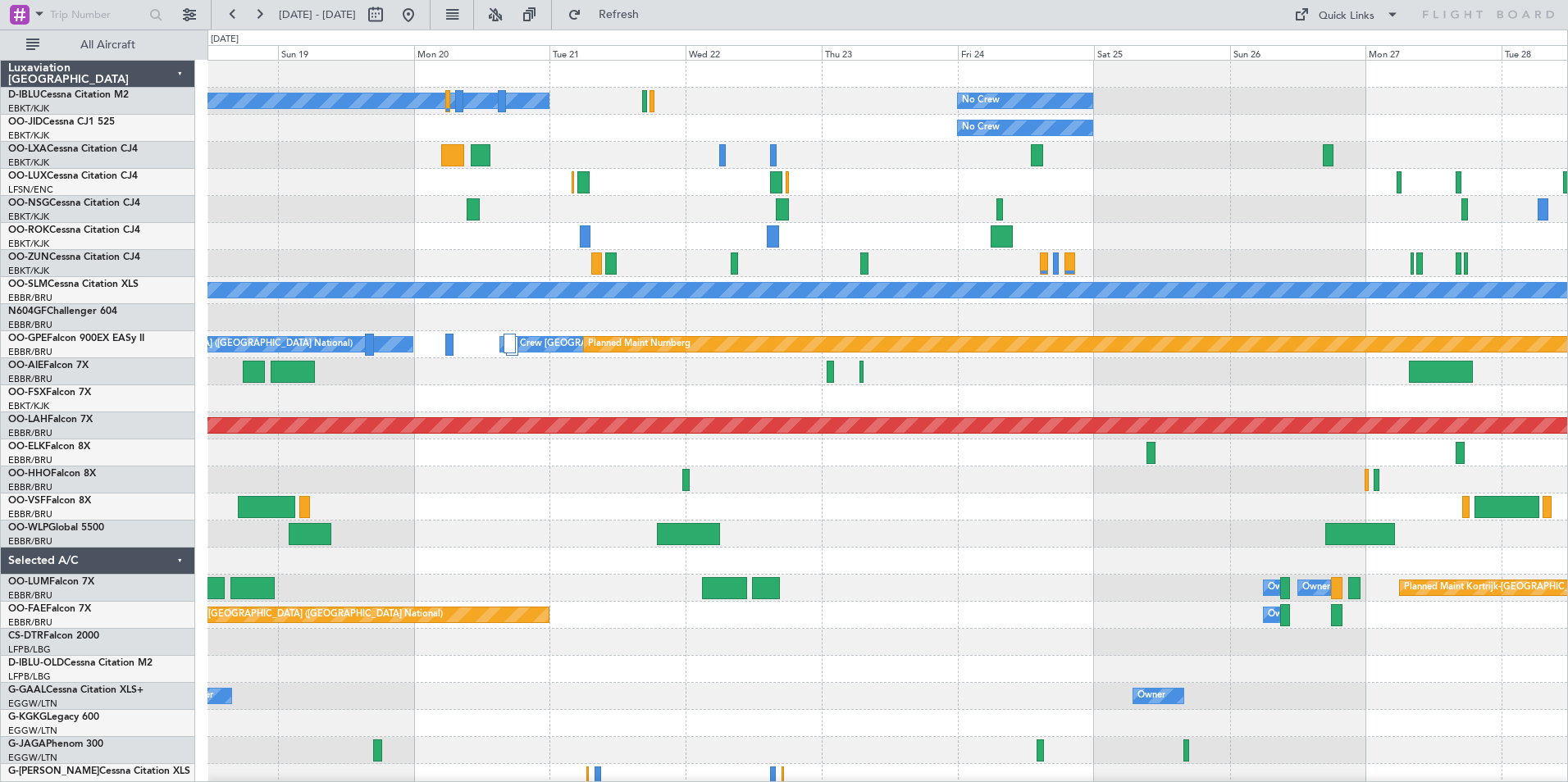
click at [852, 506] on div at bounding box center [887, 507] width 1360 height 27
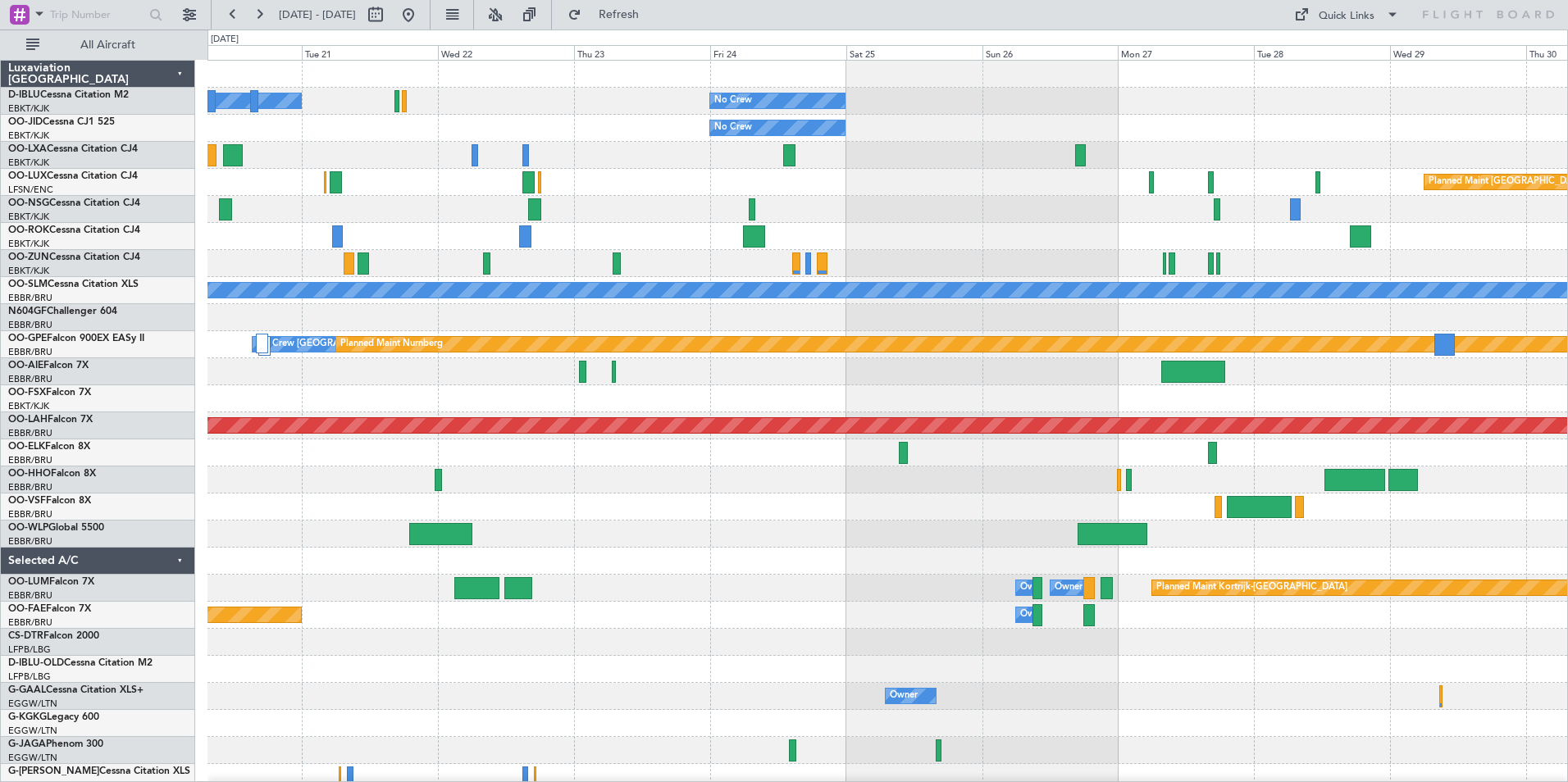
click at [745, 524] on div "No Crew Kortrijk-[GEOGRAPHIC_DATA] No Crew No Crew Planned Maint [GEOGRAPHIC_DA…" at bounding box center [887, 615] width 1360 height 1109
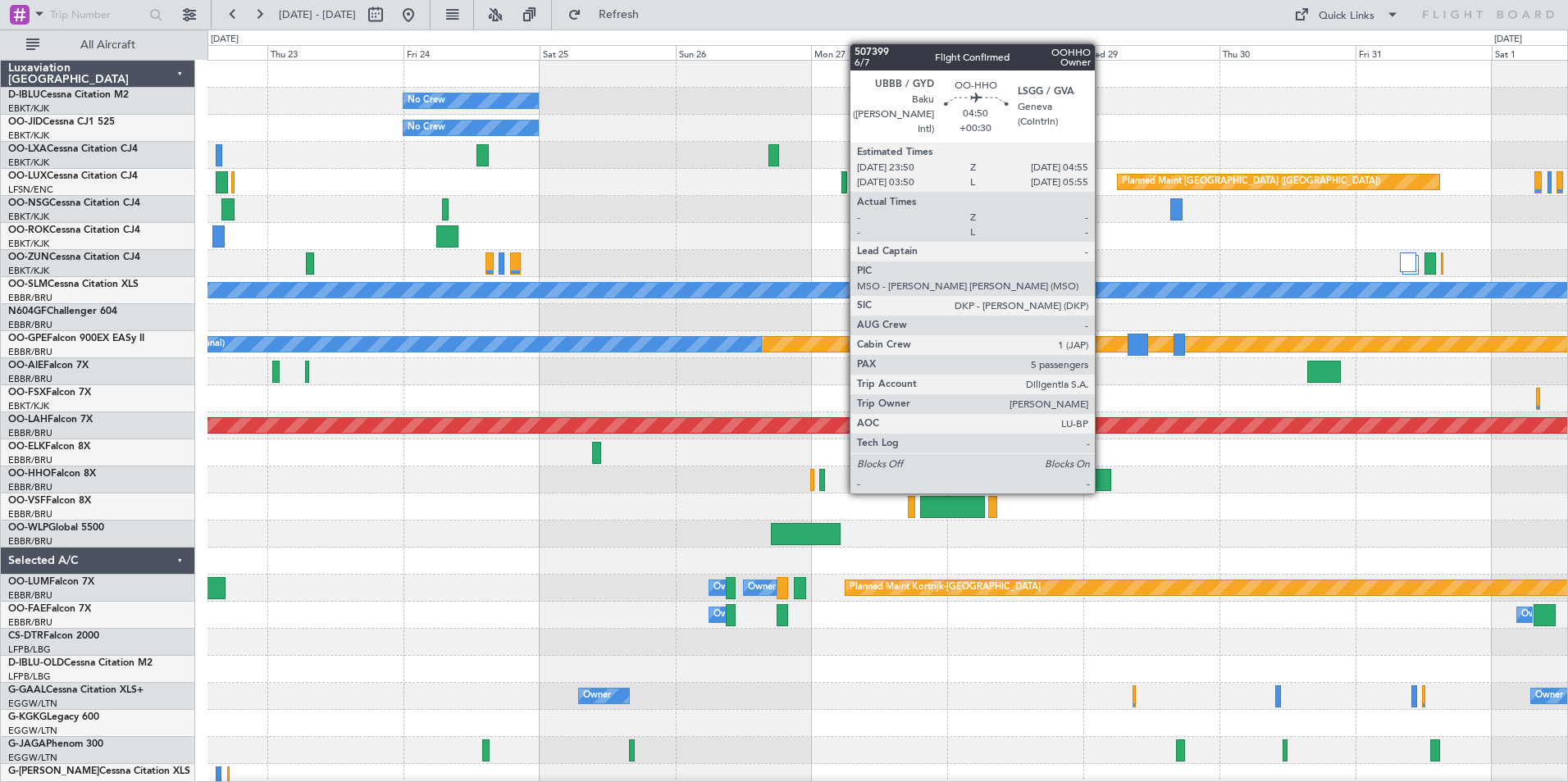
click at [1103, 476] on div at bounding box center [1097, 480] width 29 height 22
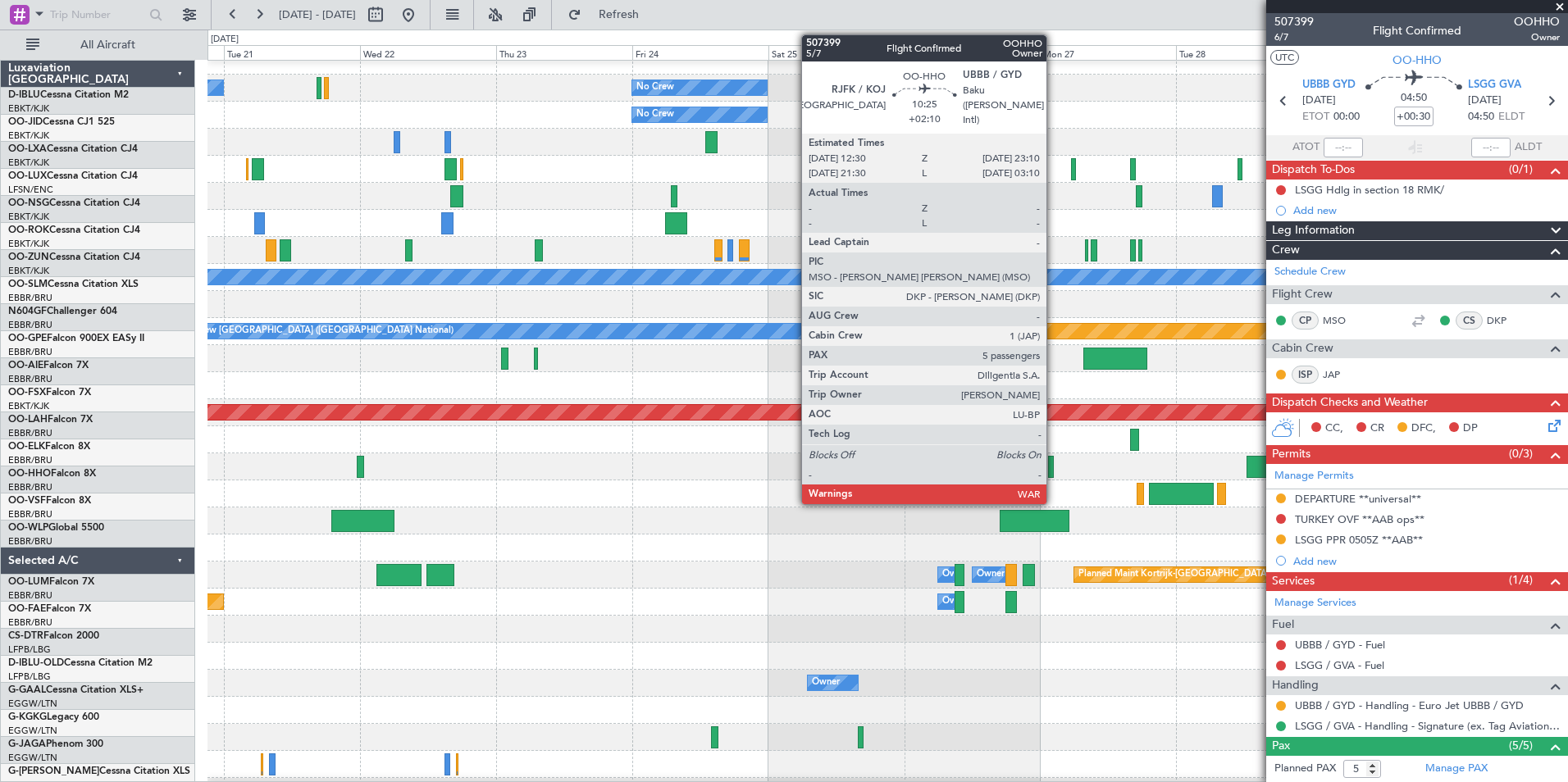
scroll to position [13, 0]
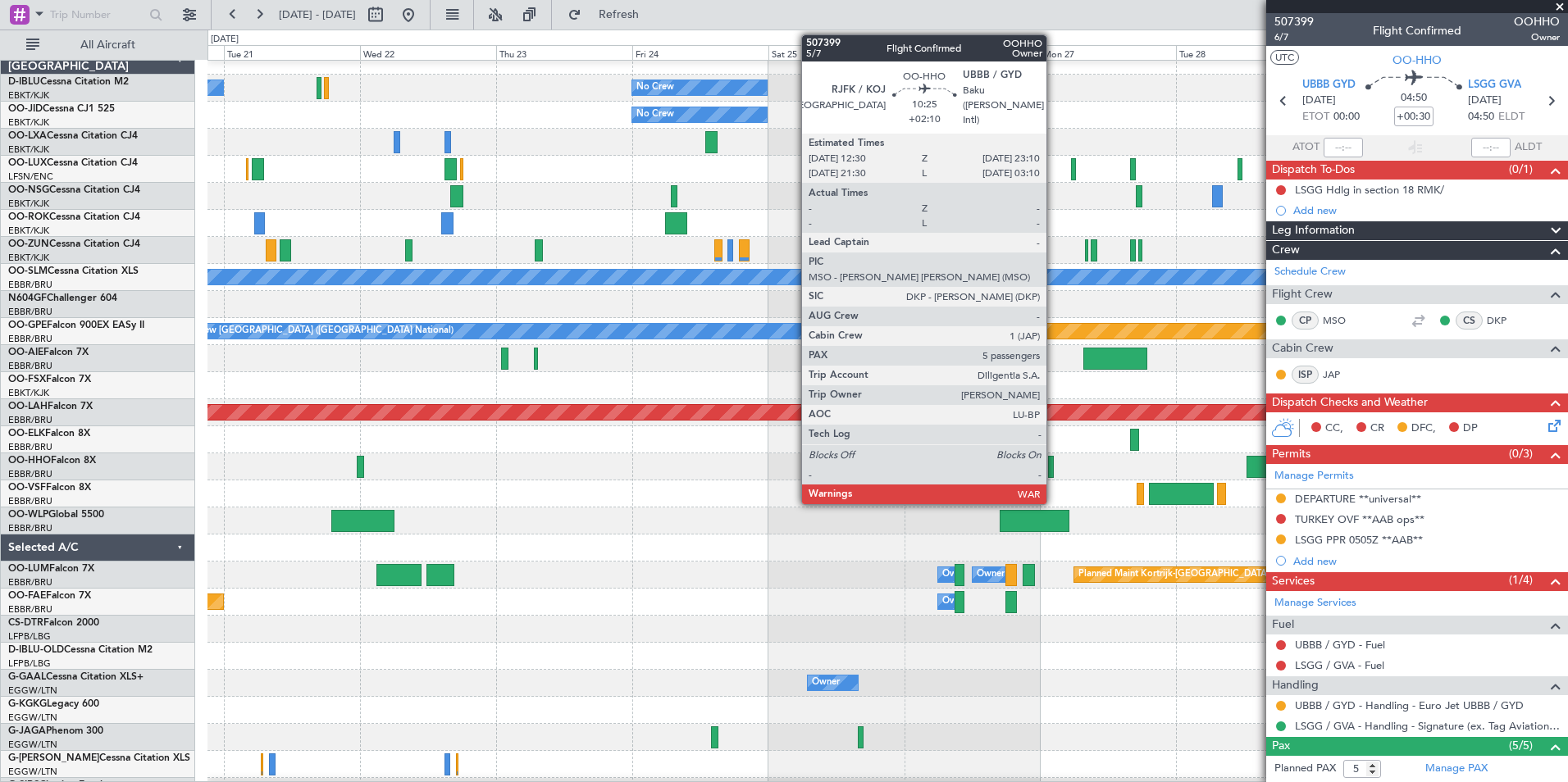
click at [628, 505] on div at bounding box center [887, 495] width 1360 height 27
click at [647, 583] on div "No Crew No Crew Kortrijk-Wevelgem No Crew Planned Maint Paris (Le Bourget) A/C …" at bounding box center [887, 562] width 1360 height 1028
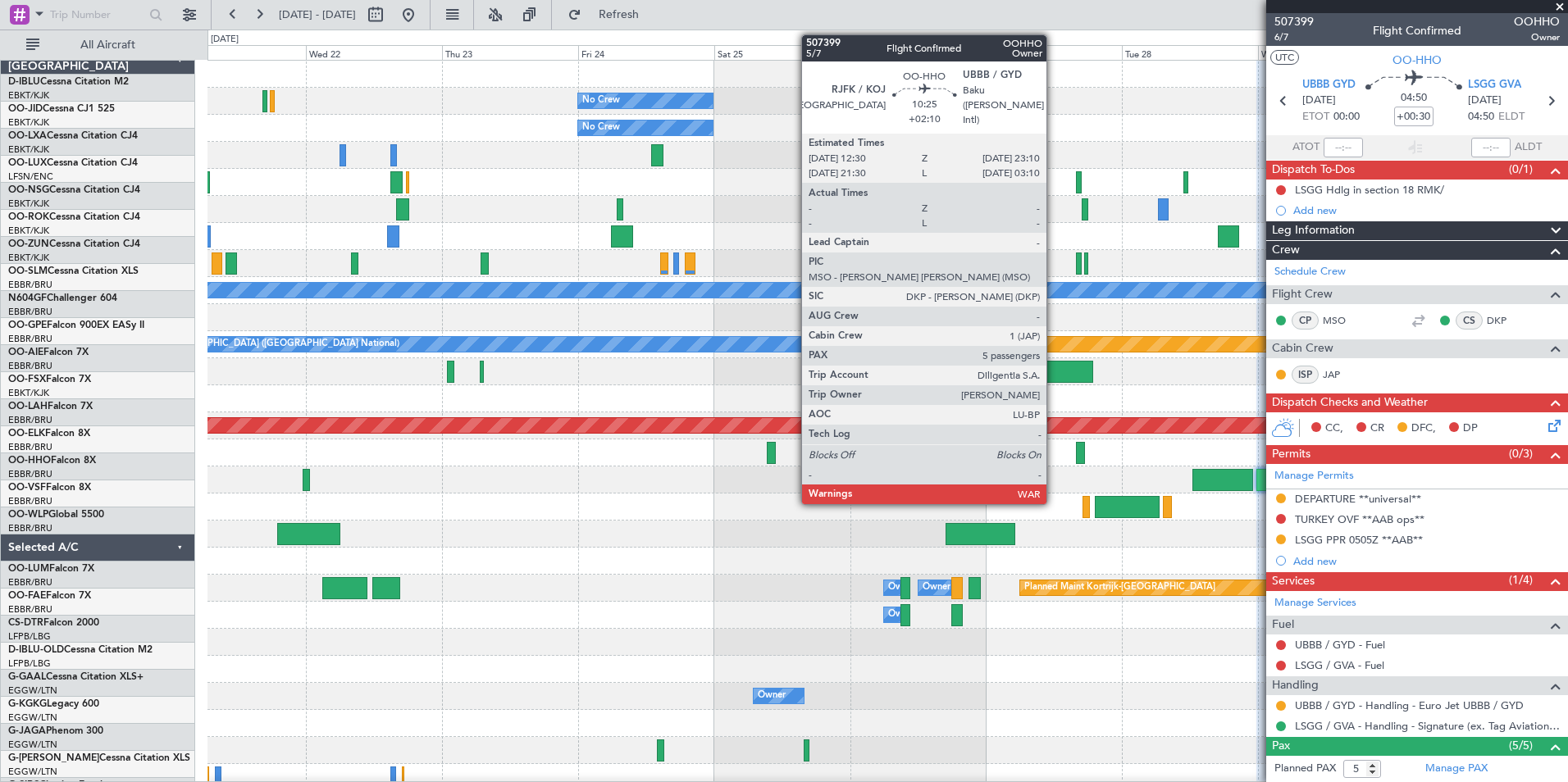
scroll to position [0, 0]
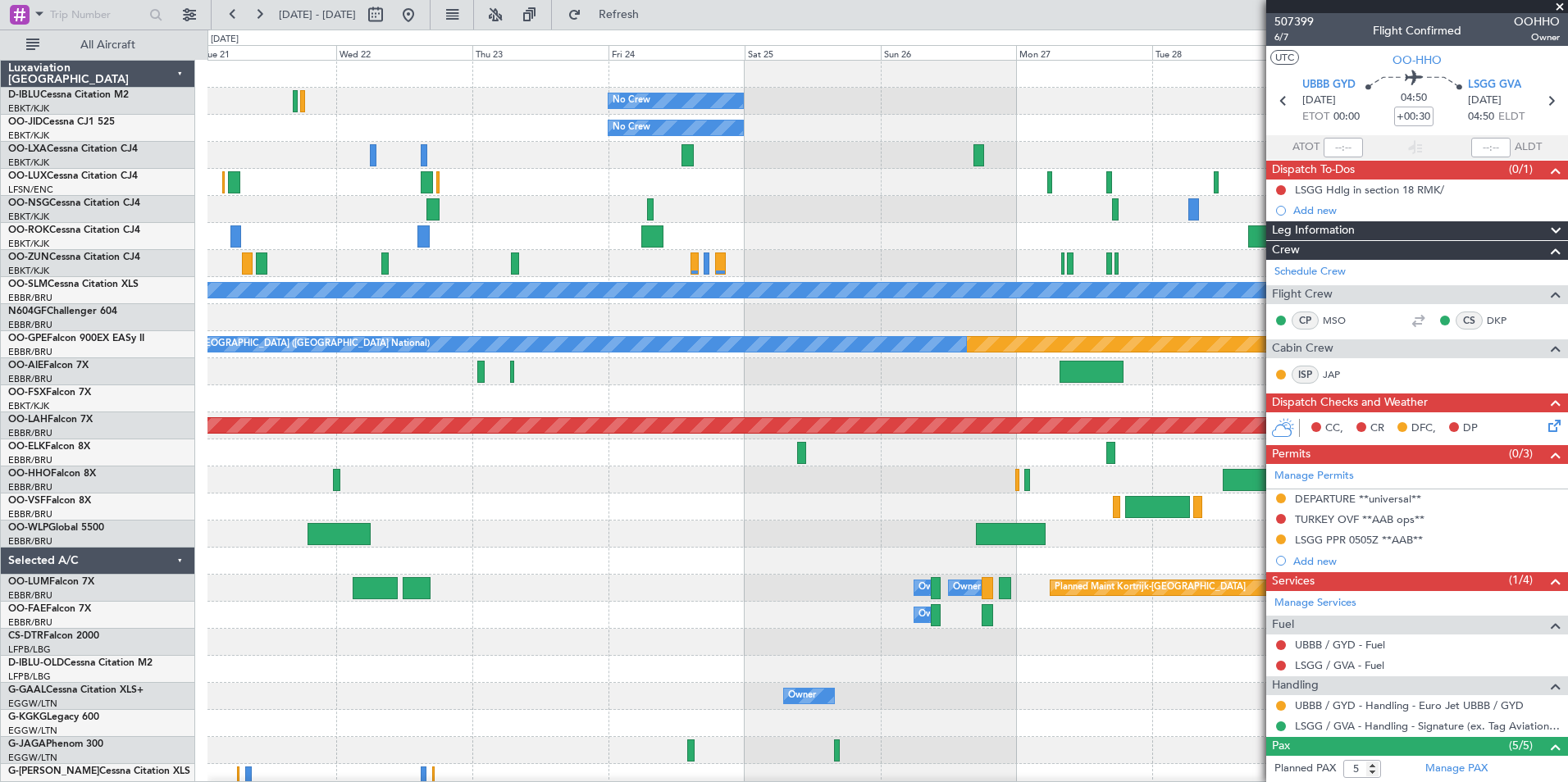
click at [842, 544] on div at bounding box center [887, 535] width 1360 height 27
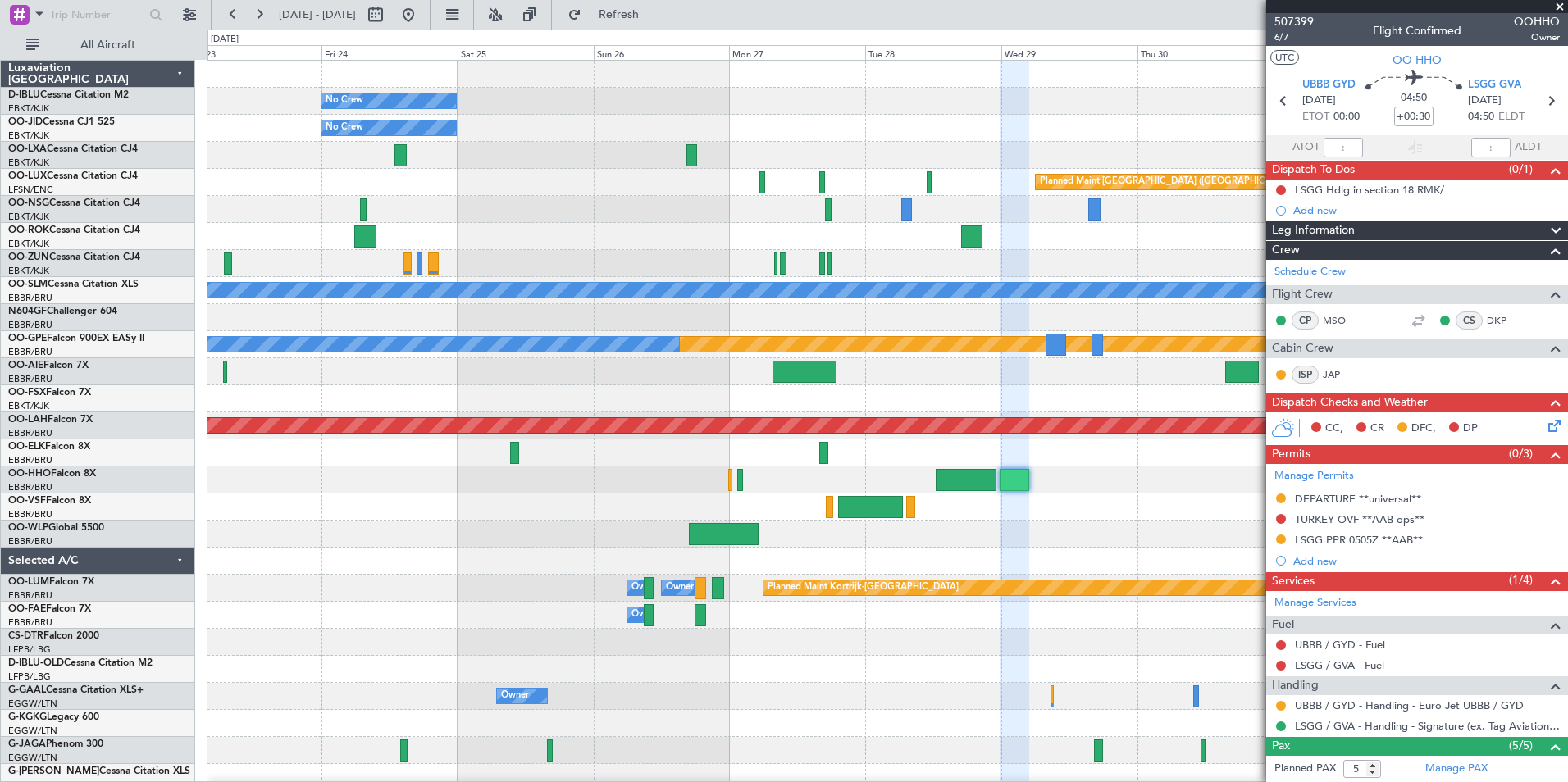
click at [386, 645] on div "No Crew No Crew Kortrijk-Wevelgem No Crew Planned Maint Paris (Le Bourget) A/C …" at bounding box center [887, 575] width 1360 height 1028
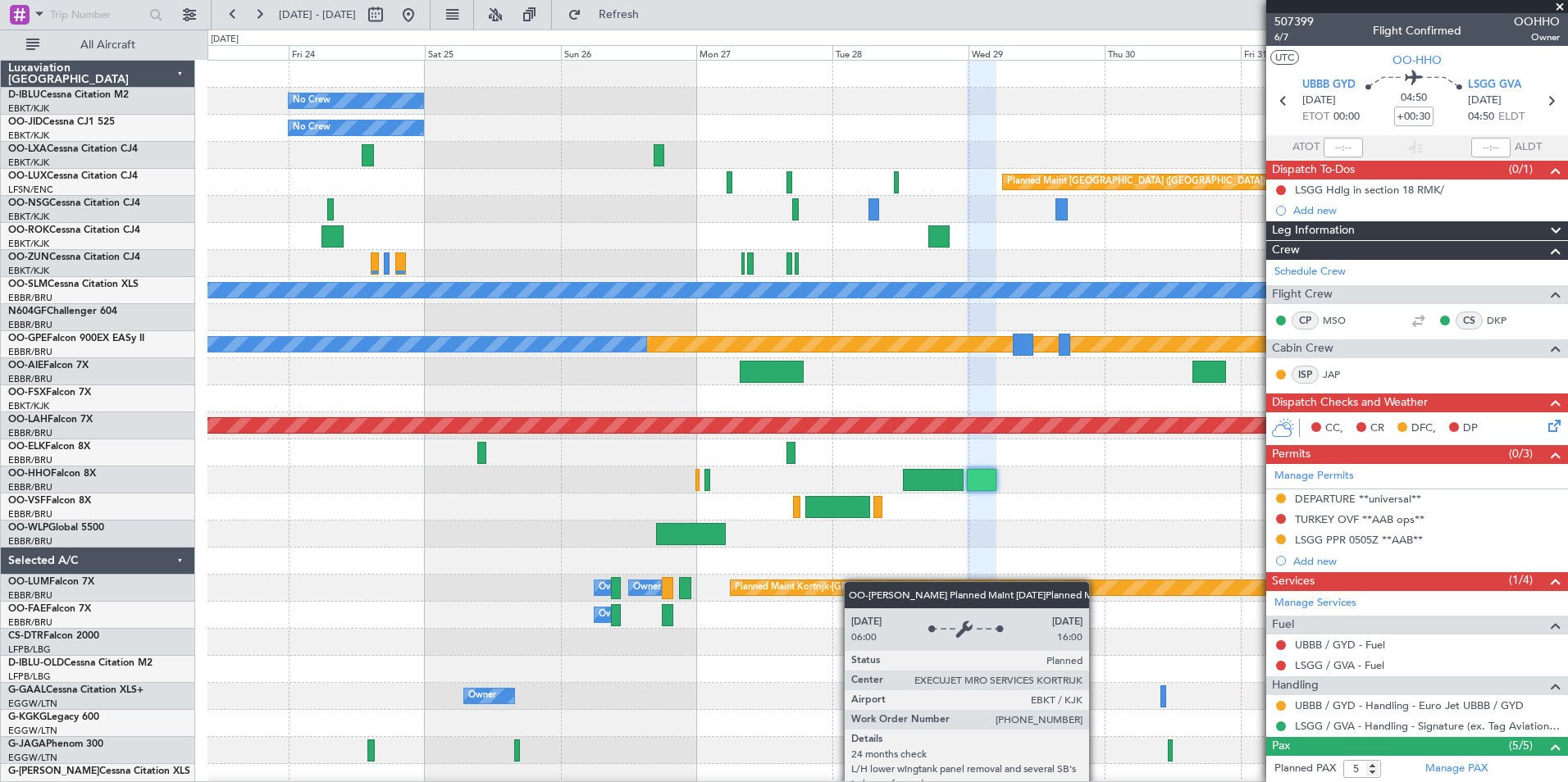
click at [865, 580] on div "No Crew No Crew Kortrijk-Wevelgem No Crew Planned Maint Paris (Le Bourget) A/C …" at bounding box center [887, 601] width 1360 height 1082
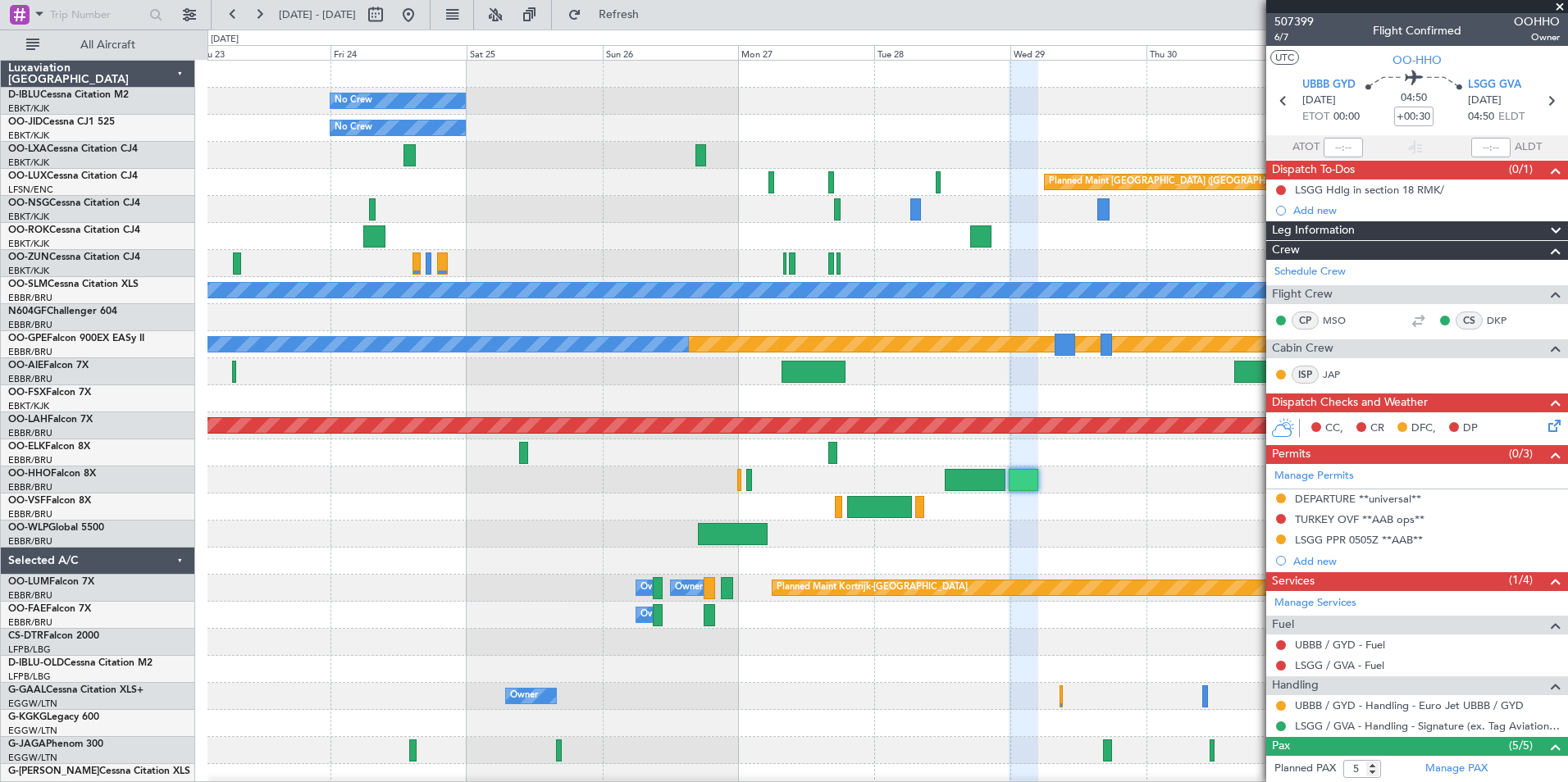
click at [988, 503] on div at bounding box center [887, 507] width 1360 height 27
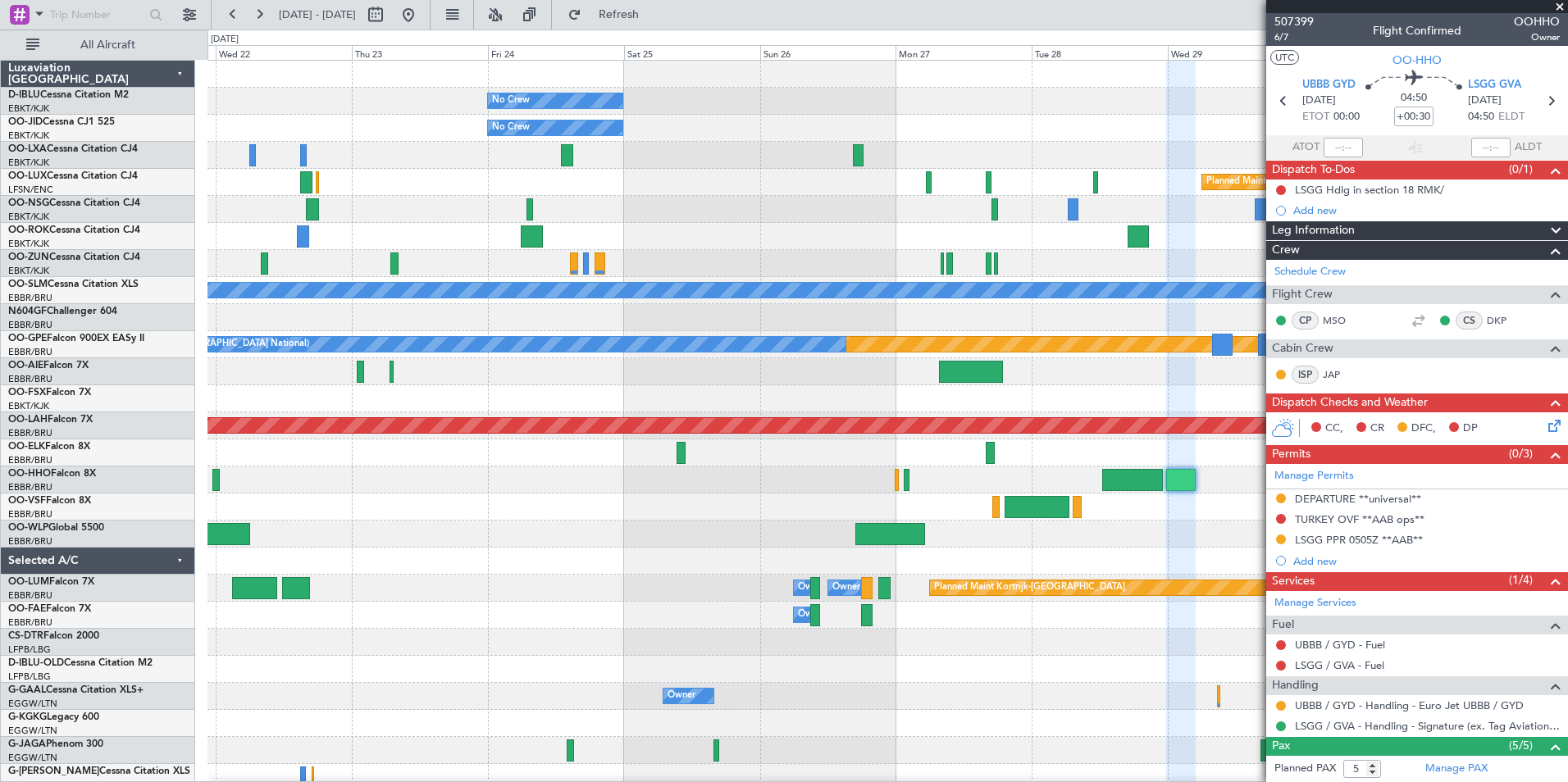
click at [709, 395] on div "No Crew No Crew Kortrijk-Wevelgem No Crew Planned Maint Paris (Le Bourget) A/C …" at bounding box center [887, 575] width 1360 height 1028
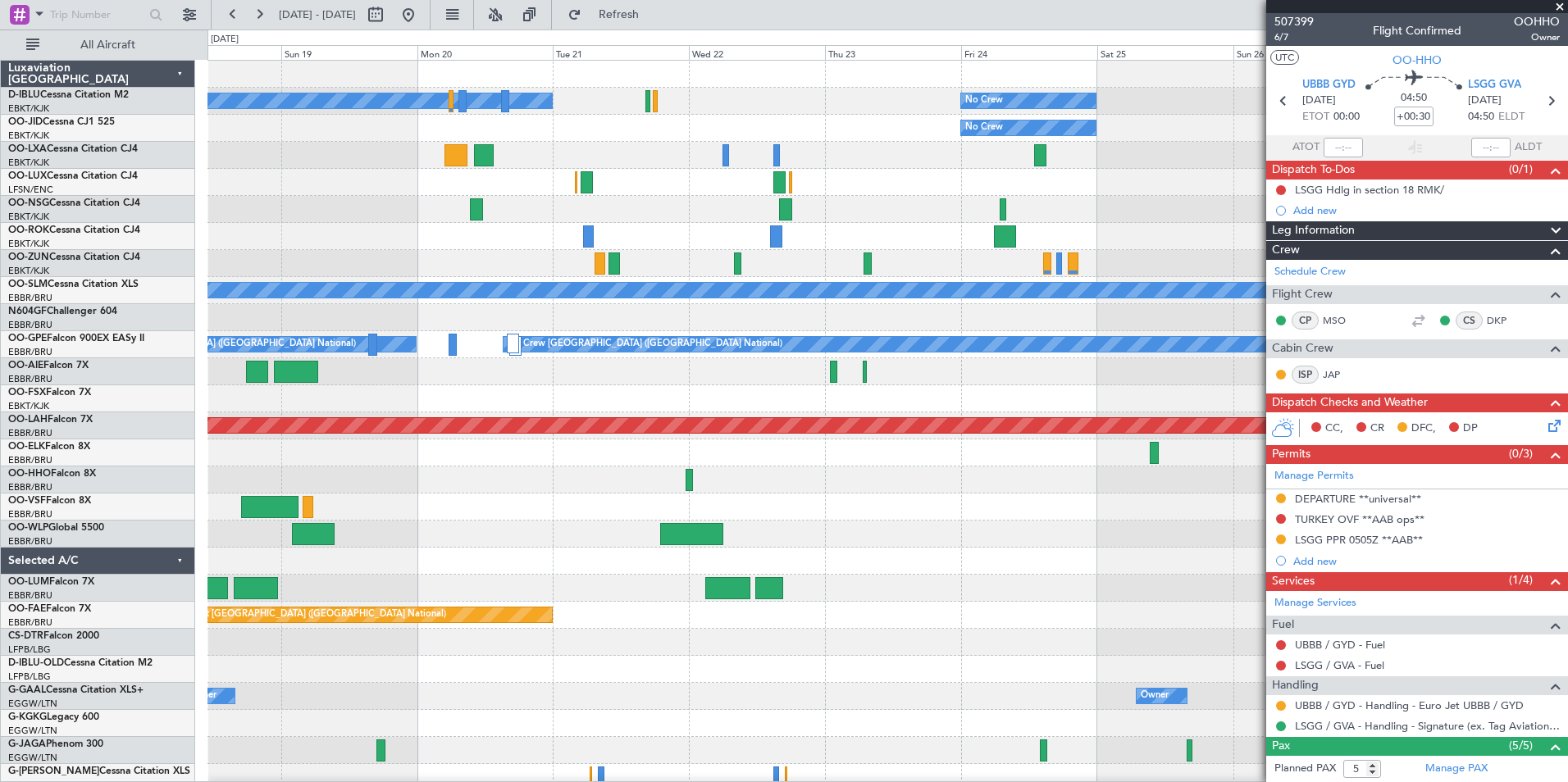
click at [973, 464] on div "No Crew No Crew Kortrijk-Wevelgem No Crew Planned Maint Paris (Le Bourget) A/C …" at bounding box center [887, 575] width 1360 height 1028
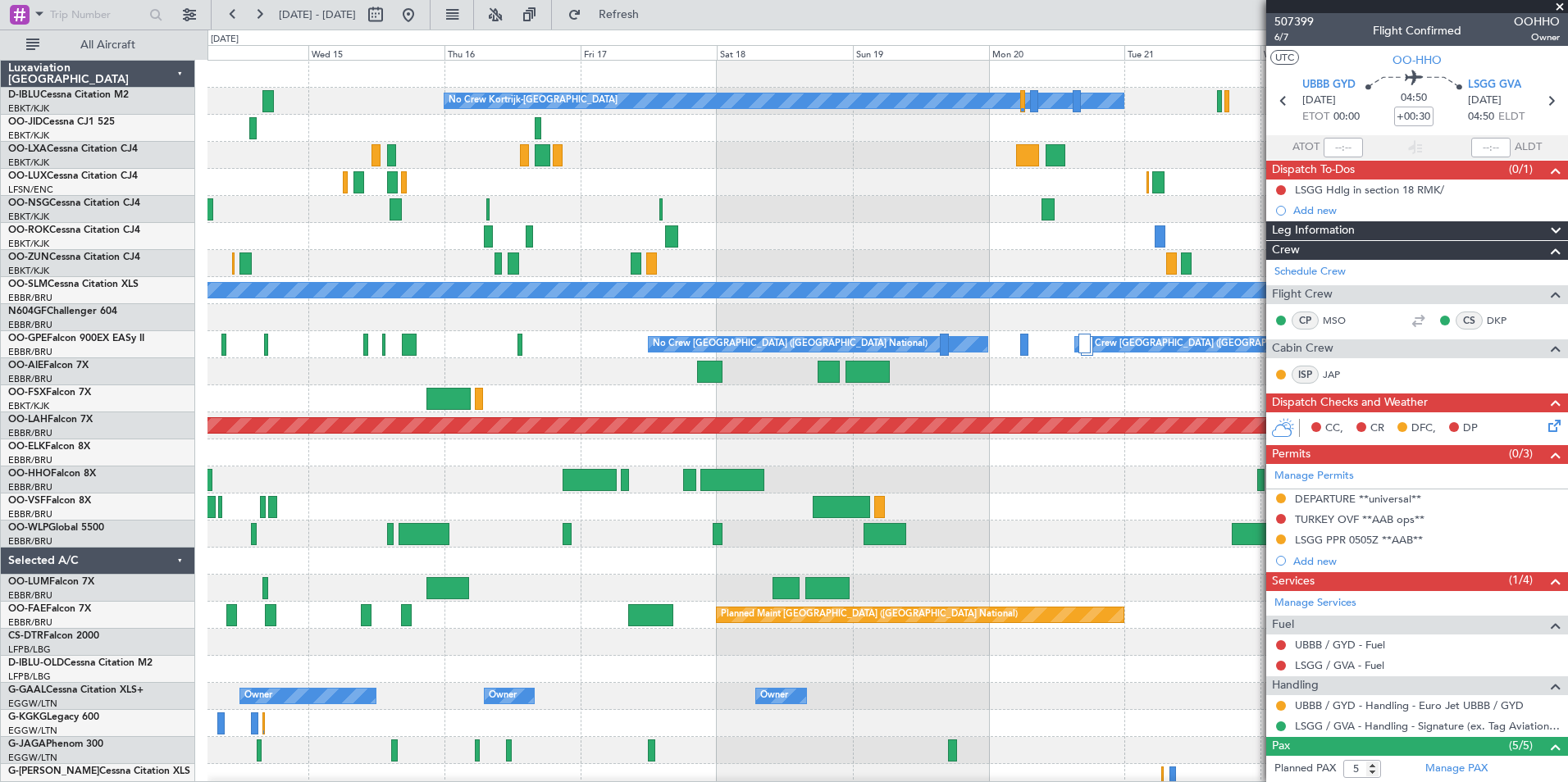
click at [1159, 412] on div "No Crew No Crew Kortrijk-Wevelgem No Crew A/C Unavailable Monchengladbach Plann…" at bounding box center [887, 575] width 1360 height 1028
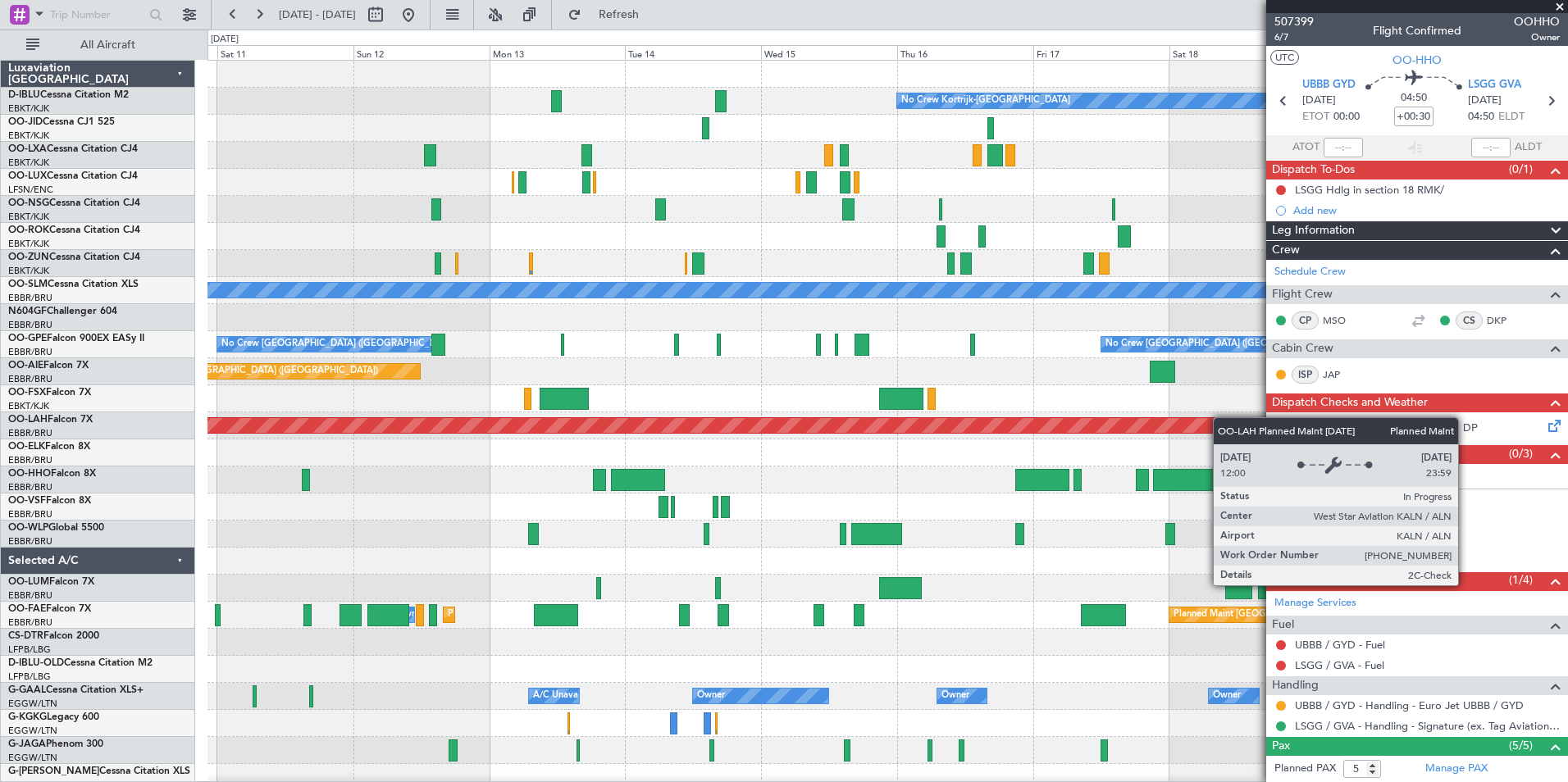
click at [1222, 417] on div "No Crew Kortrijk-Wevelgem A/C Unavailable Monchengladbach No Crew Brussels (Bru…" at bounding box center [887, 575] width 1360 height 1028
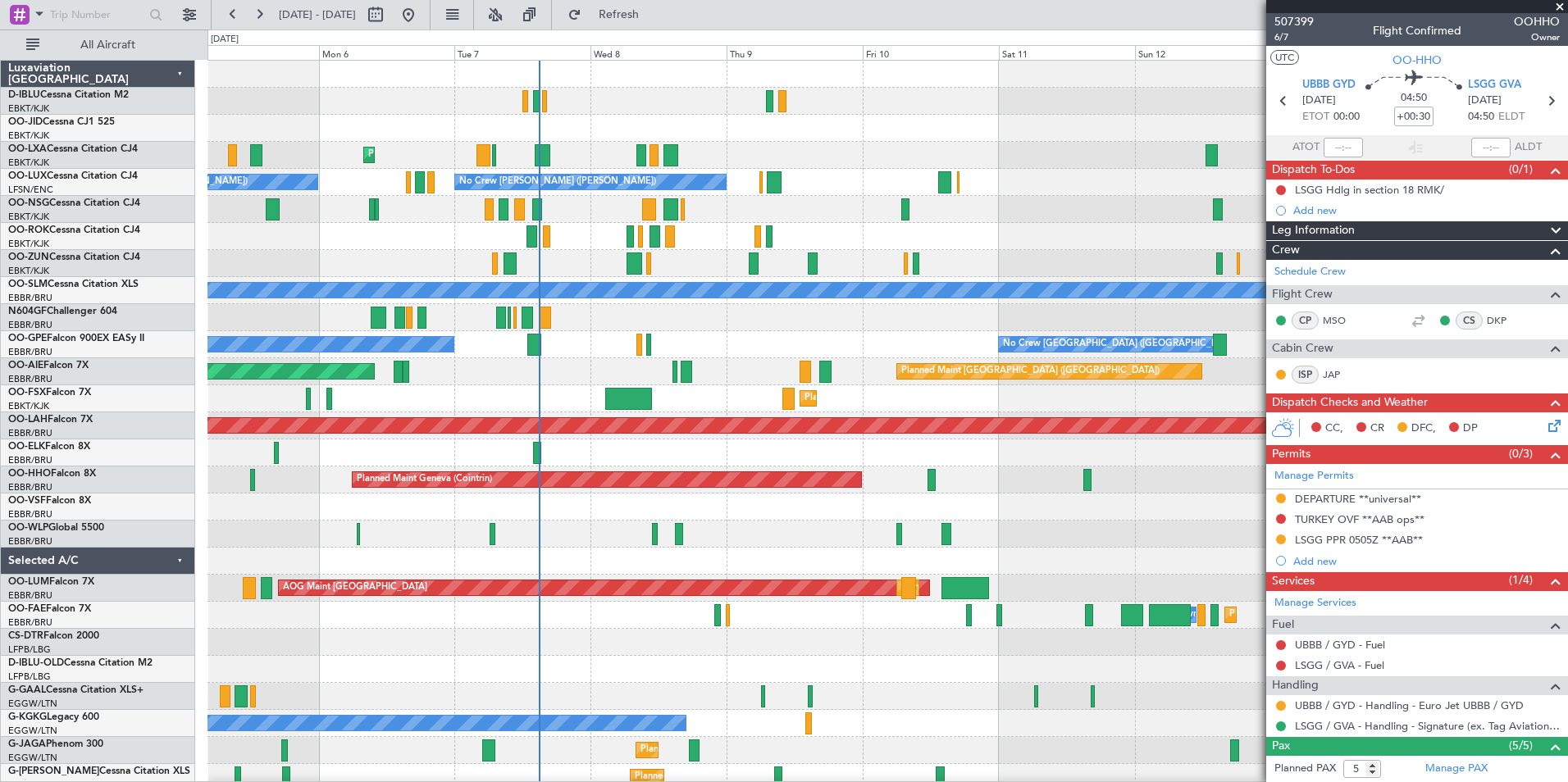
click at [1022, 485] on div "Planned Maint Geneva (Cointrin)" at bounding box center [887, 480] width 1360 height 27
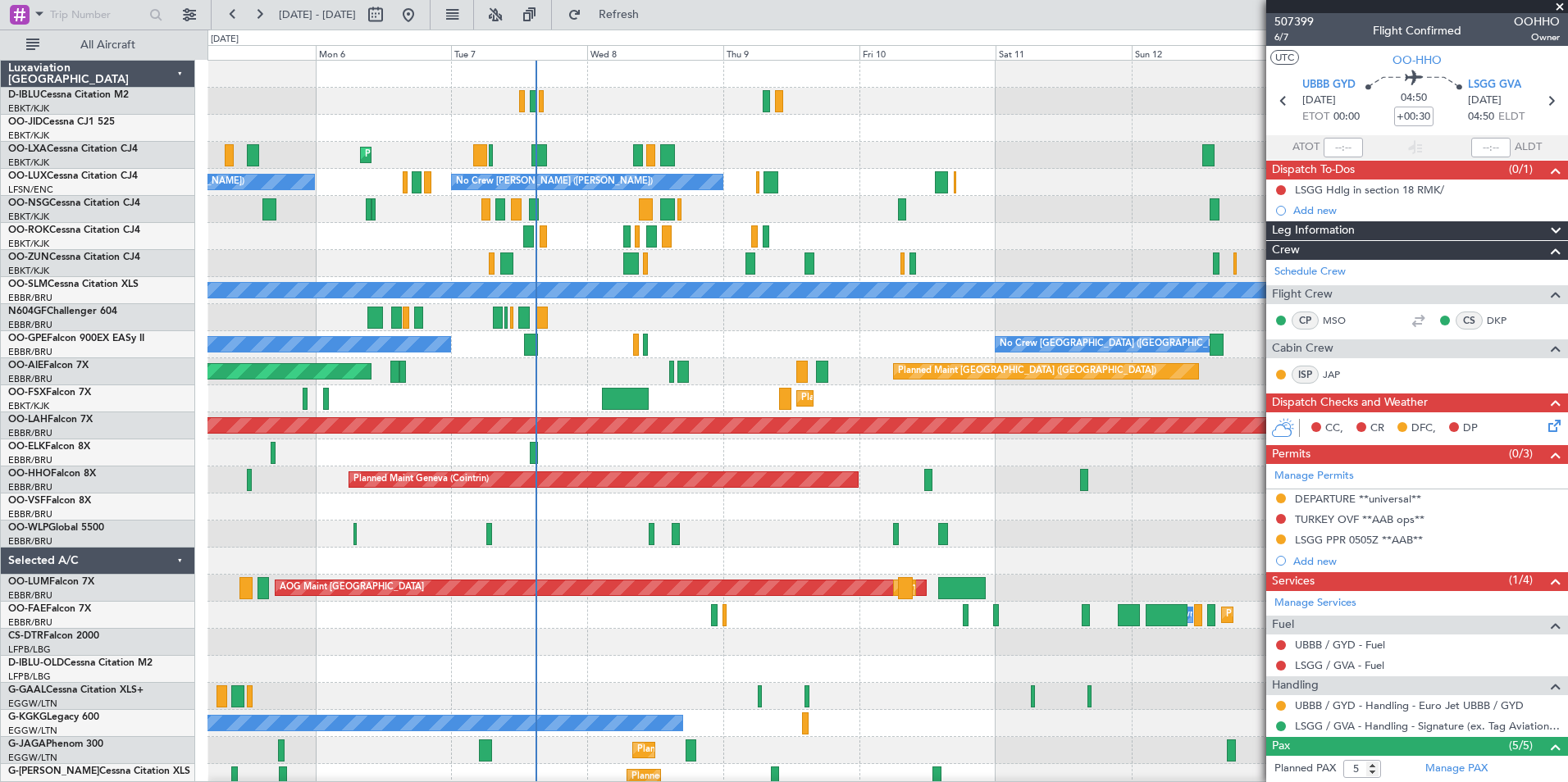
click at [793, 512] on div "No Crew Kortrijk-Wevelgem Planned Maint Kortrijk-Wevelgem AOG Maint Rimini No C…" at bounding box center [887, 575] width 1360 height 1028
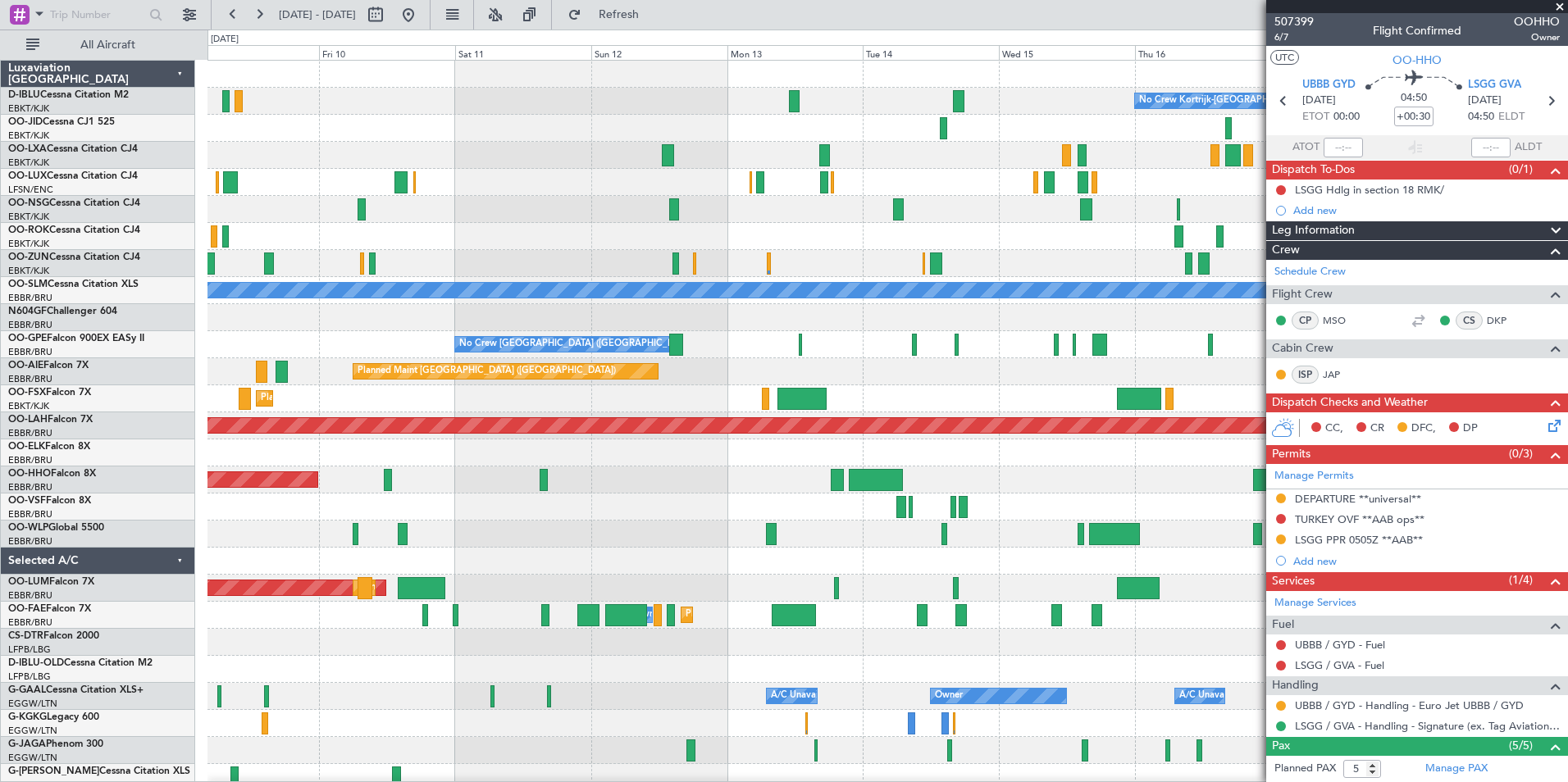
click at [762, 526] on div "No Crew Kortrijk-[GEOGRAPHIC_DATA] No Crew [PERSON_NAME] ([PERSON_NAME]) A/C Un…" at bounding box center [887, 575] width 1360 height 1028
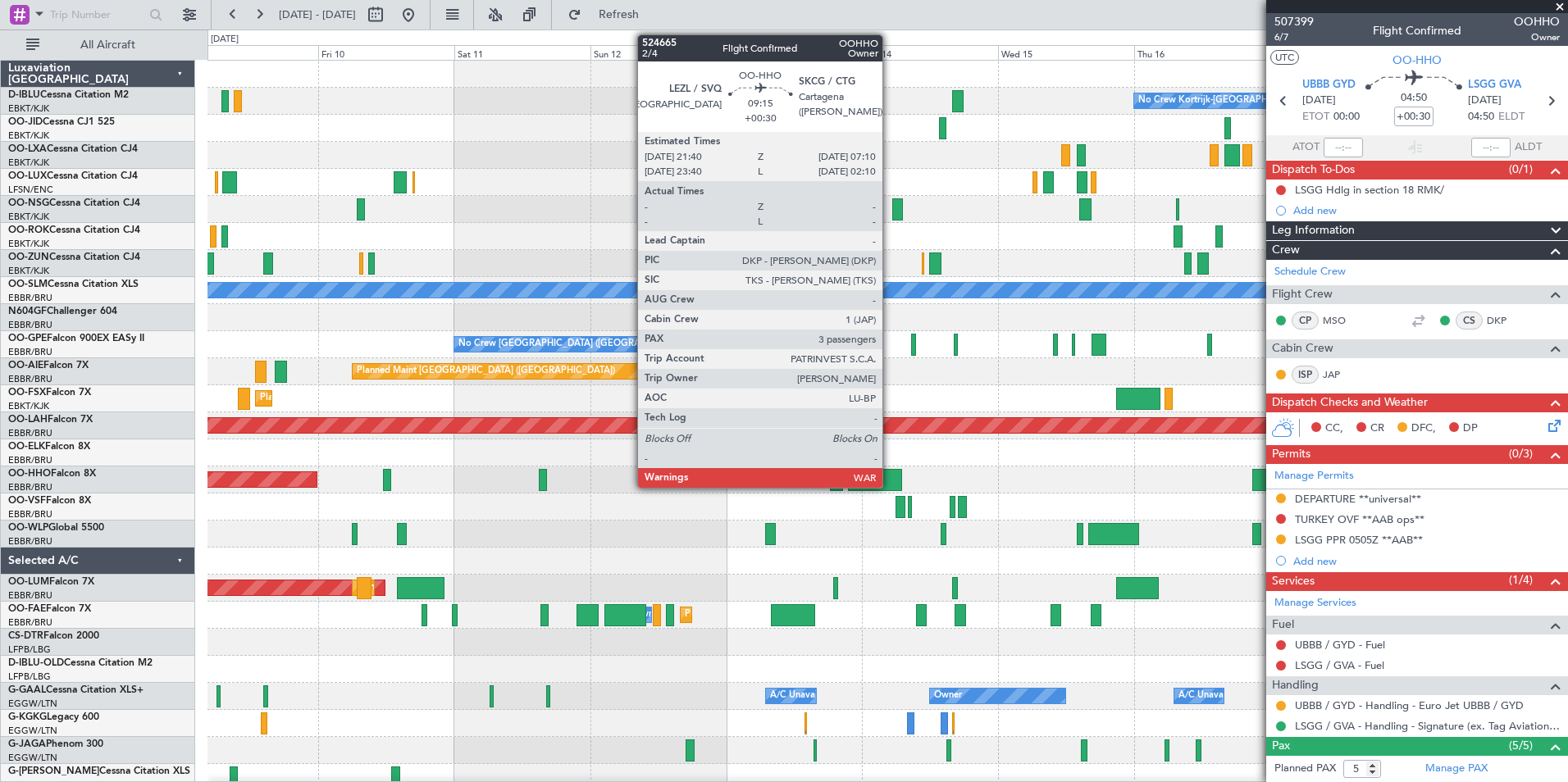
click at [890, 487] on div at bounding box center [875, 480] width 54 height 22
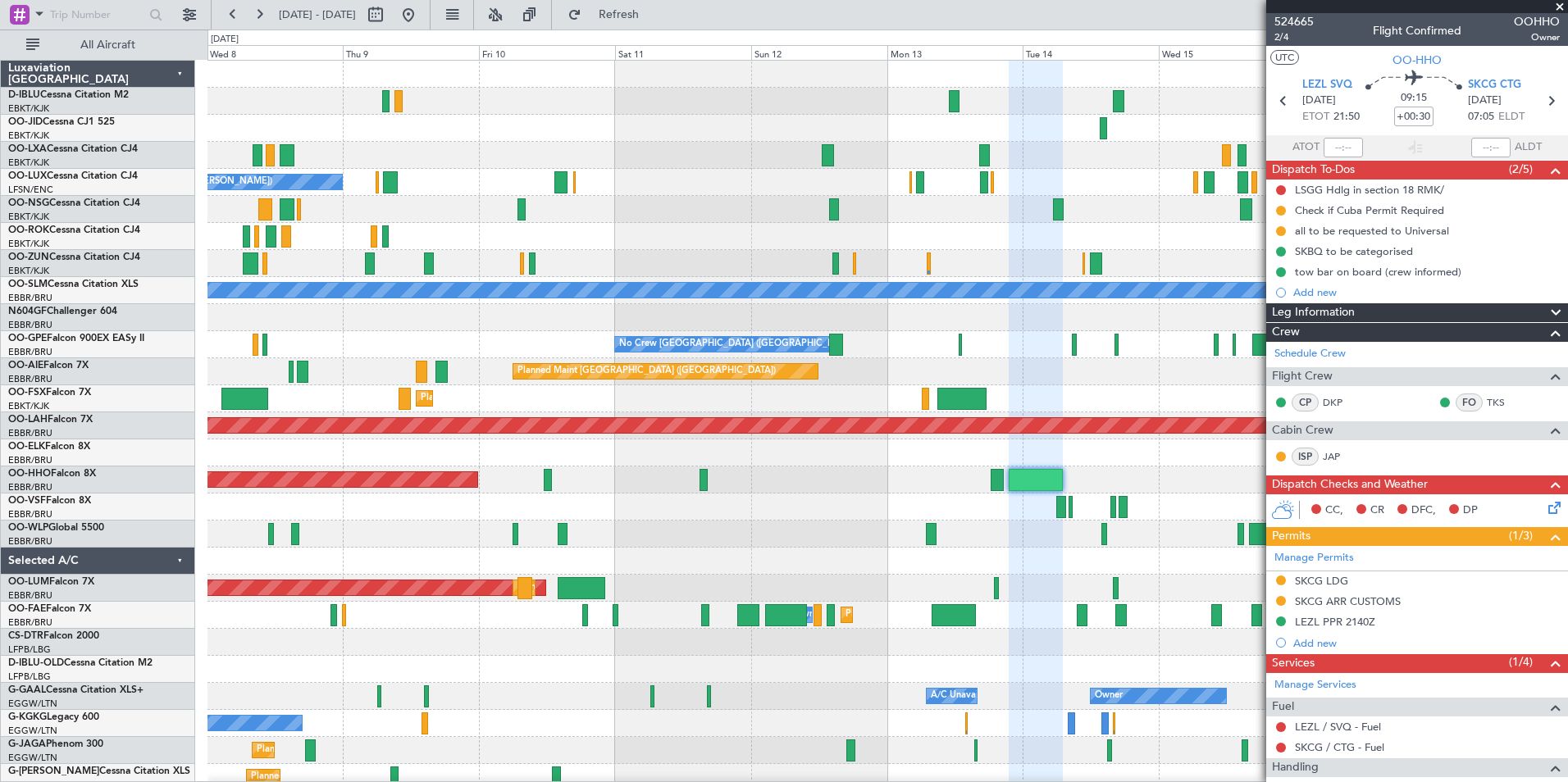
click at [676, 238] on div "No Crew Kortrijk-Wevelgem Planned Maint Kortrijk-Wevelgem No Crew Nancy (Essey)…" at bounding box center [887, 615] width 1360 height 1109
drag, startPoint x: 1562, startPoint y: 8, endPoint x: 1390, endPoint y: 30, distance: 173.4
click at [1562, 8] on span at bounding box center [1559, 7] width 17 height 15
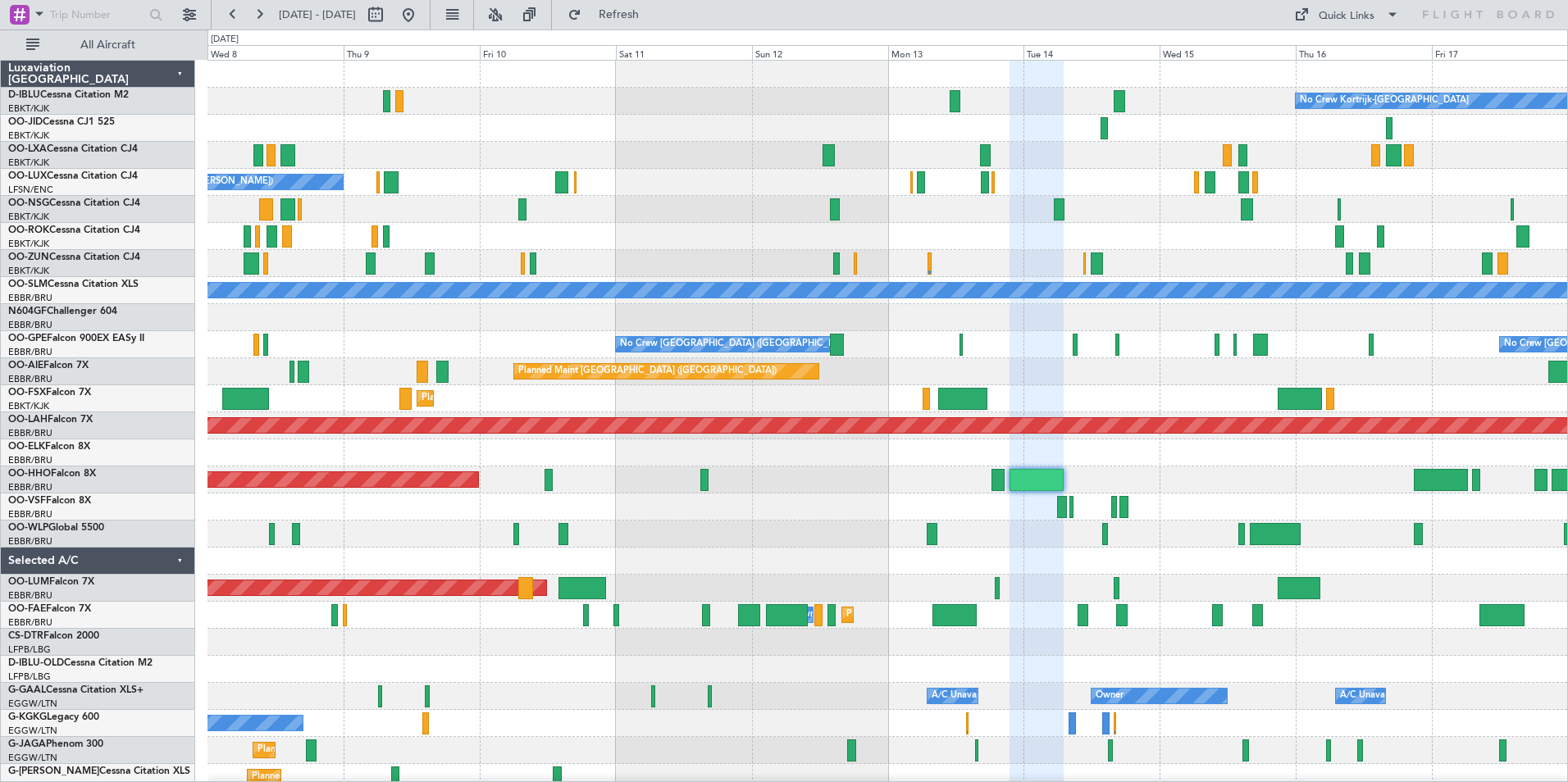
type input "0"
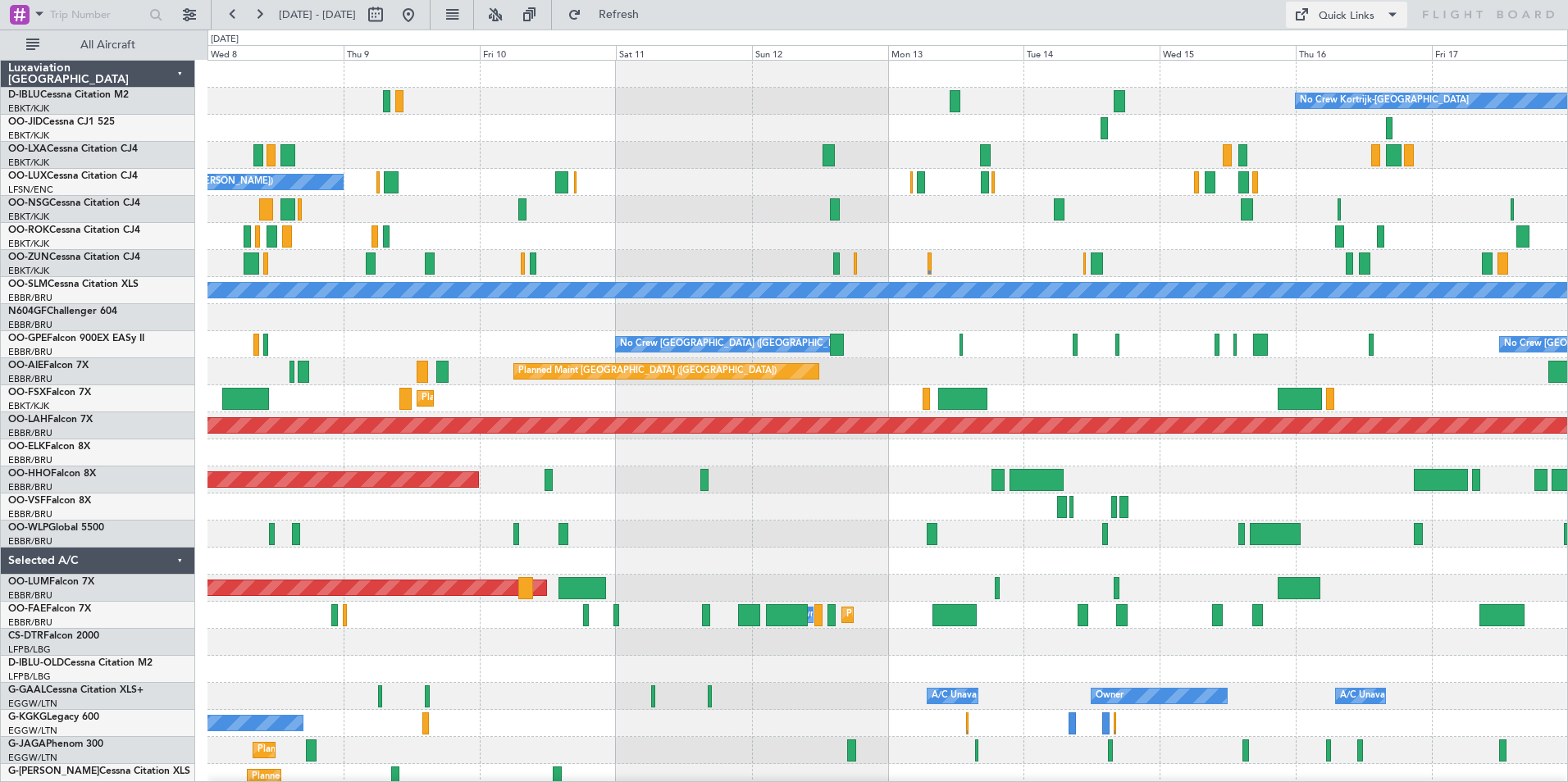
click at [1360, 22] on div "Quick Links" at bounding box center [1346, 16] width 56 height 17
click at [1368, 59] on button "Trip Builder" at bounding box center [1348, 54] width 123 height 39
click at [1358, 22] on div "Quick Links" at bounding box center [1346, 16] width 56 height 17
click at [1362, 59] on button "Trip Builder" at bounding box center [1348, 54] width 123 height 39
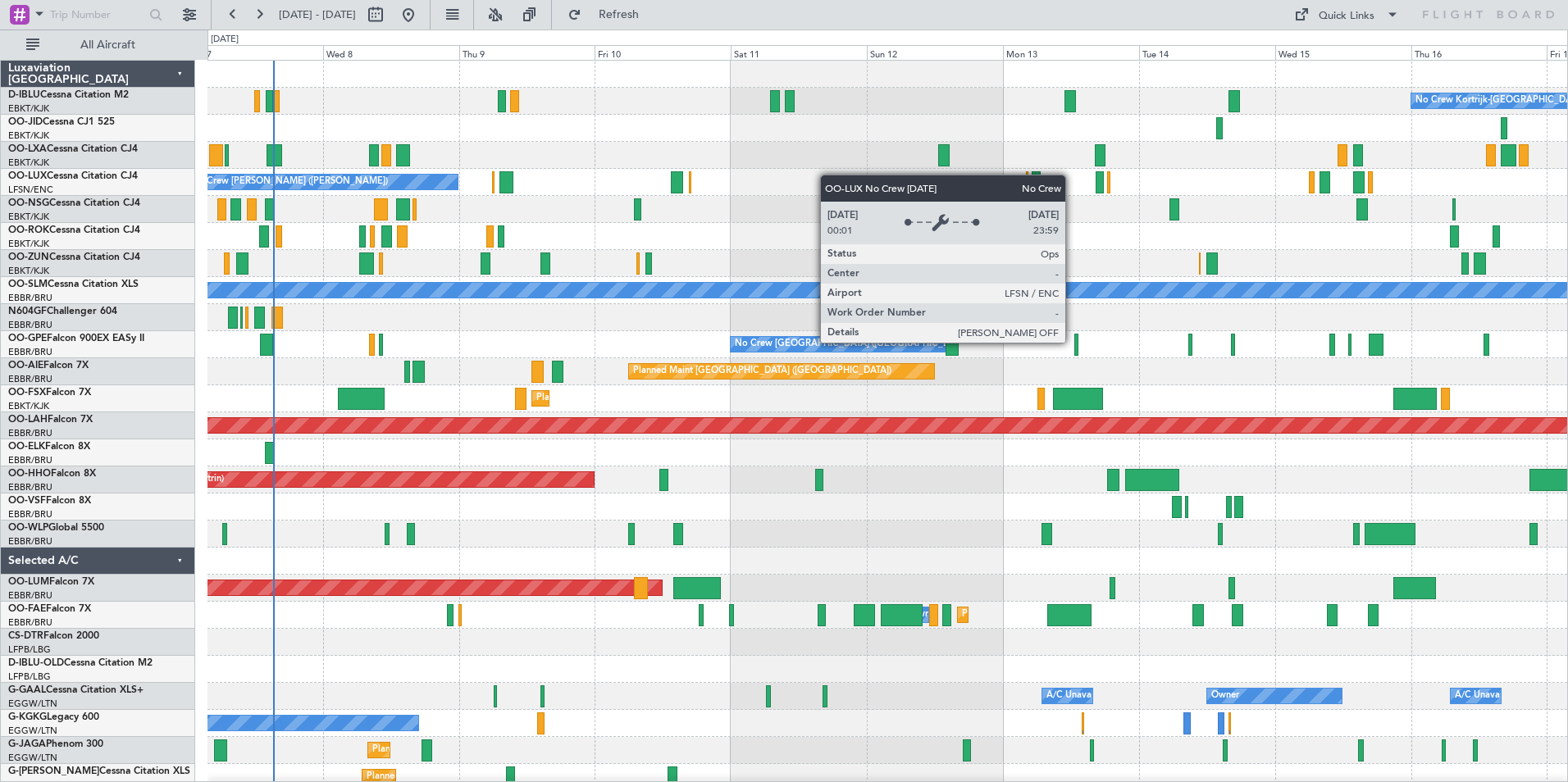
click at [495, 177] on div "No Crew [PERSON_NAME] ([PERSON_NAME]) No Crew [PERSON_NAME] ([PERSON_NAME])" at bounding box center [887, 183] width 1360 height 27
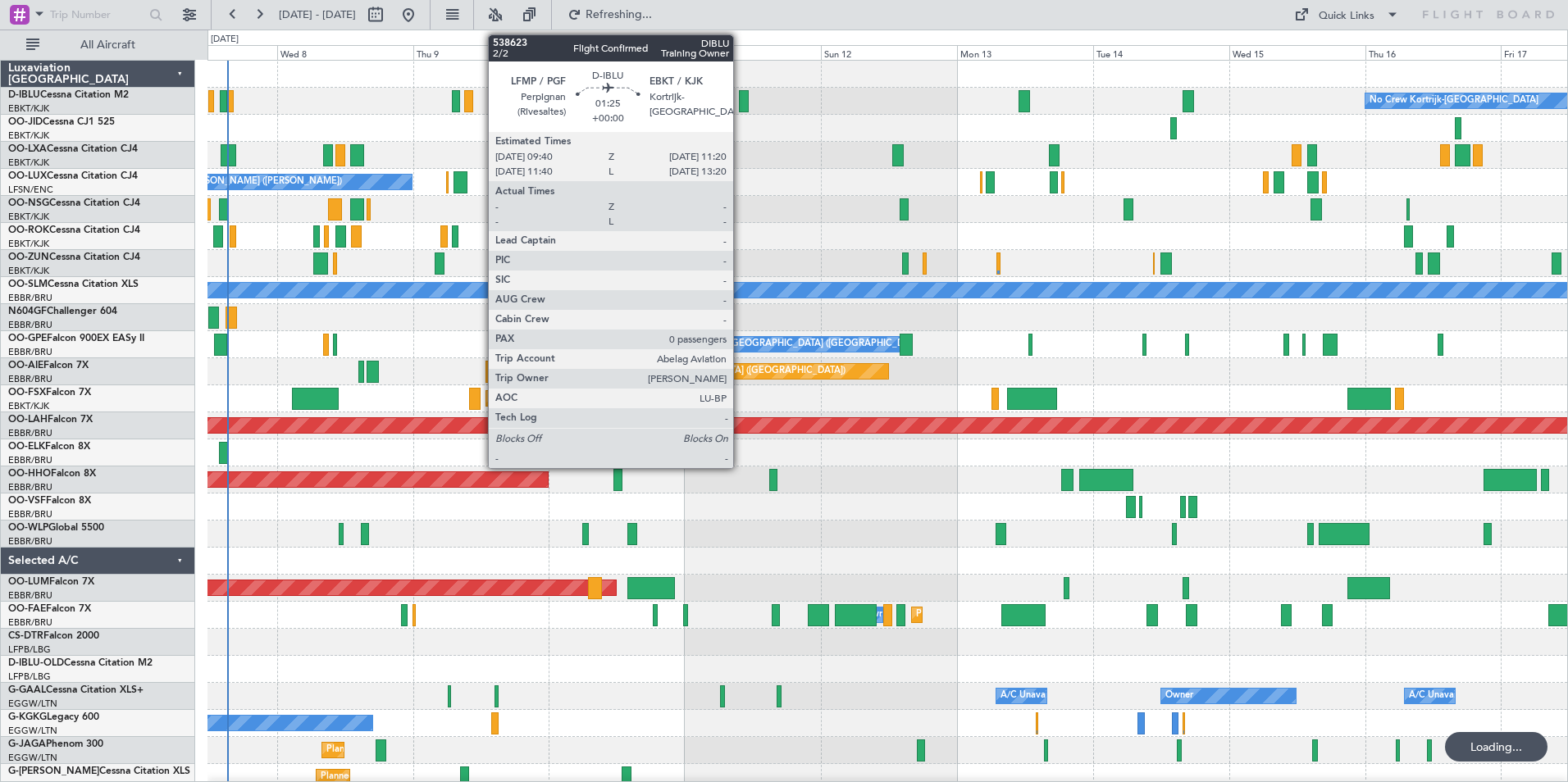
click at [739, 99] on div at bounding box center [744, 101] width 10 height 22
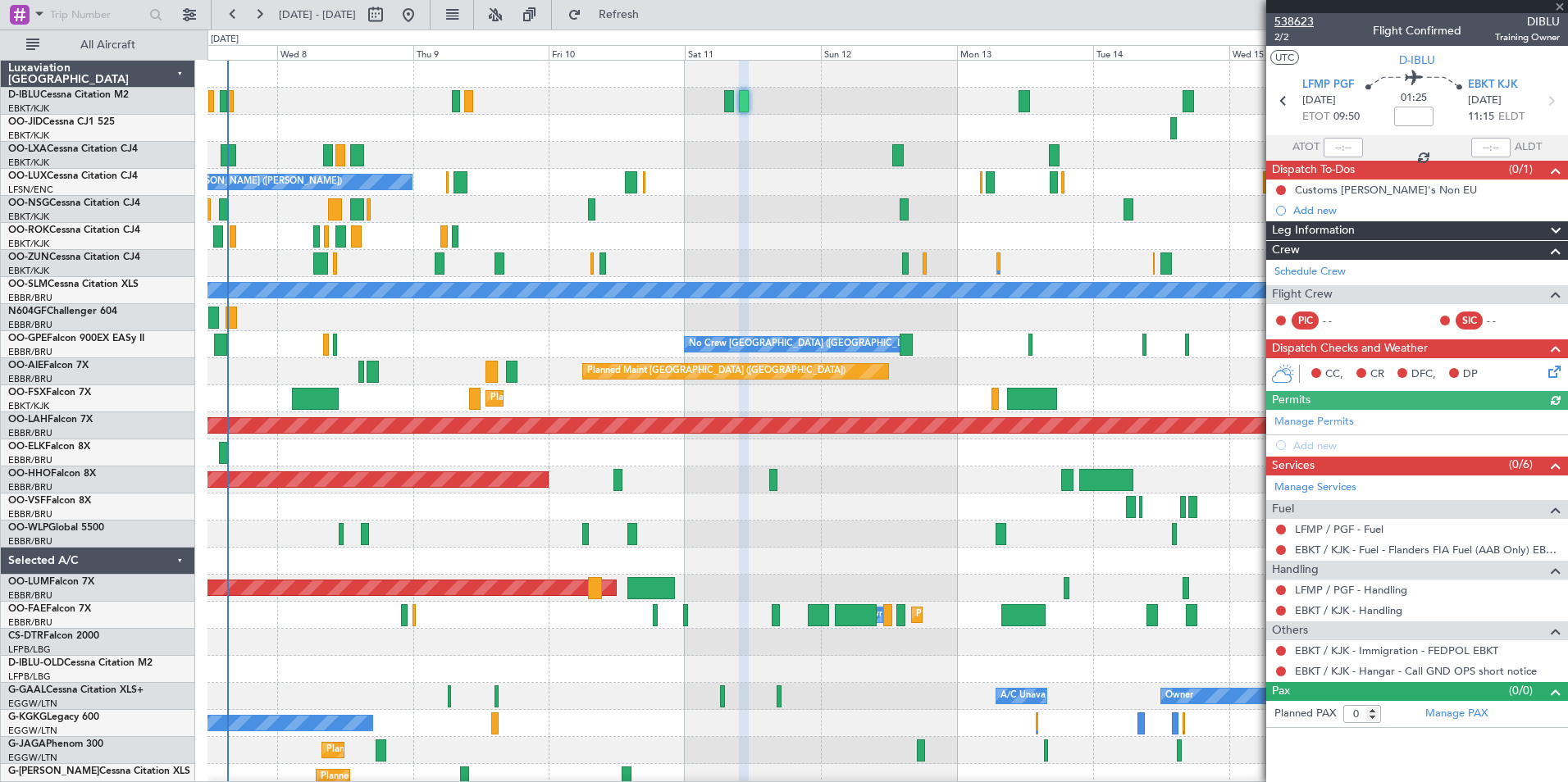
click at [1291, 16] on span "538623" at bounding box center [1294, 22] width 39 height 18
click at [105, 95] on link "D-IBLU Cessna Citation M2" at bounding box center [67, 95] width 120 height 10
click at [793, 349] on div "No Crew Brussels (Brussels National) No Crew Brussels (Brussels National) No Cr…" at bounding box center [887, 345] width 1360 height 27
